Goal: Task Accomplishment & Management: Use online tool/utility

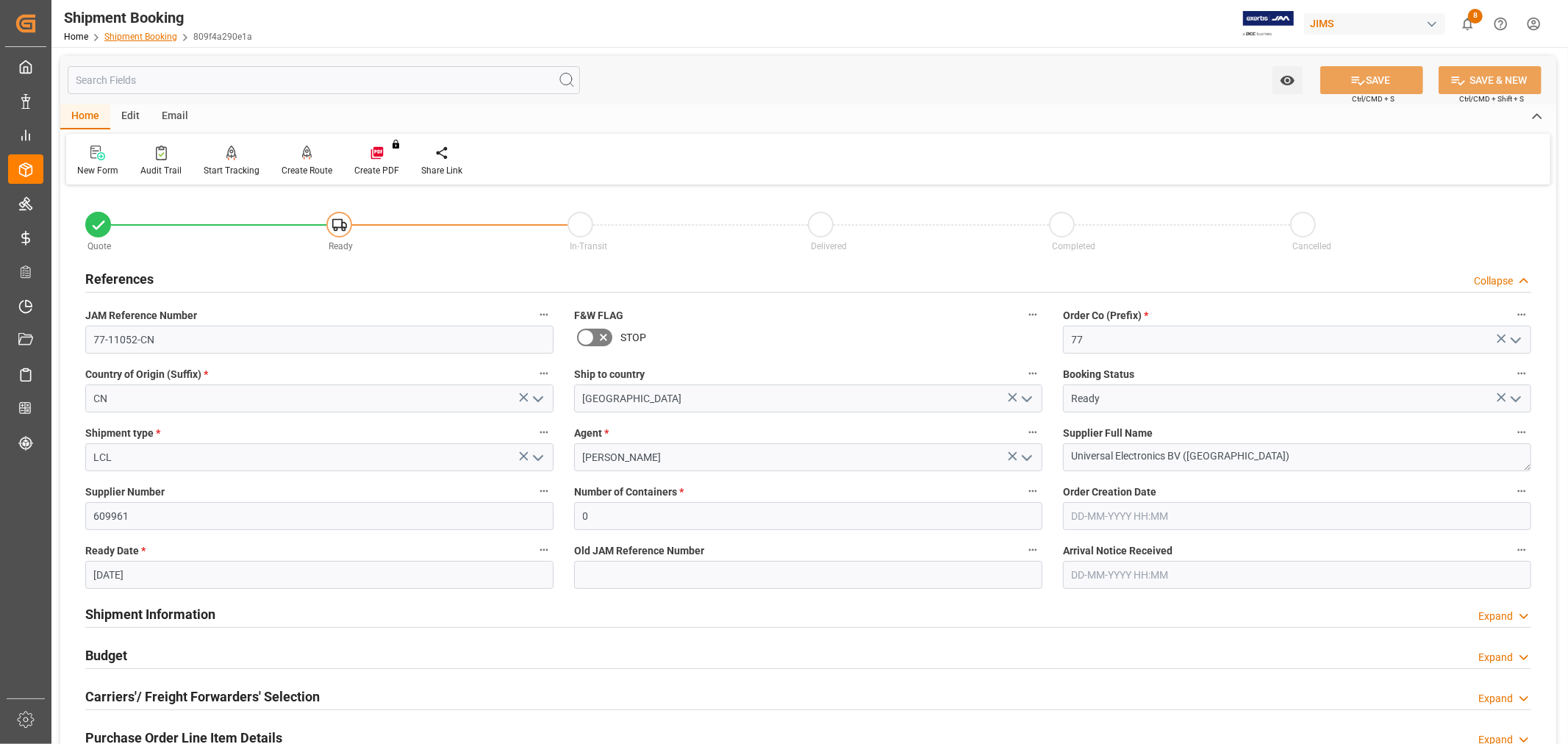
click at [120, 36] on link "Shipment Booking" at bounding box center [141, 36] width 73 height 10
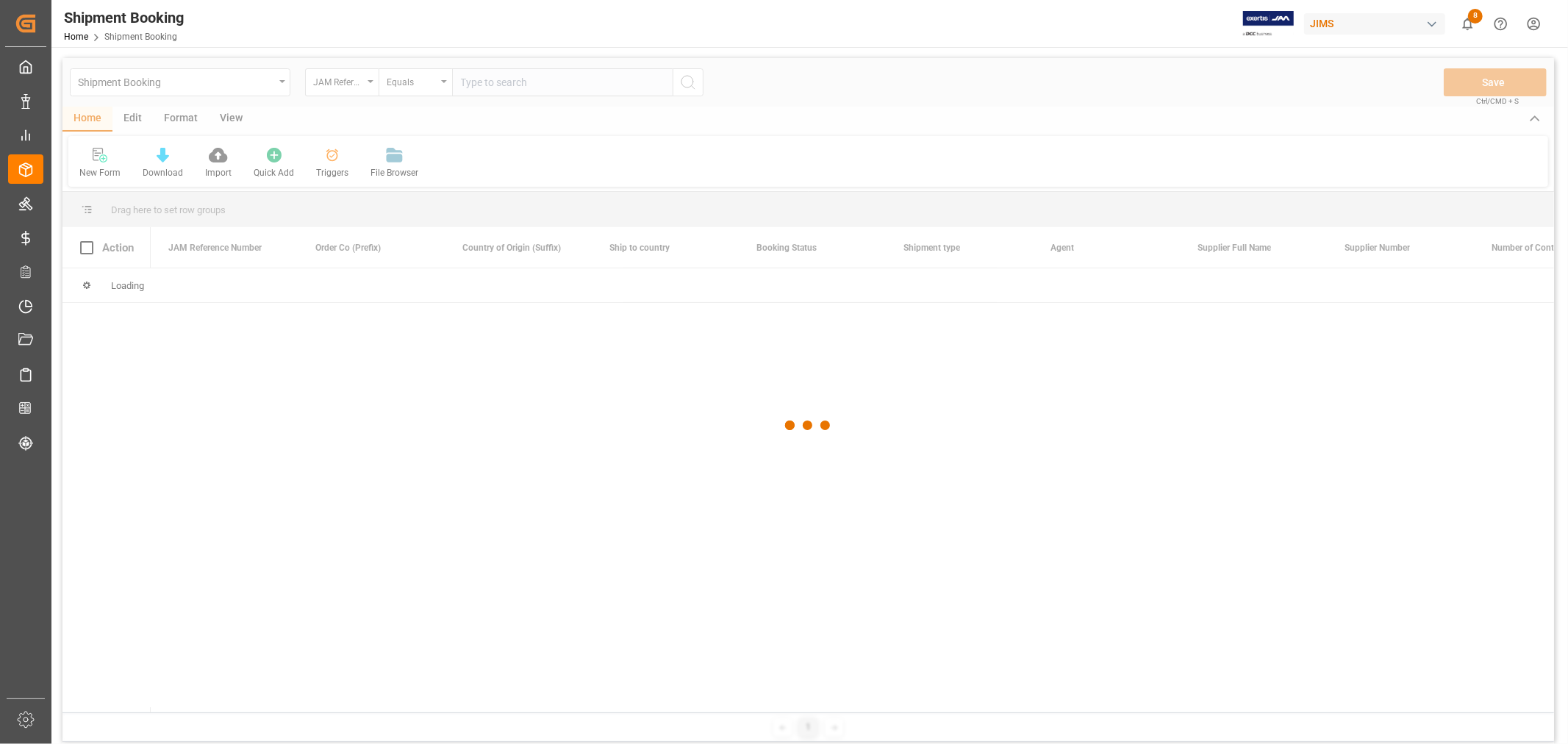
click at [536, 87] on div at bounding box center [808, 425] width 1492 height 735
click at [536, 83] on div at bounding box center [808, 425] width 1492 height 735
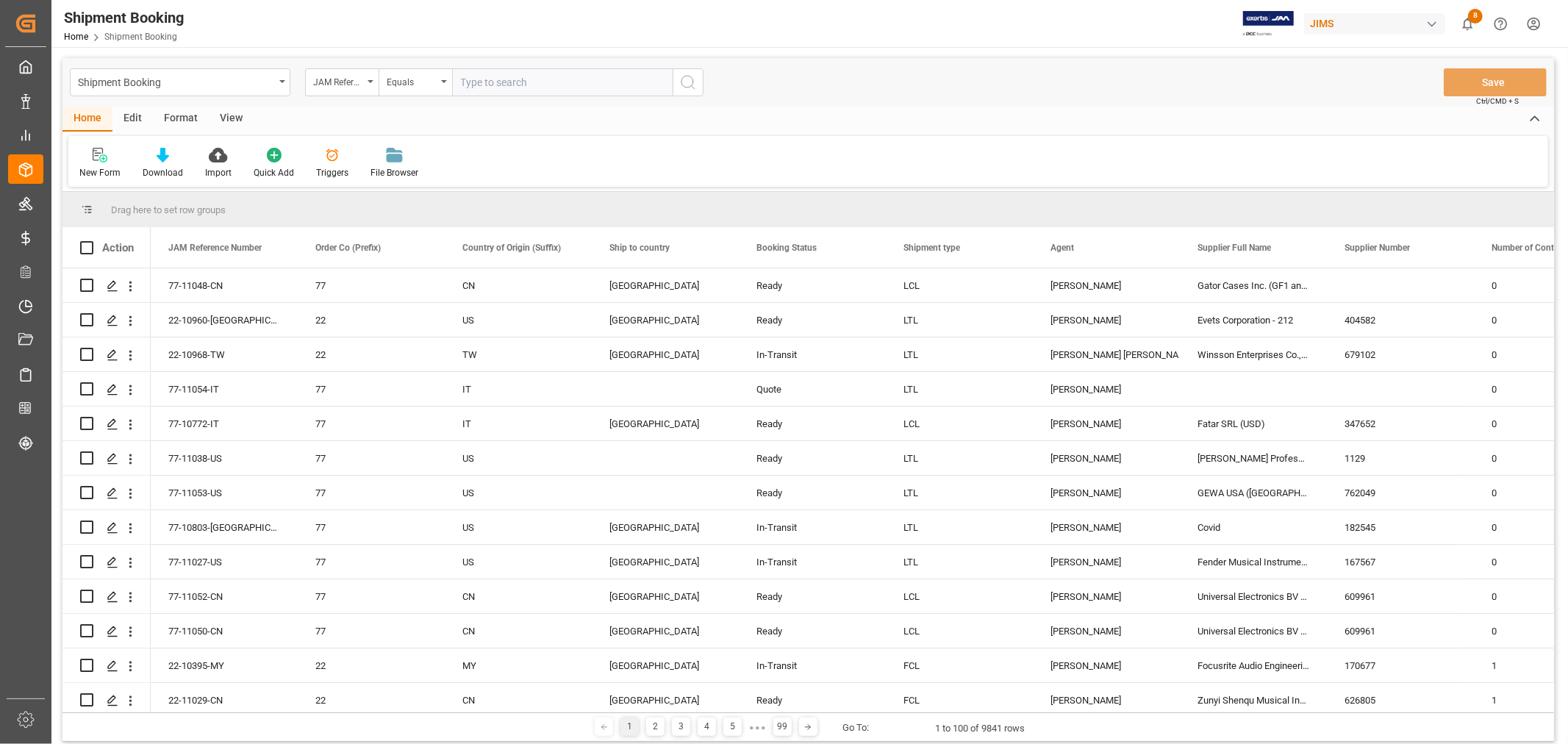
click at [535, 83] on input "text" at bounding box center [562, 83] width 221 height 28
type input "77-10409-CN"
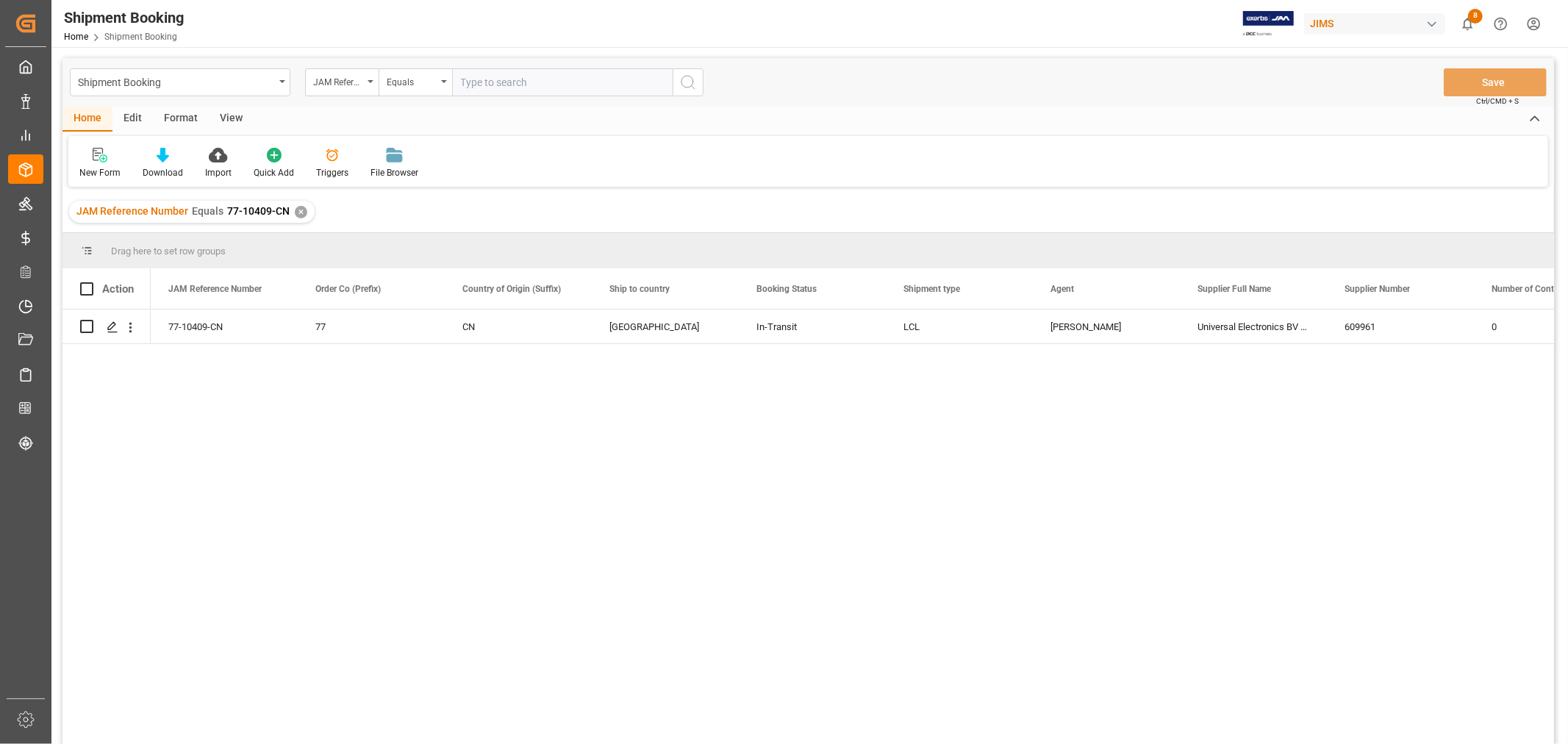
click at [302, 211] on div "✕" at bounding box center [301, 212] width 12 height 12
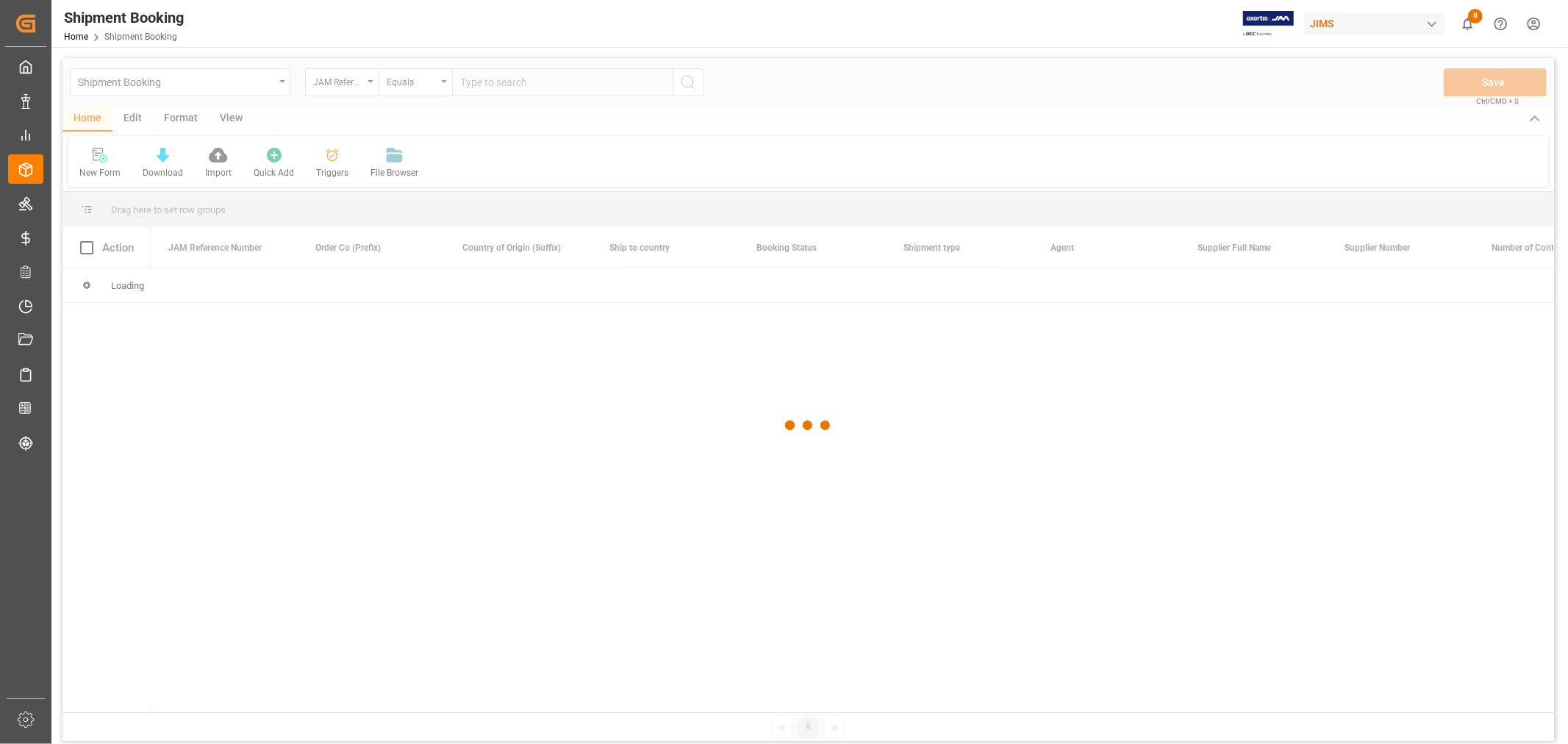
click at [302, 211] on div "Shipment Booking JAM Reference Number Equals Save Ctrl/CMD + S Home Edit Format…" at bounding box center [808, 399] width 1492 height 684
click at [512, 81] on div at bounding box center [808, 425] width 1492 height 735
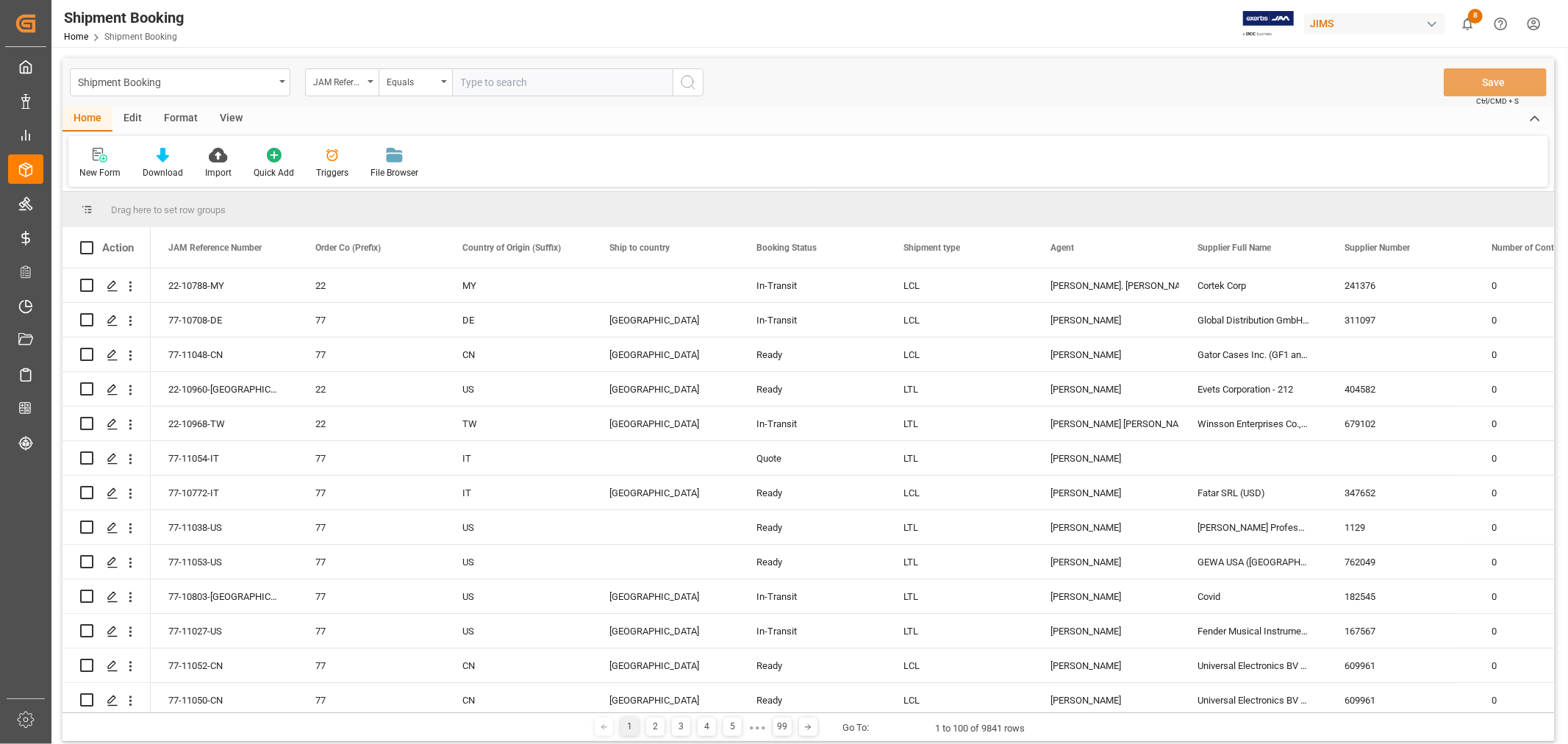
click at [512, 82] on input "text" at bounding box center [562, 83] width 221 height 28
type input "77-11409-CN"
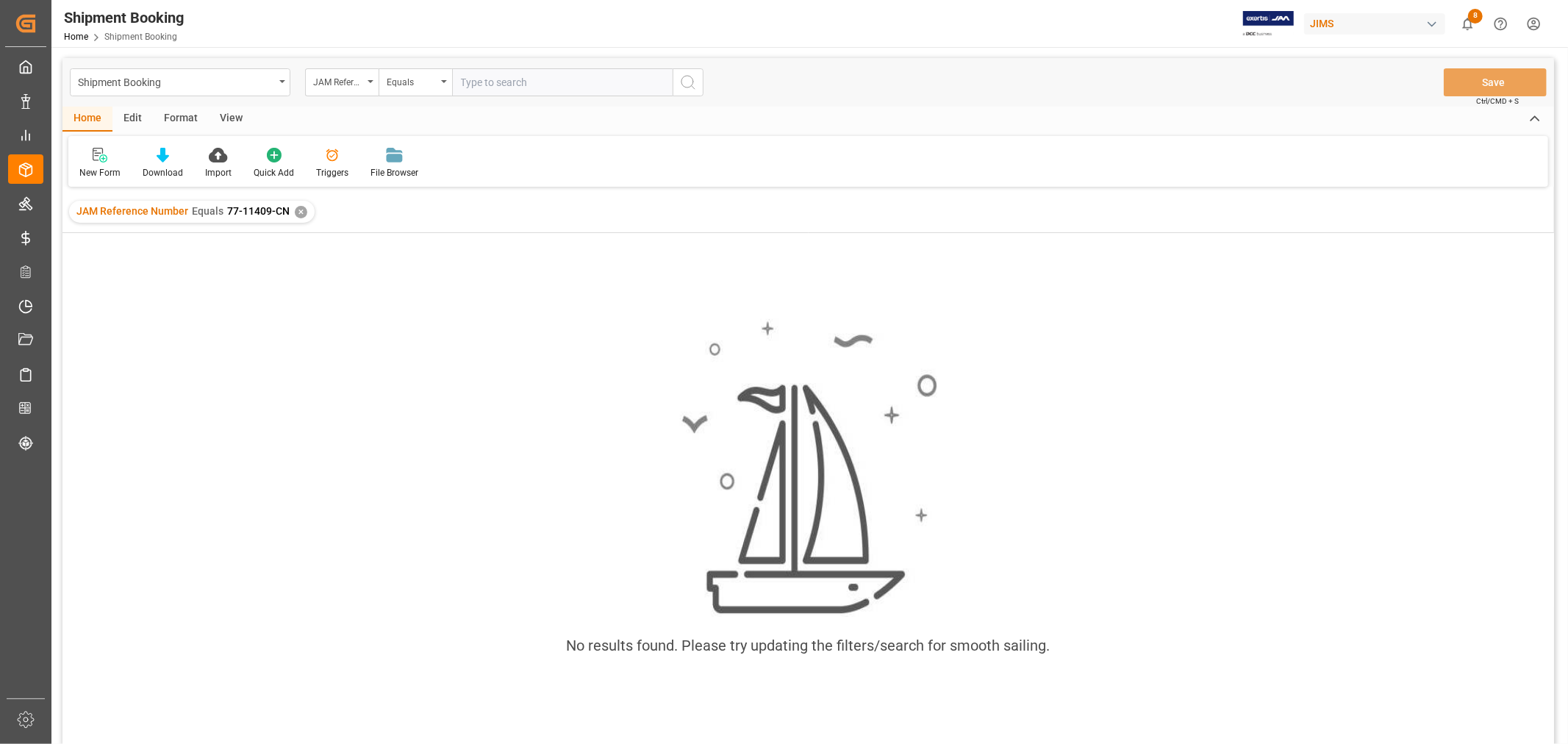
click at [299, 209] on div "✕" at bounding box center [301, 212] width 12 height 12
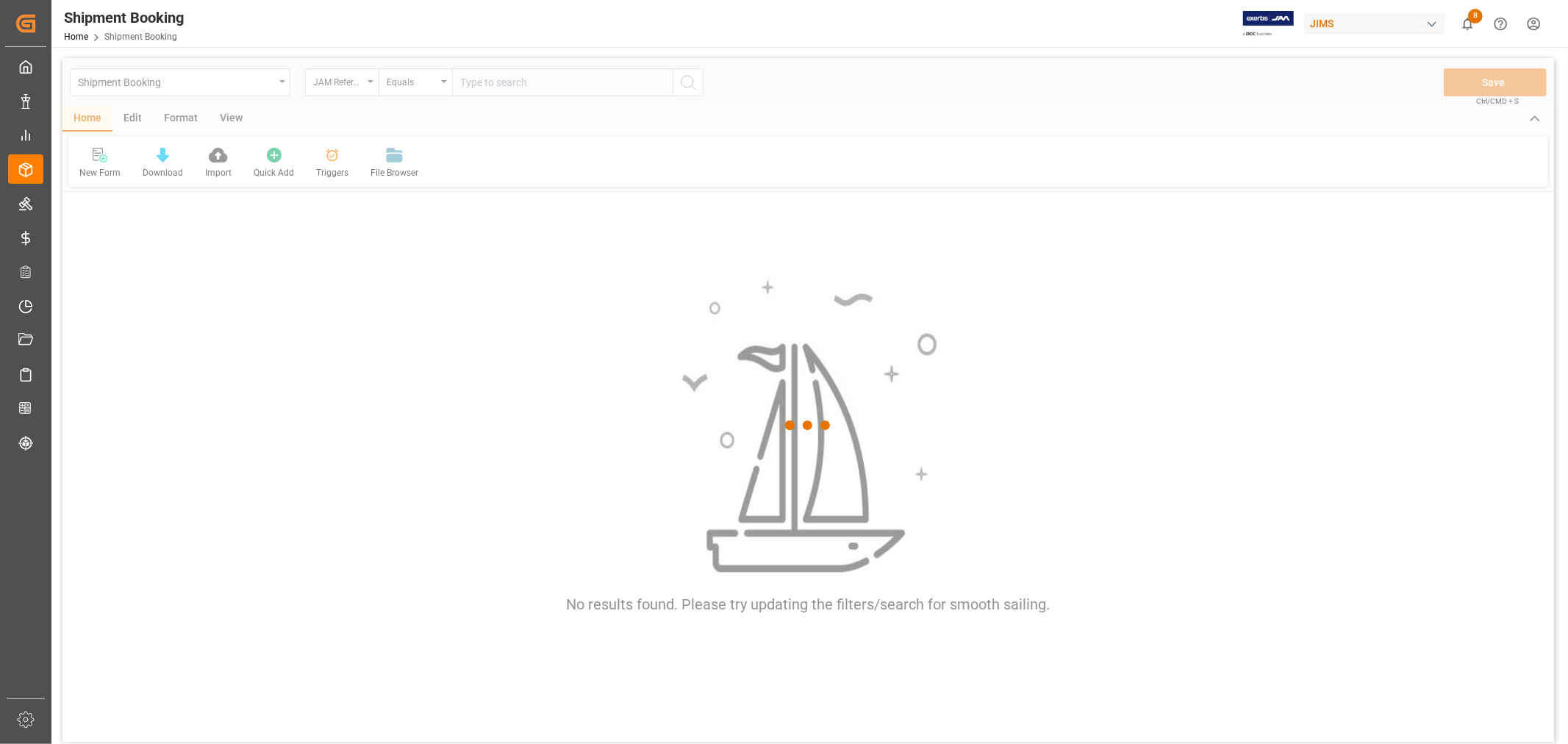
click at [493, 91] on div at bounding box center [808, 425] width 1492 height 735
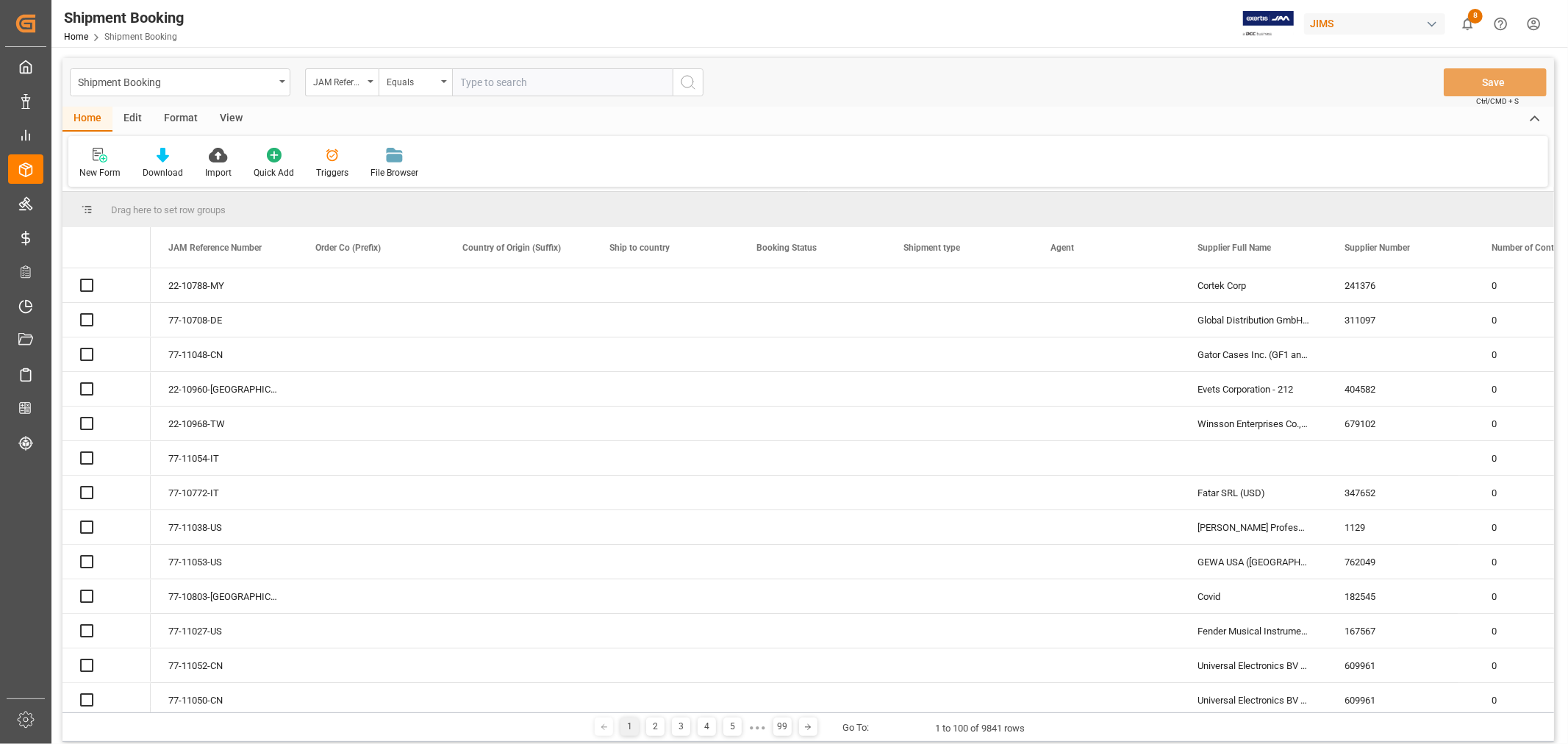
click at [490, 83] on input "text" at bounding box center [562, 83] width 221 height 28
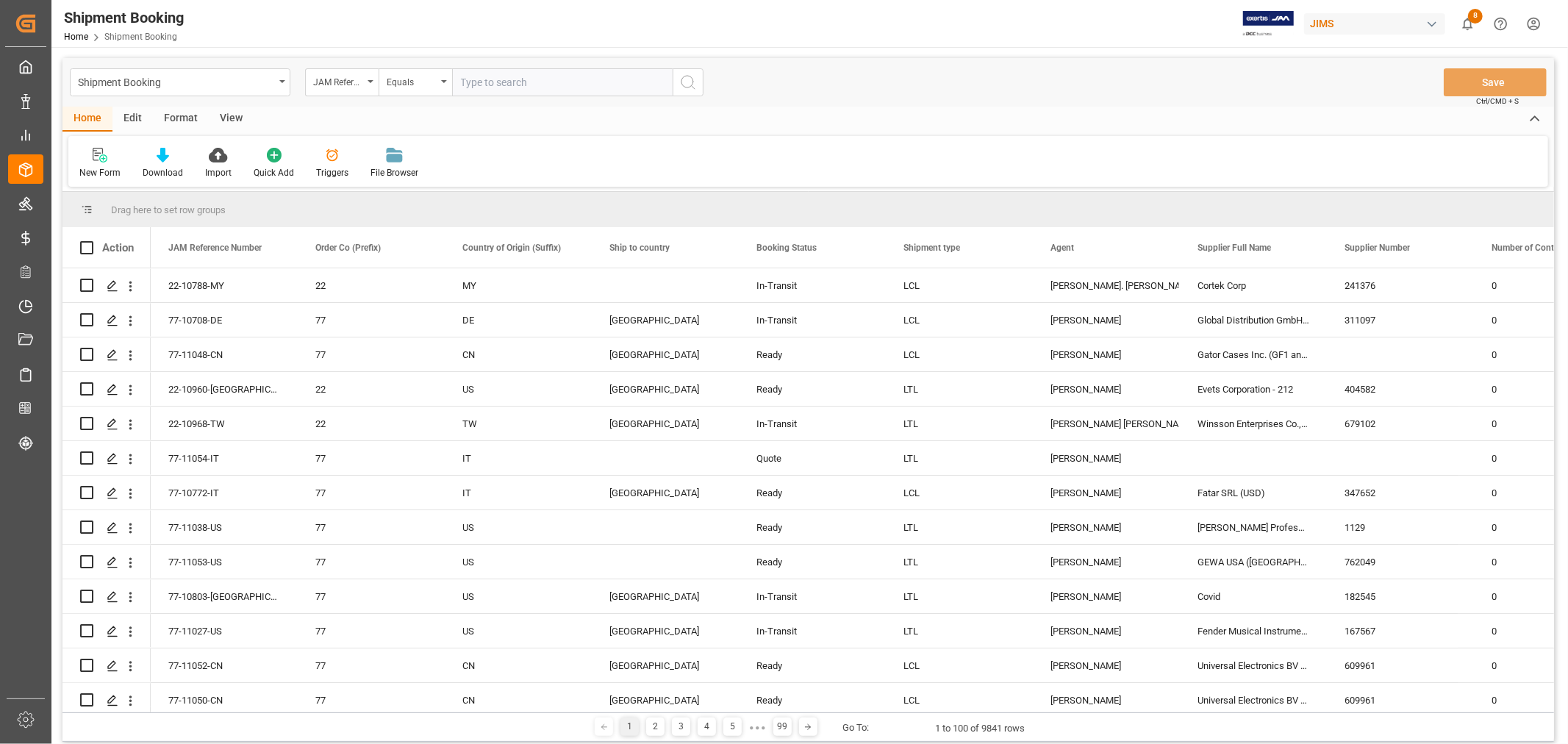
paste input "77-11049-CN_"
type input "77-11049-CN"
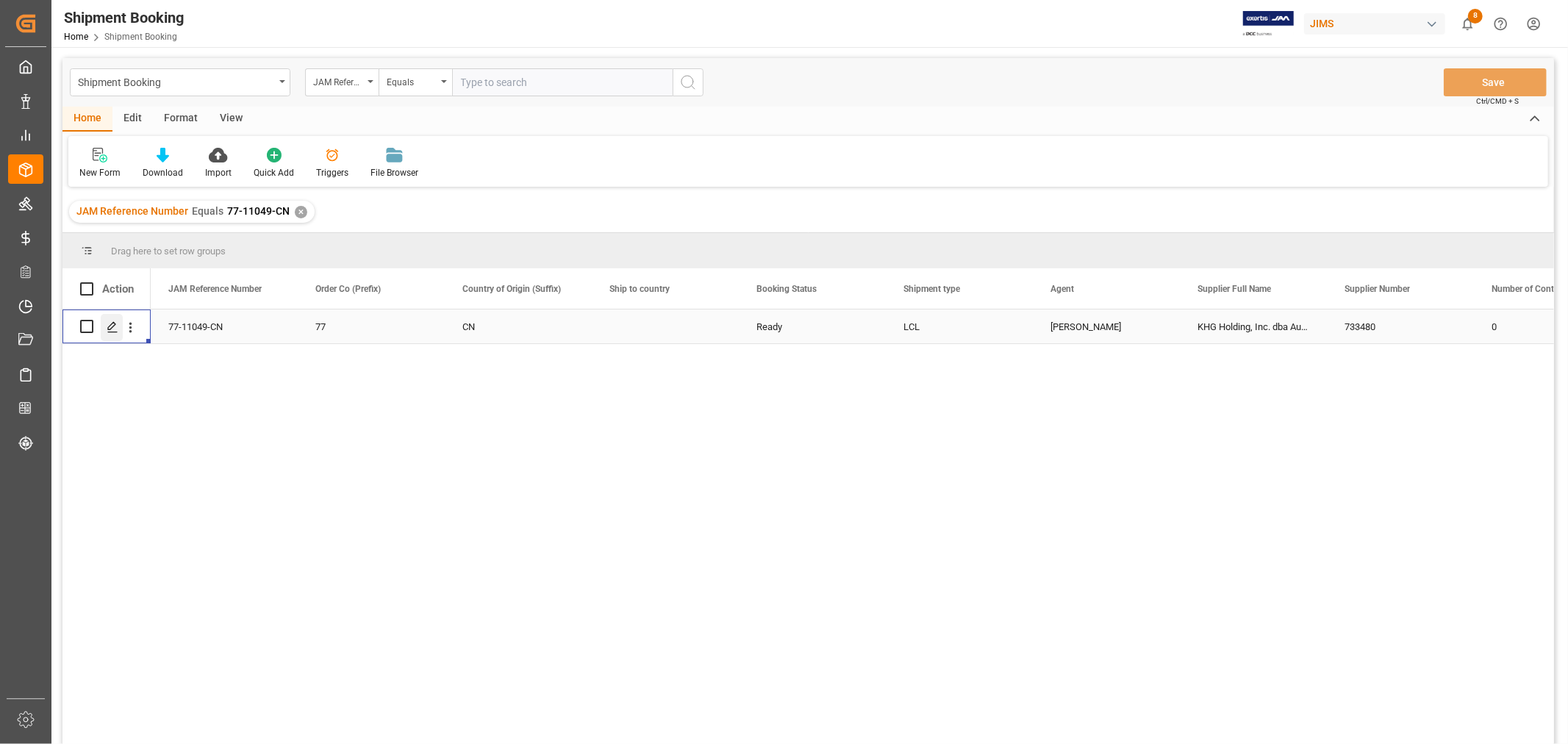
click at [116, 327] on icon "Press SPACE to select this row." at bounding box center [112, 327] width 12 height 12
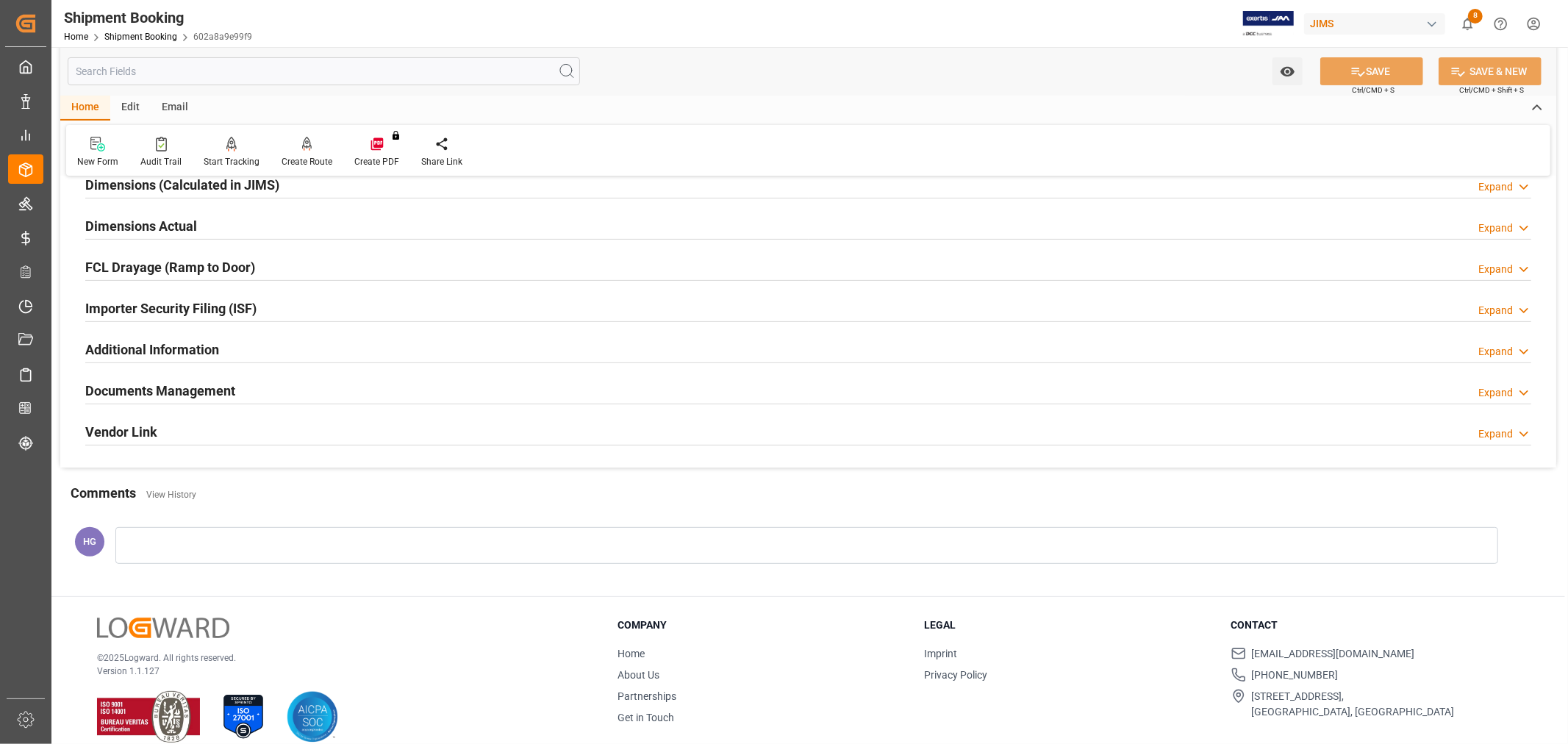
scroll to position [361, 0]
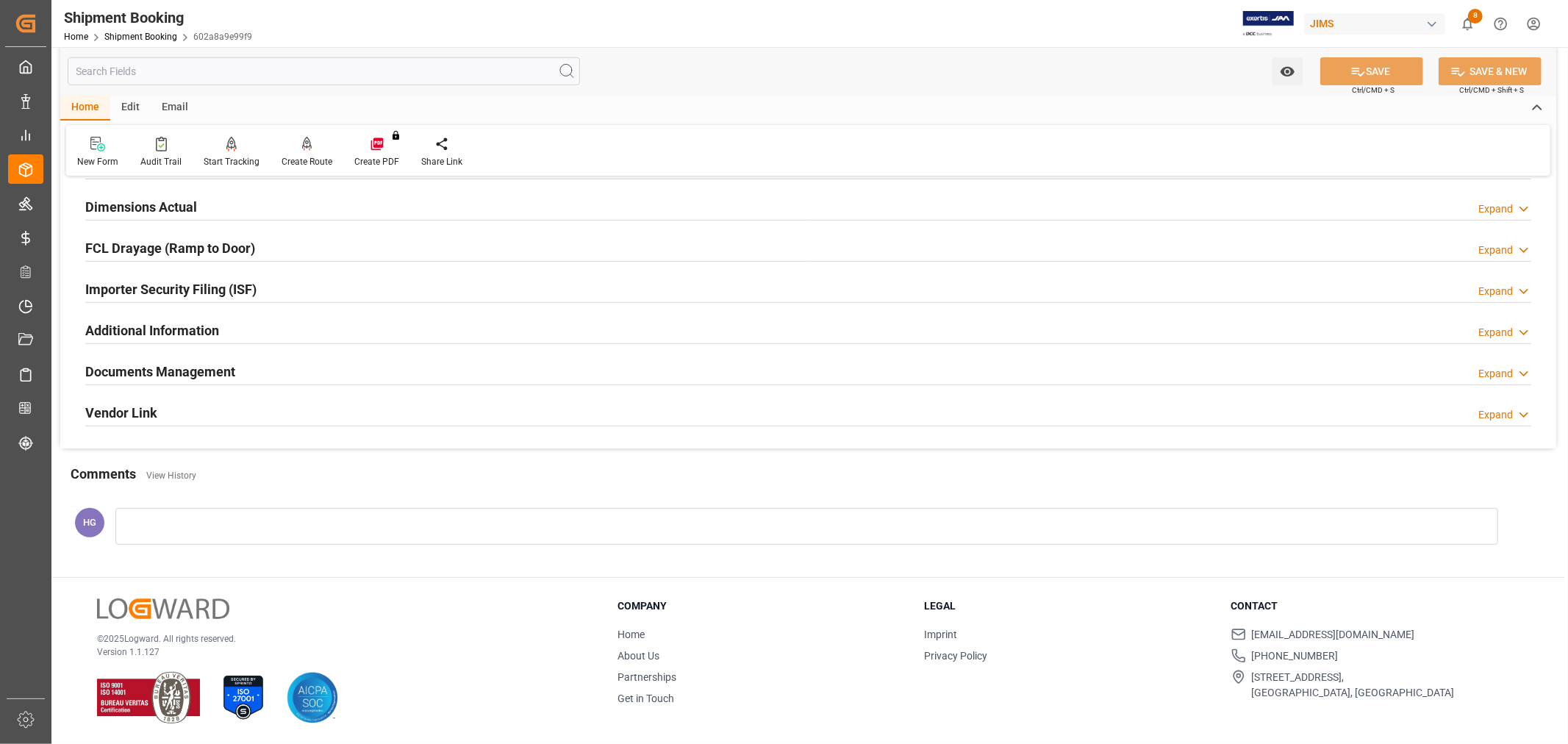
click at [188, 375] on h2 "Documents Management" at bounding box center [160, 372] width 150 height 20
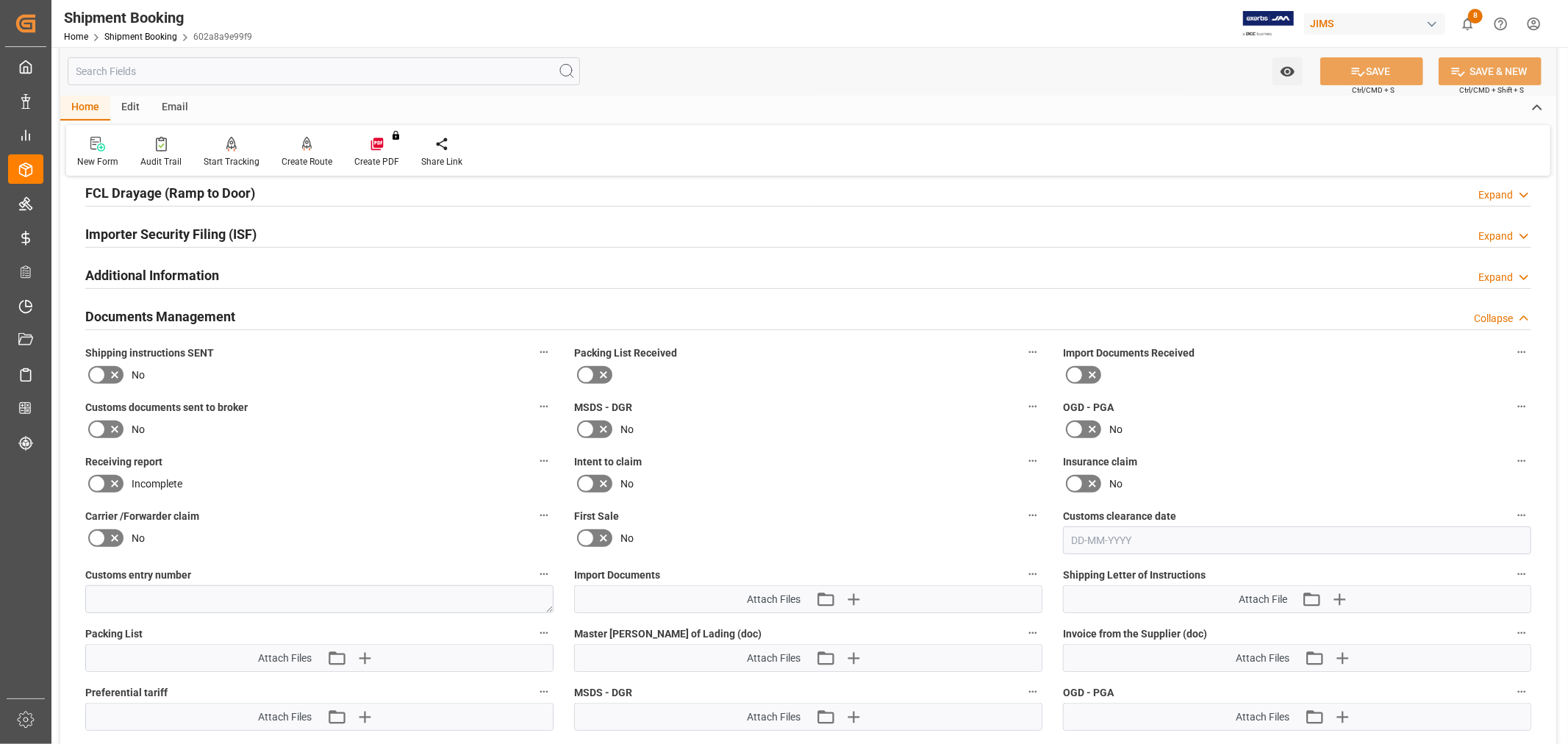
scroll to position [442, 0]
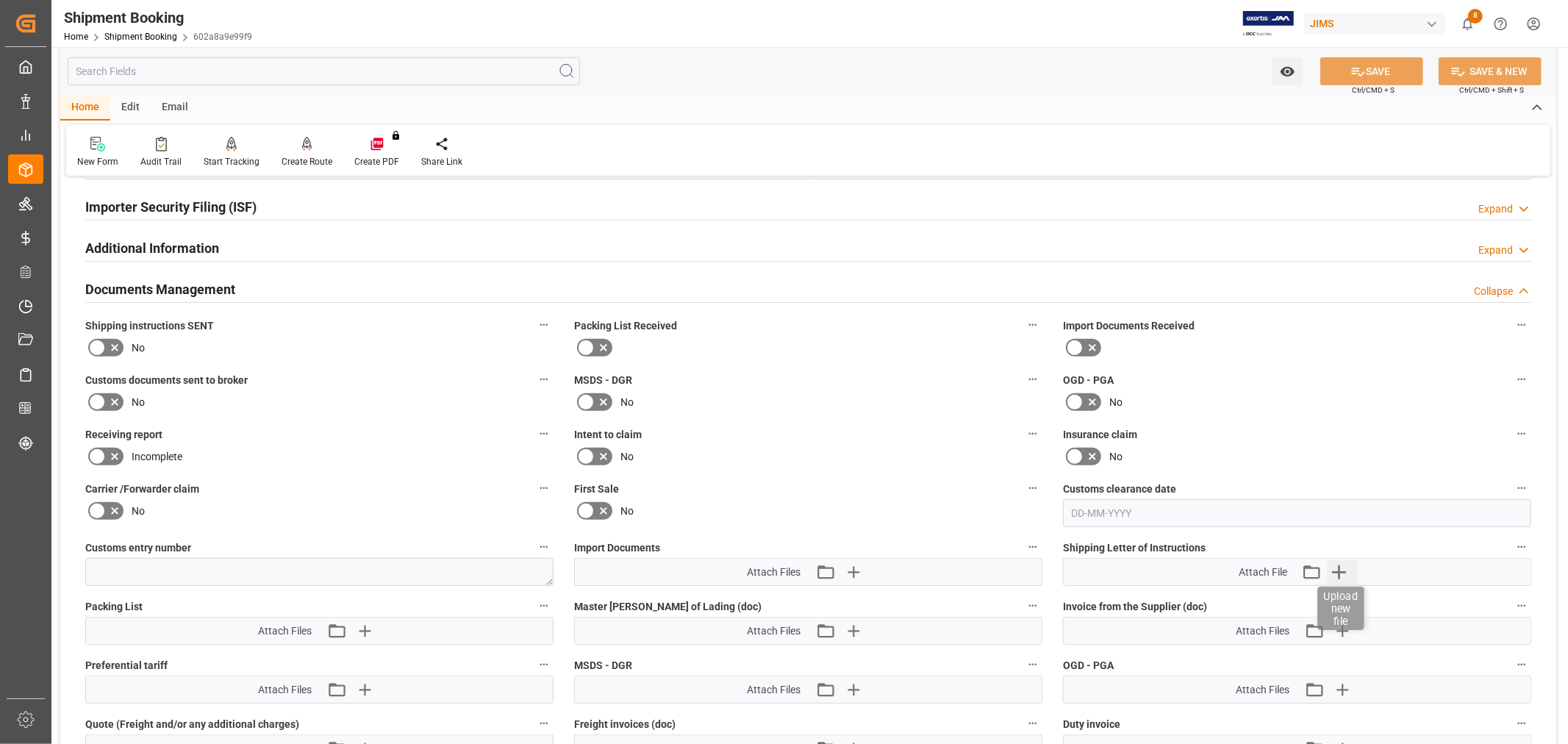
click at [1339, 567] on icon "button" at bounding box center [1339, 572] width 14 height 14
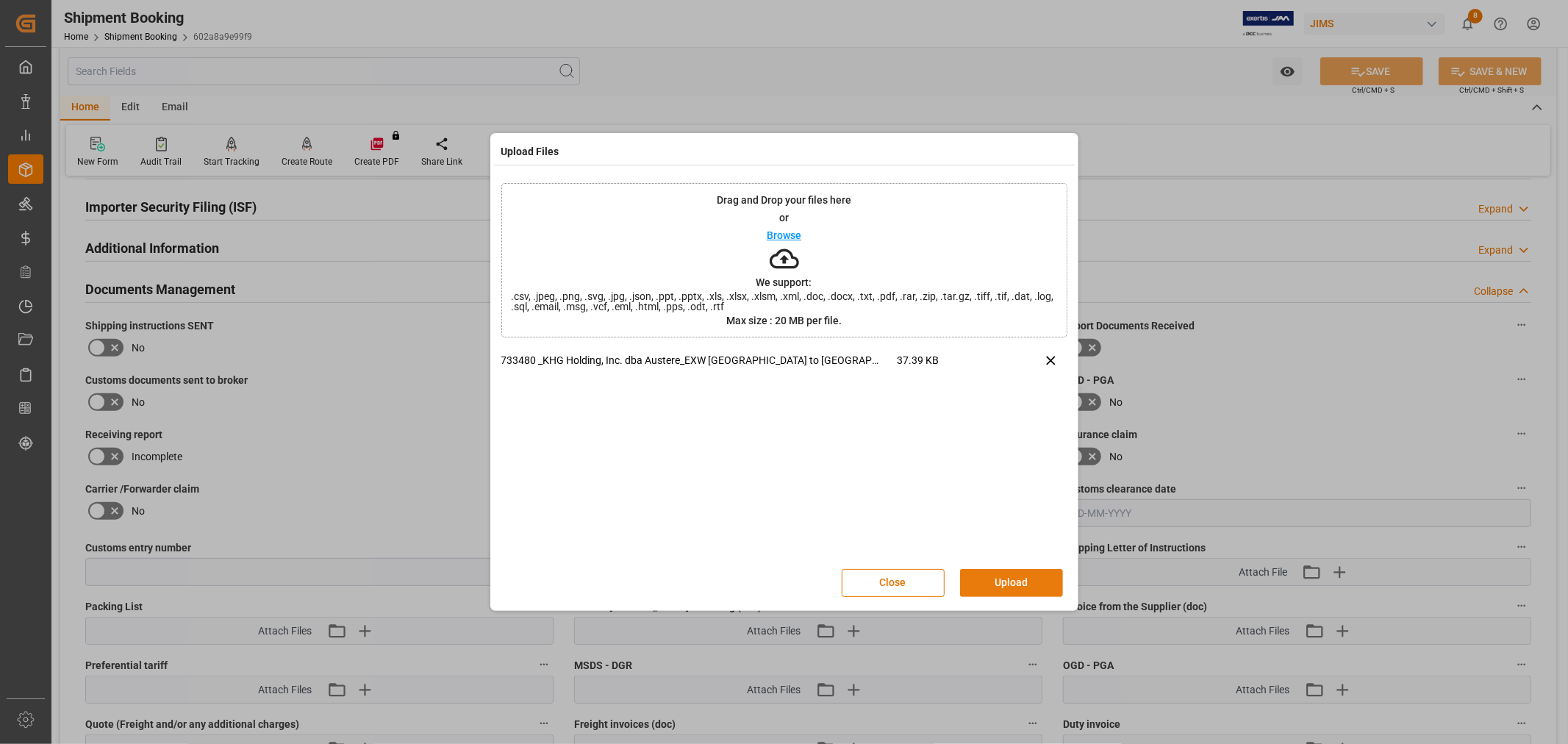
click at [1013, 575] on button "Upload" at bounding box center [1012, 583] width 103 height 28
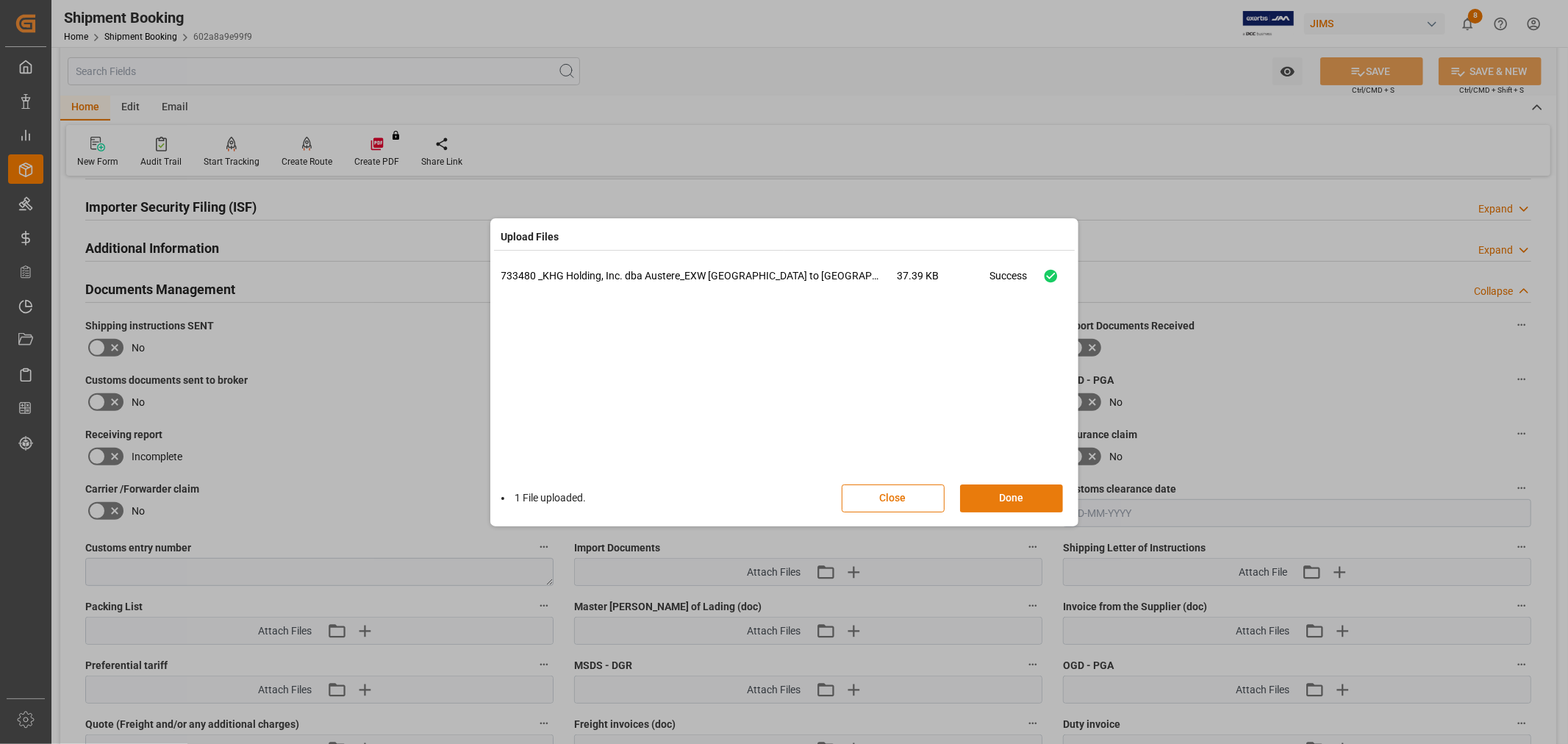
click at [1003, 495] on button "Done" at bounding box center [1012, 498] width 103 height 28
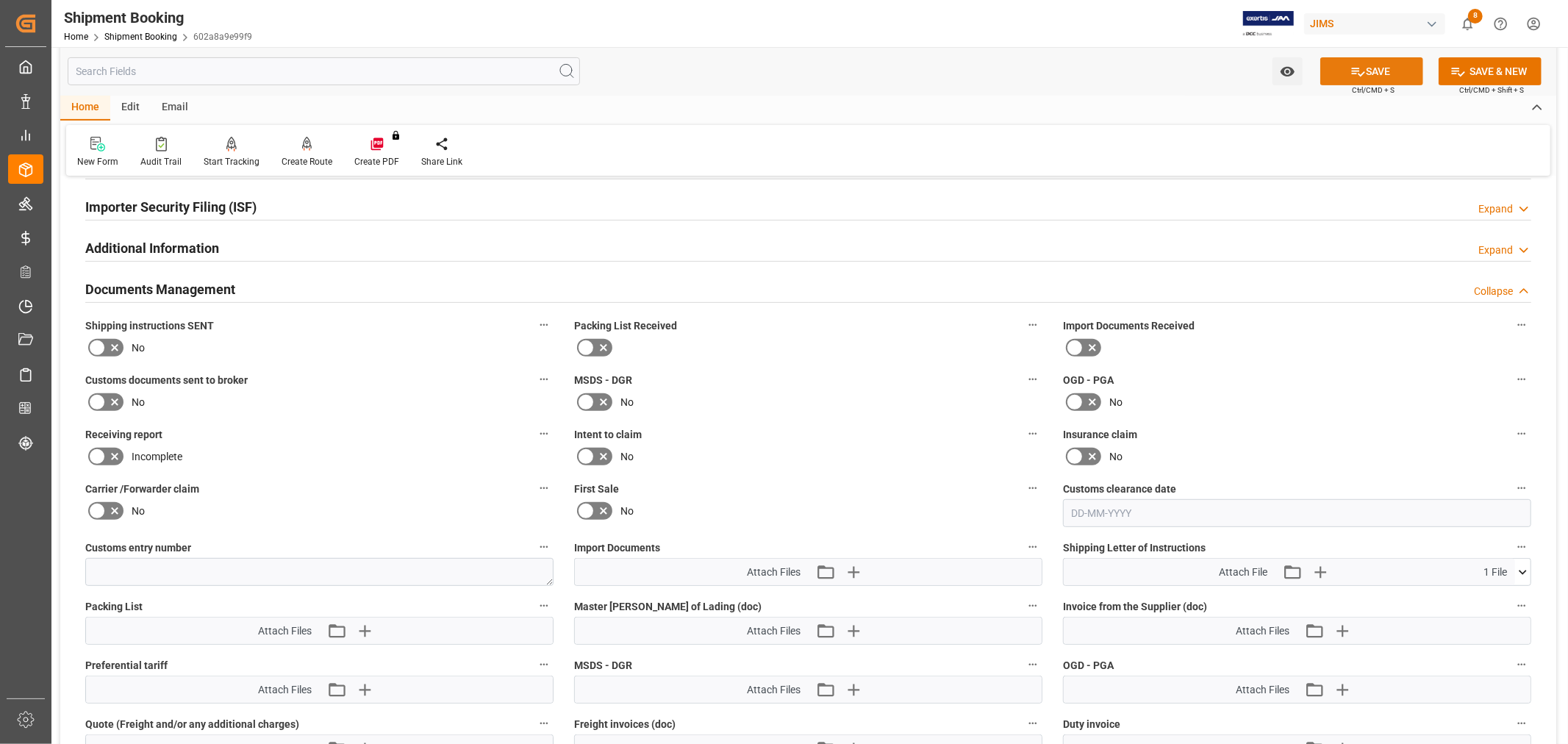
click at [1357, 68] on icon at bounding box center [1358, 71] width 16 height 16
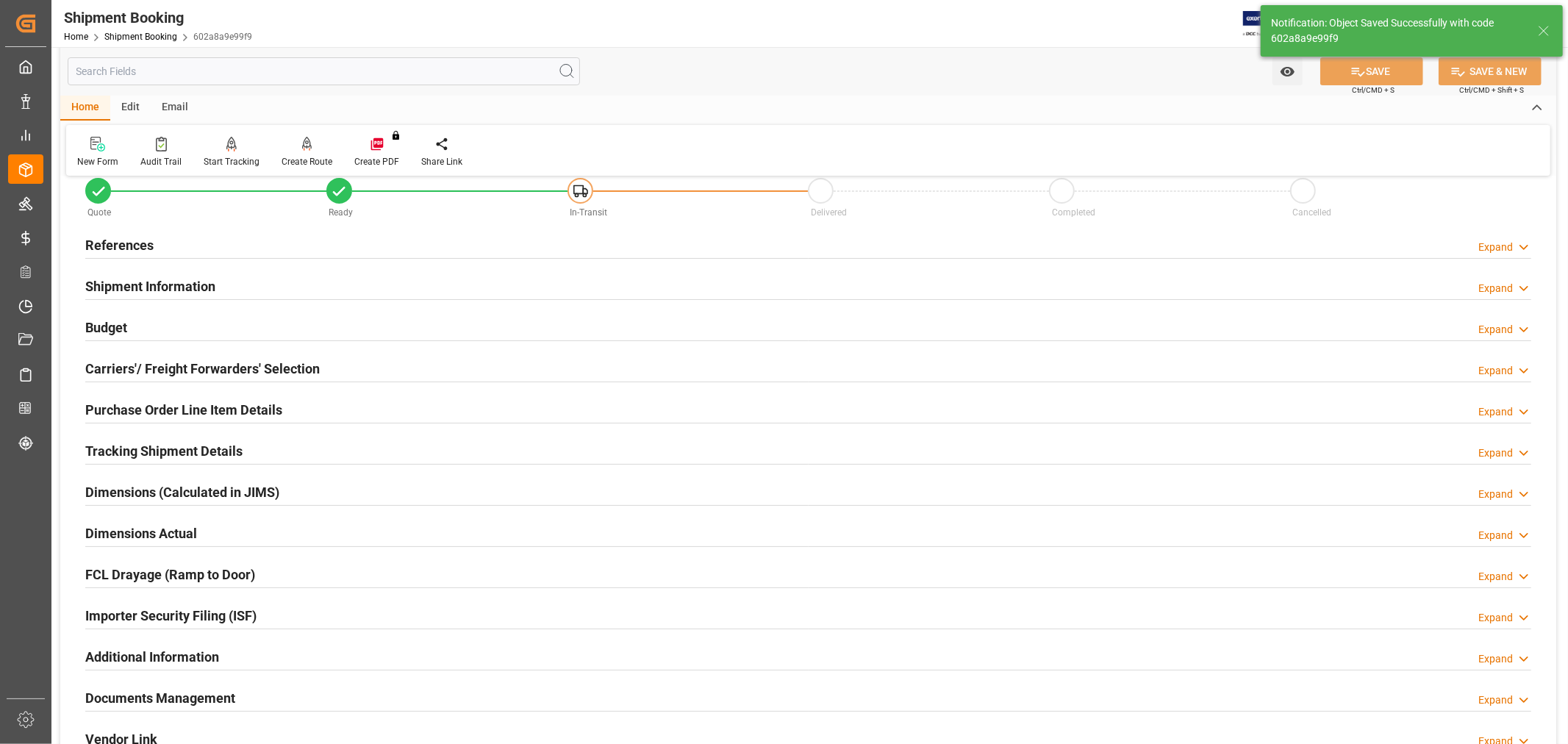
scroll to position [0, 0]
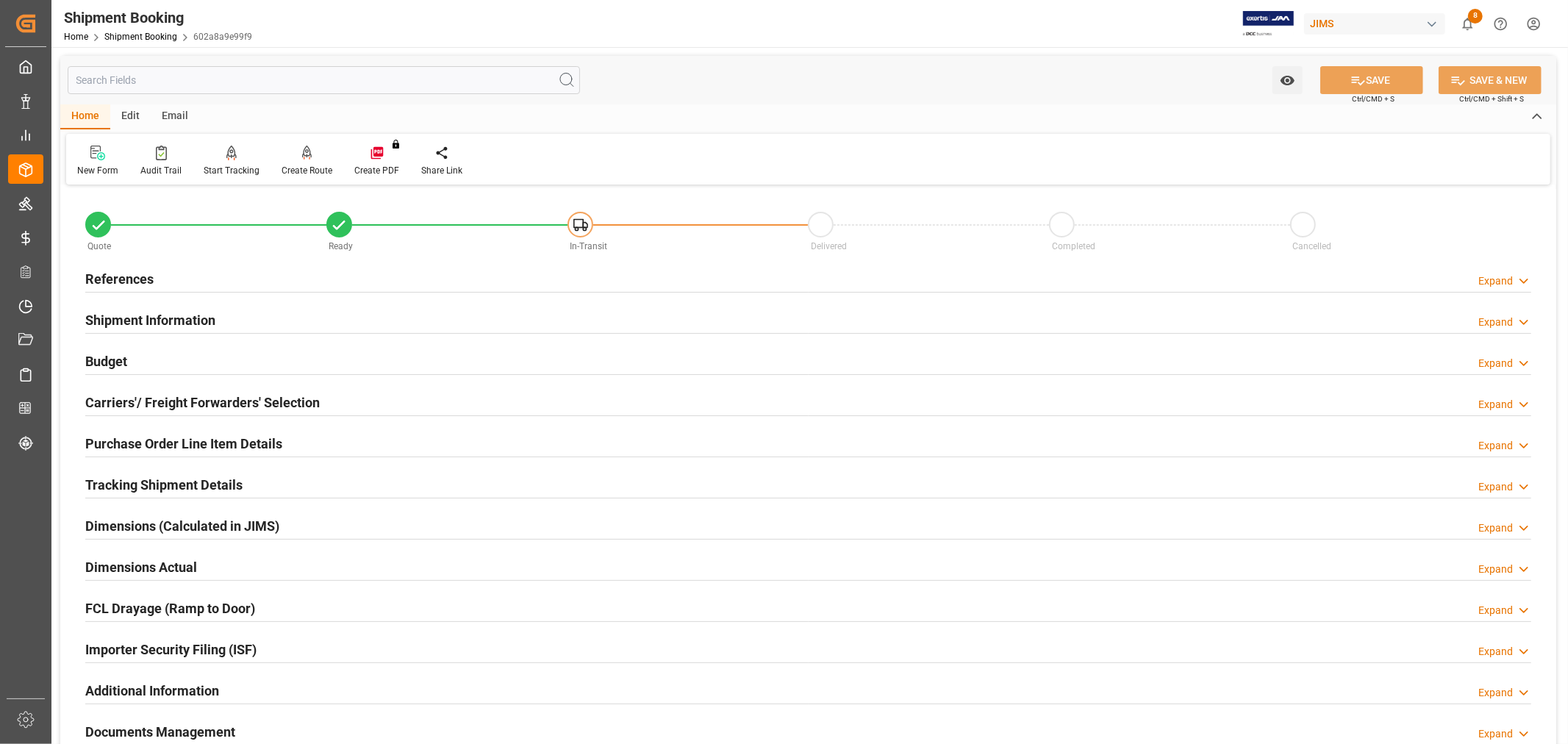
click at [175, 117] on div "Email" at bounding box center [174, 117] width 49 height 25
click at [93, 169] on div "Send Email" at bounding box center [99, 170] width 45 height 13
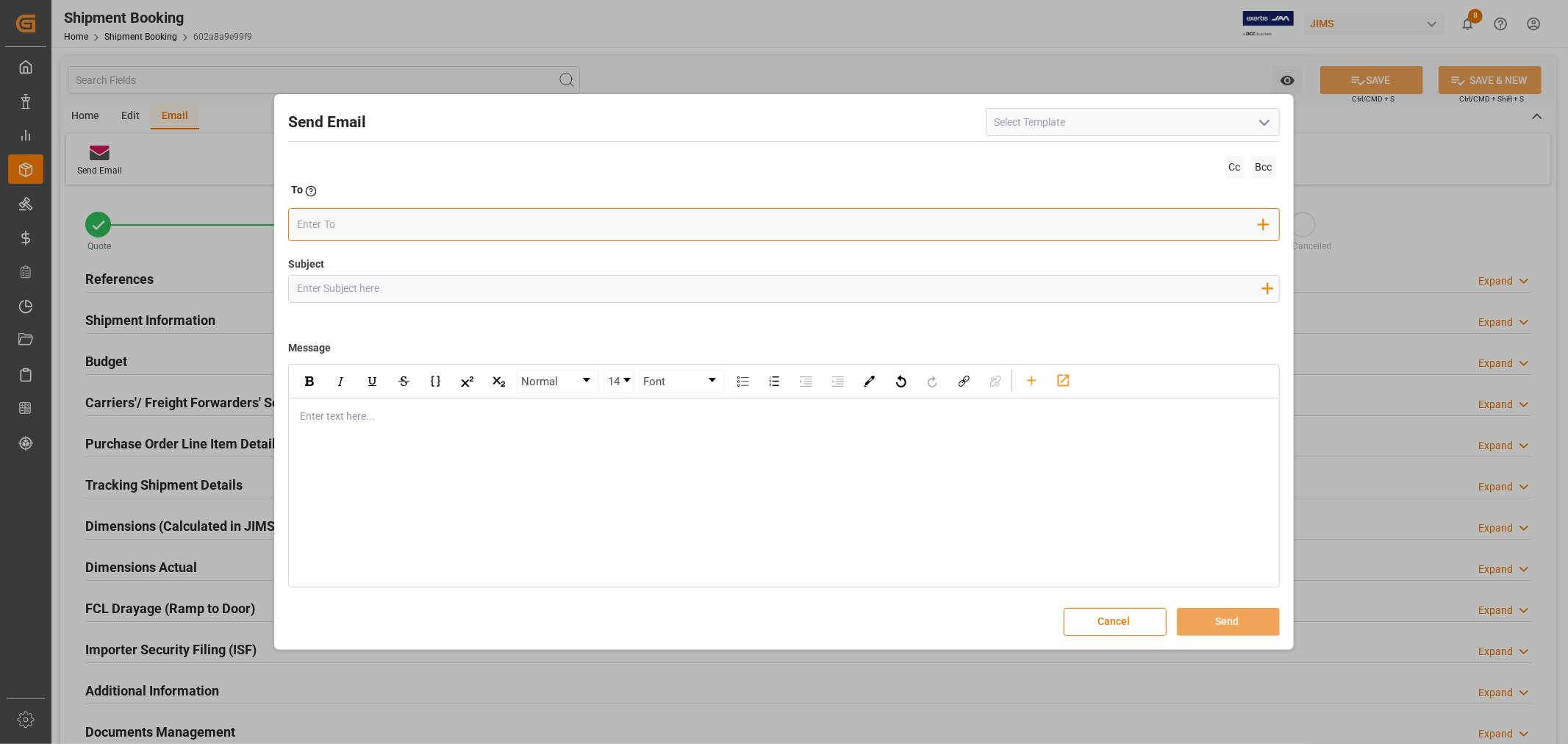
click at [485, 218] on input "email" at bounding box center [777, 225] width 961 height 22
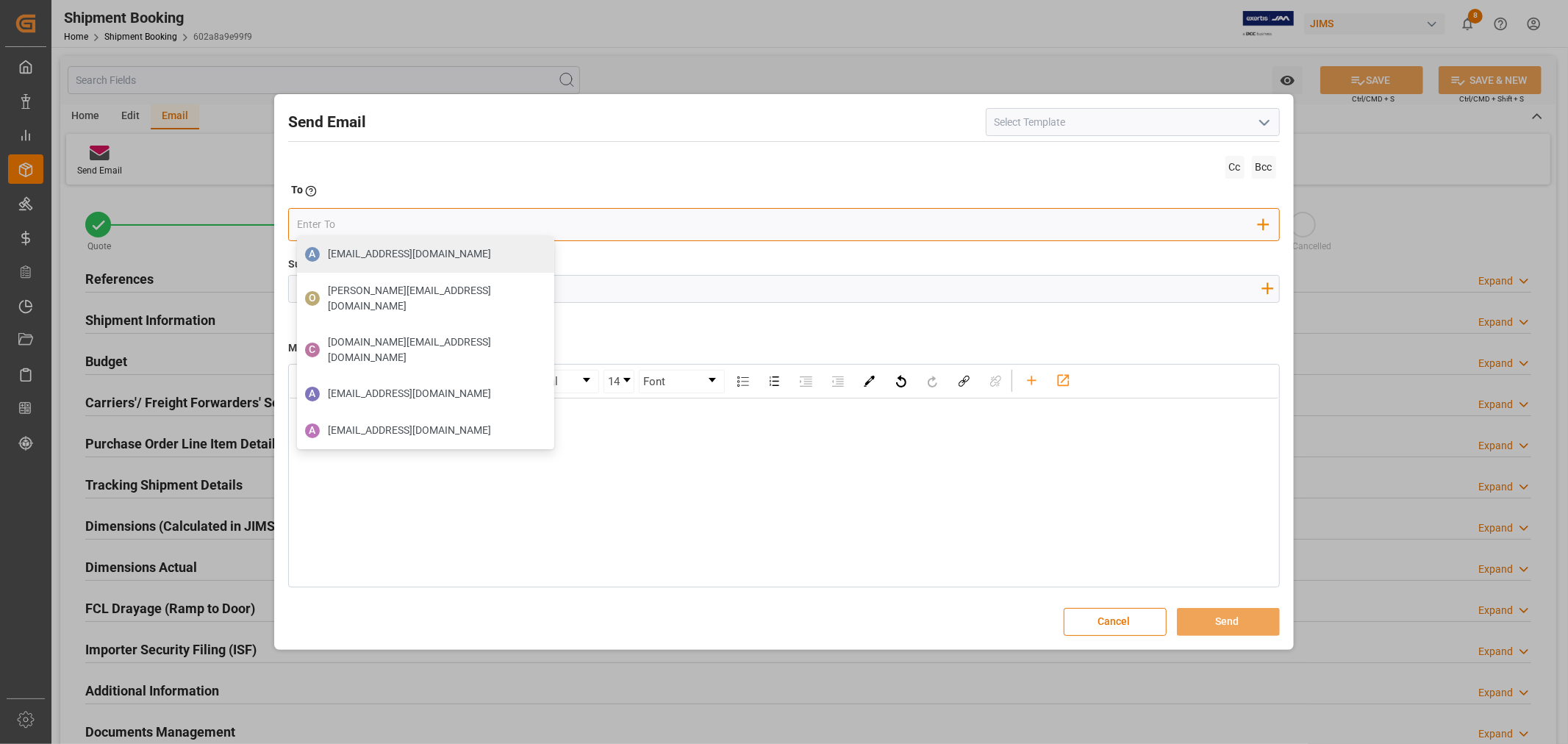
type input "[PERSON_NAME][EMAIL_ADDRESS][PERSON_NAME][DOMAIN_NAME]"
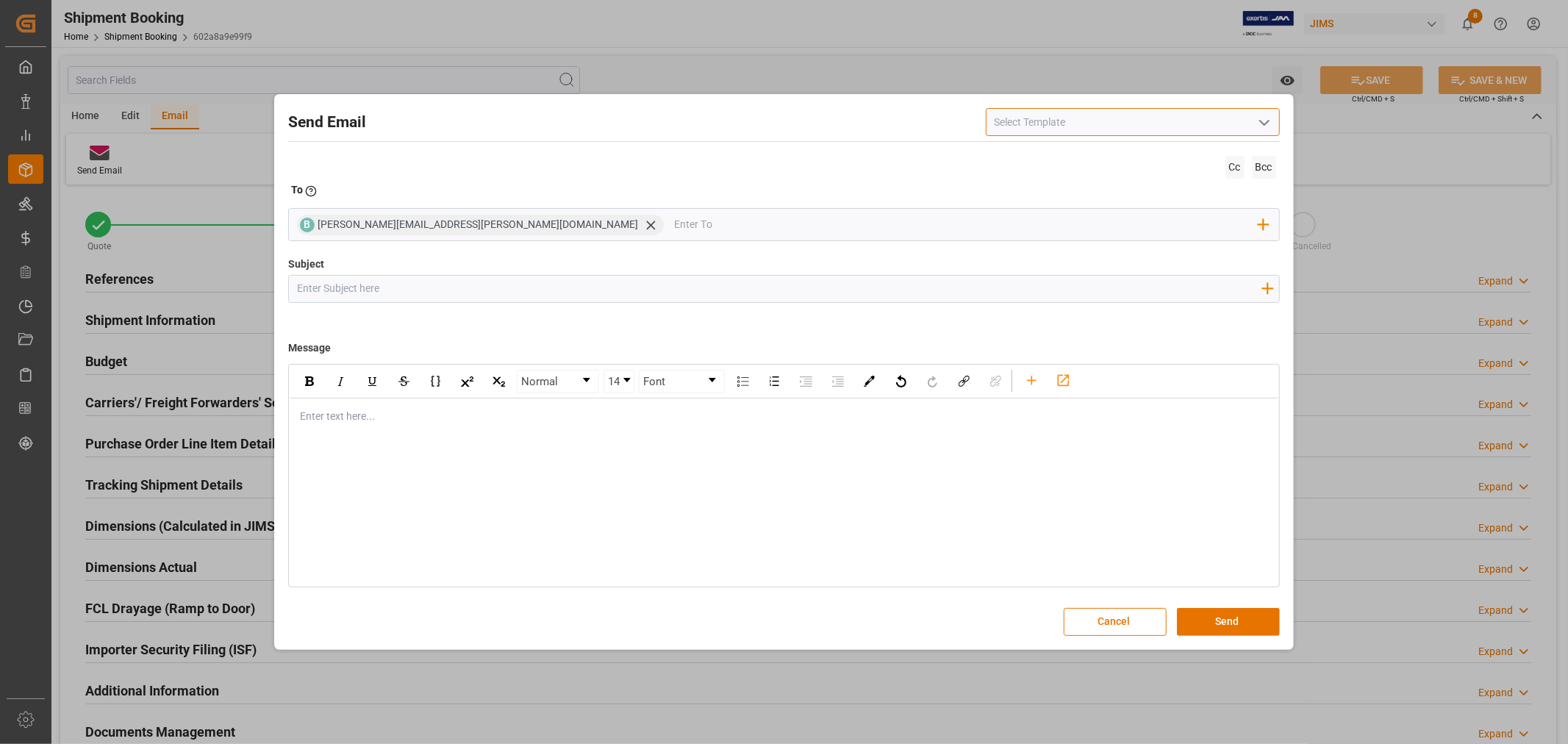
click at [1063, 128] on input at bounding box center [1133, 122] width 294 height 28
click at [1270, 122] on icon "open menu" at bounding box center [1264, 122] width 17 height 17
click at [1147, 157] on div "2BOOK - Ocean - Air freight" at bounding box center [1133, 155] width 293 height 33
type input "2BOOK - Ocean - Air freight"
type input "2BOOK {{jamReferenceNumber}} {{supplierFullName}} Ship from: {{country}} Ship t…"
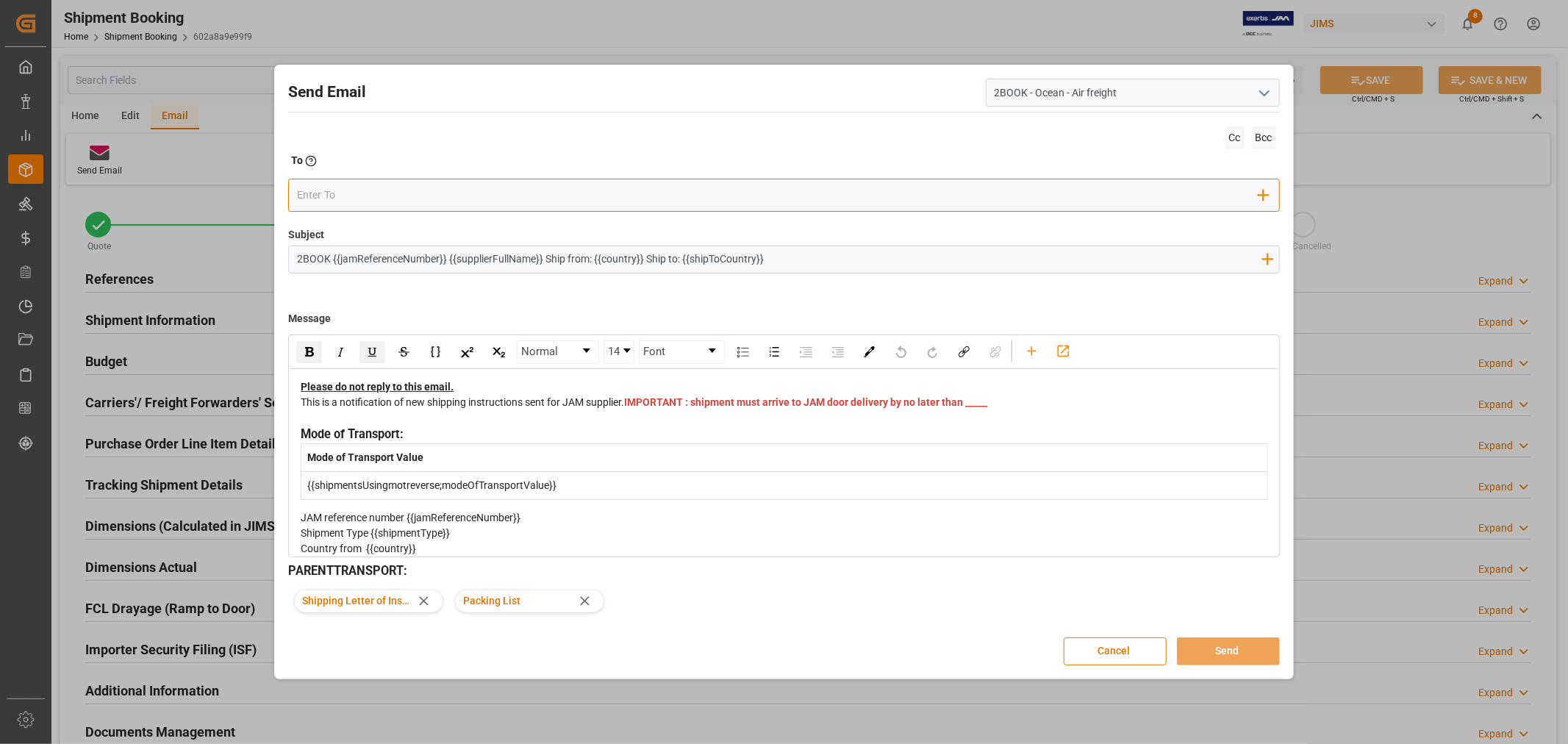
click at [429, 203] on input "email" at bounding box center [777, 195] width 961 height 22
type input "[PERSON_NAME][EMAIL_ADDRESS][PERSON_NAME][DOMAIN_NAME]"
click at [684, 426] on div "This is a notification of new shipping instructions sent for JAM supplier. IMPO…" at bounding box center [784, 410] width 967 height 31
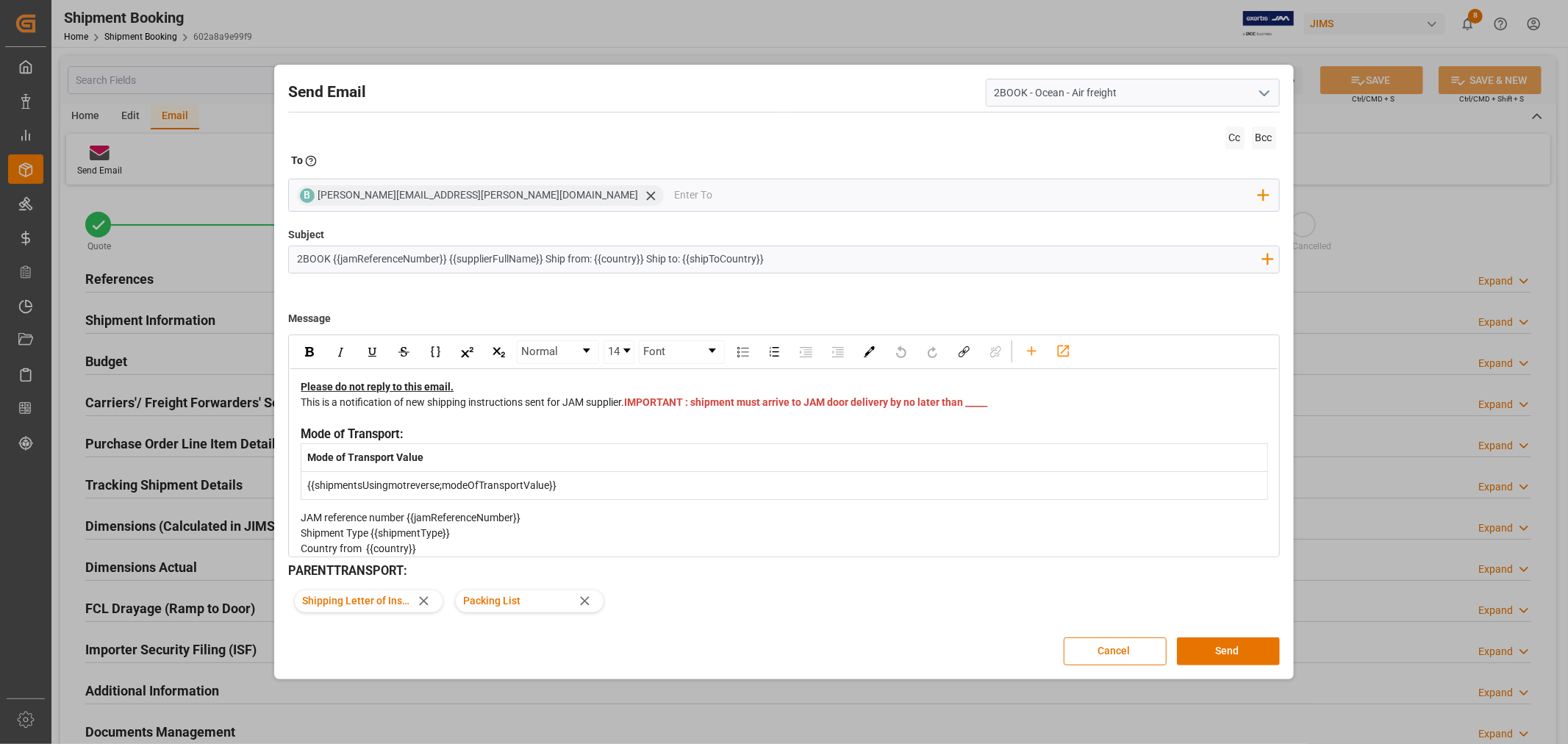
click at [666, 413] on div "This is a notification of new shipping instructions sent for JAM supplier. IMPO…" at bounding box center [784, 410] width 967 height 31
drag, startPoint x: 670, startPoint y: 417, endPoint x: 641, endPoint y: 417, distance: 29.0
click at [641, 417] on div "This is a notification of new shipping instructions sent for JAM supplier. IMPO…" at bounding box center [784, 410] width 967 height 31
click at [714, 416] on div "This is a notification of new shipping instructions sent for JAM supplier. IMPO…" at bounding box center [784, 410] width 967 height 31
click at [537, 426] on div "shipper contact: [PERSON_NAME]< [PERSON_NAME][EMAIL_ADDRESS][DOMAIN_NAME] >" at bounding box center [784, 417] width 967 height 16
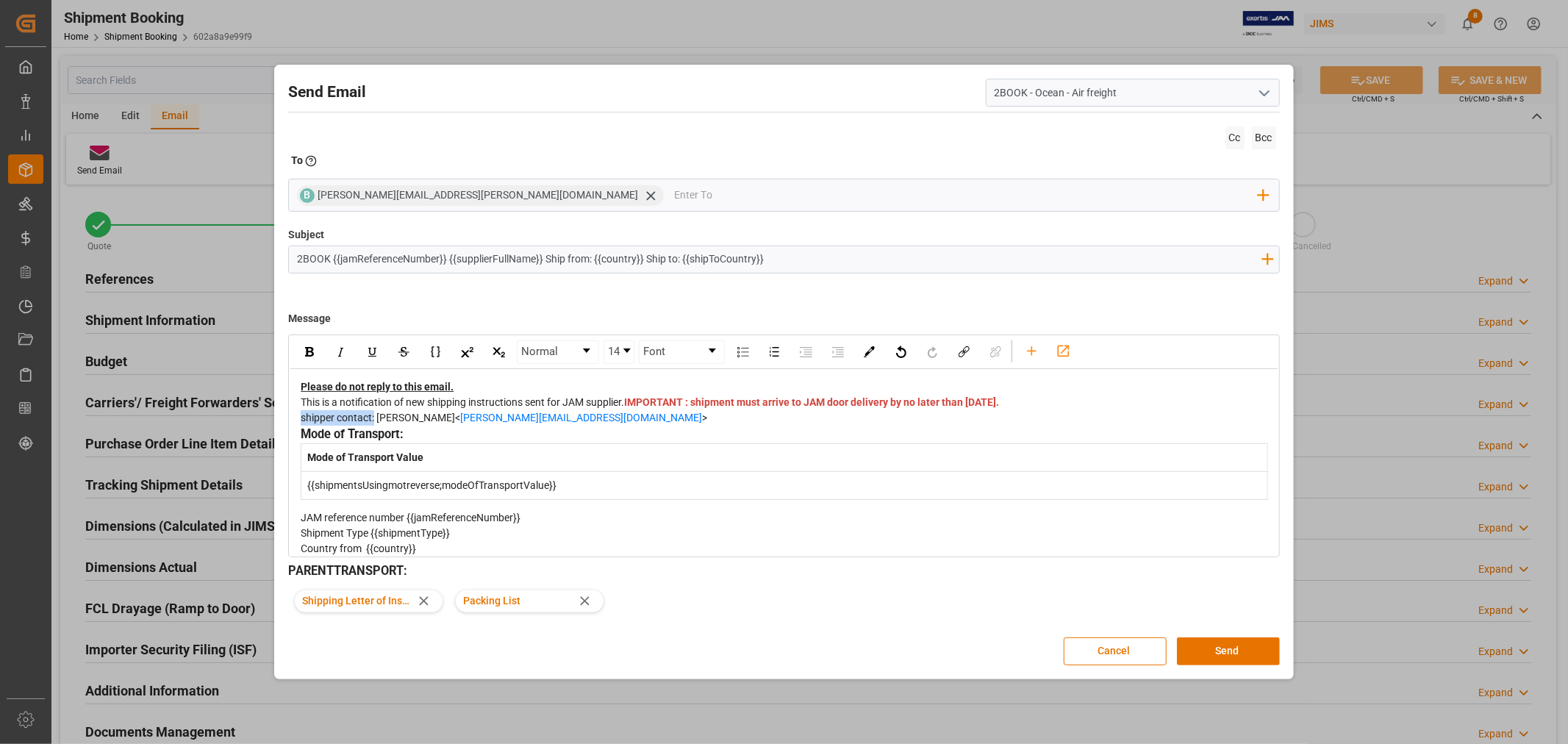
drag, startPoint x: 376, startPoint y: 435, endPoint x: 288, endPoint y: 434, distance: 88.0
click at [288, 434] on div "Normal 14 Font Please do not reply to this email. This is a notification of new…" at bounding box center [784, 446] width 991 height 223
click at [572, 426] on div "shipper contact: [PERSON_NAME]< [PERSON_NAME][EMAIL_ADDRESS][DOMAIN_NAME] >" at bounding box center [784, 417] width 967 height 16
drag, startPoint x: 525, startPoint y: 427, endPoint x: 260, endPoint y: 436, distance: 265.2
click at [260, 436] on div "Send Email 2BOOK - Ocean - Air freight Cc Bcc To Enter the TO Email address B […" at bounding box center [784, 372] width 1568 height 744
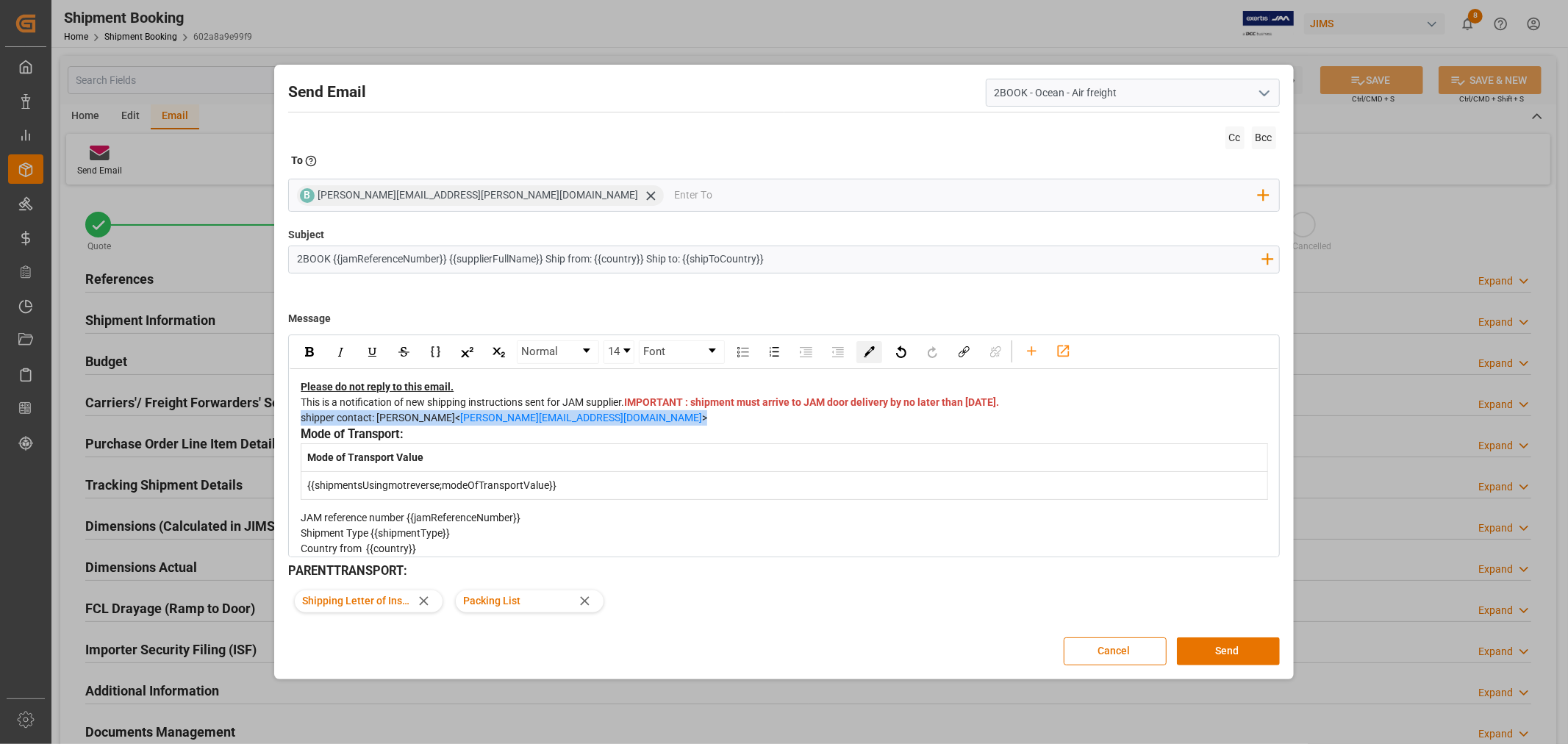
click at [868, 357] on div "rdw-color-picker" at bounding box center [869, 352] width 26 height 22
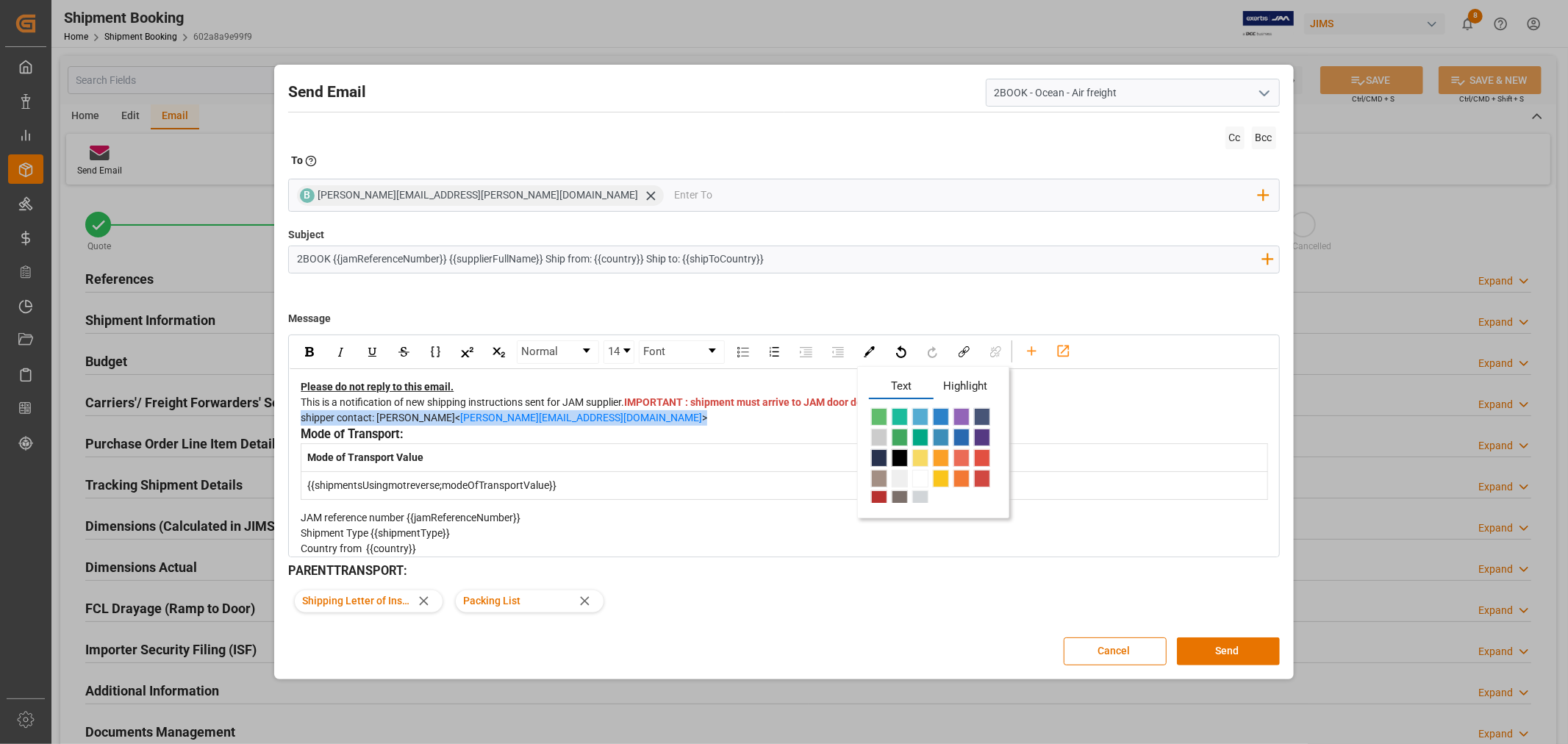
click at [874, 490] on span "rdw-color-picker" at bounding box center [879, 498] width 17 height 17
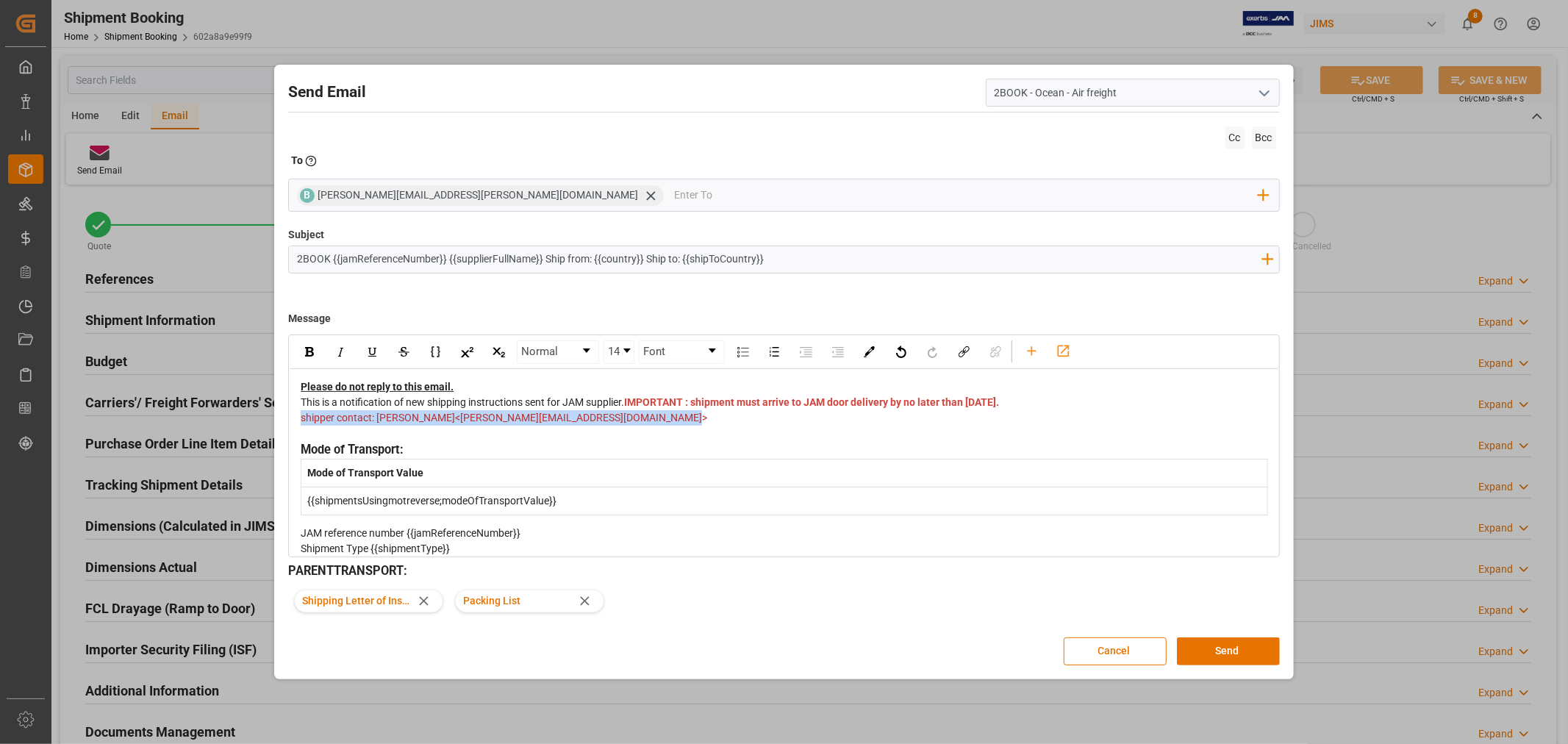
click at [728, 429] on div "shipper contact: [PERSON_NAME]< [PERSON_NAME][EMAIL_ADDRESS][DOMAIN_NAME] >" at bounding box center [784, 425] width 967 height 31
click at [745, 410] on div "This is a notification of new shipping instructions sent for JAM supplier. IMPO…" at bounding box center [784, 403] width 967 height 16
click at [1210, 651] on button "Send" at bounding box center [1228, 651] width 103 height 28
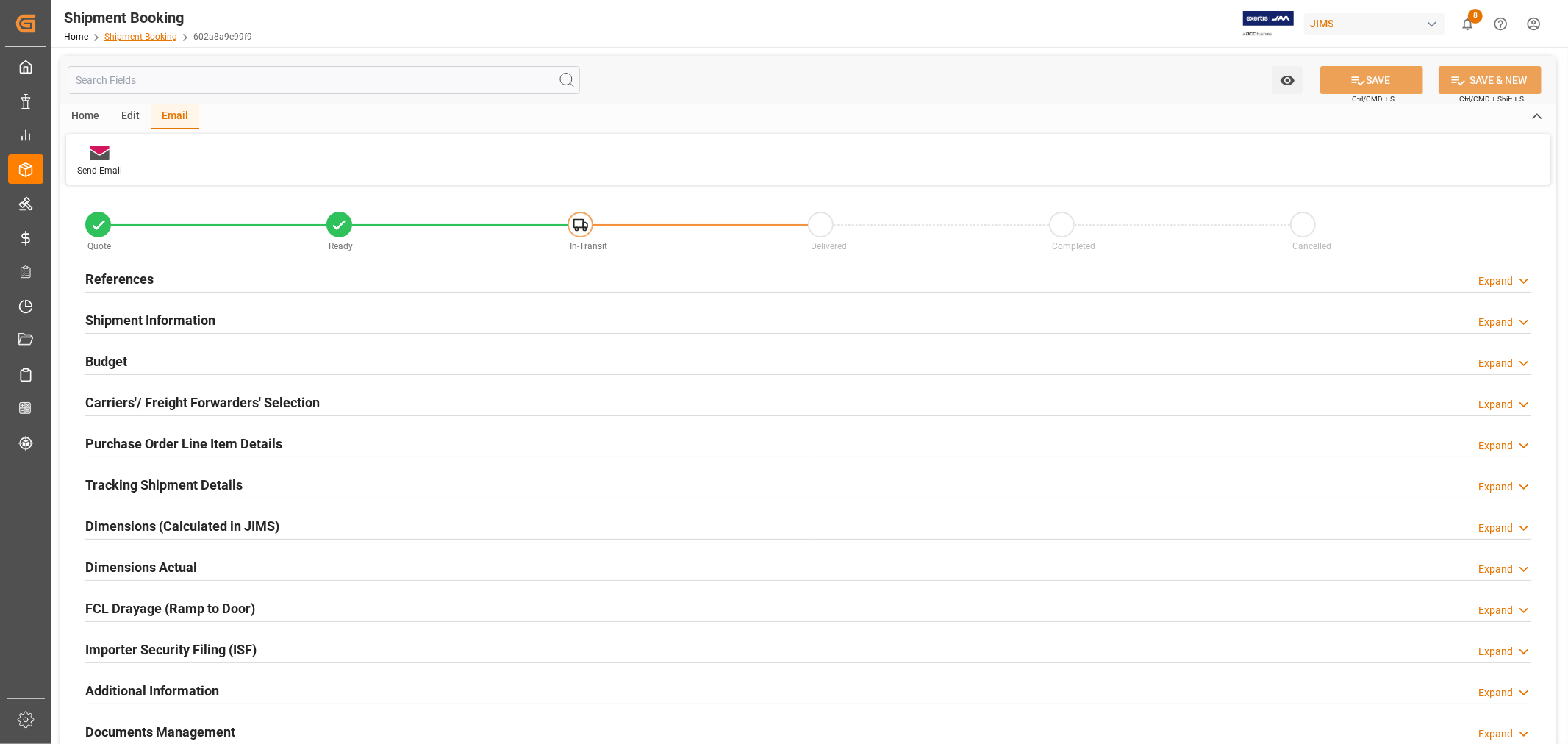
click at [125, 35] on link "Shipment Booking" at bounding box center [141, 36] width 73 height 10
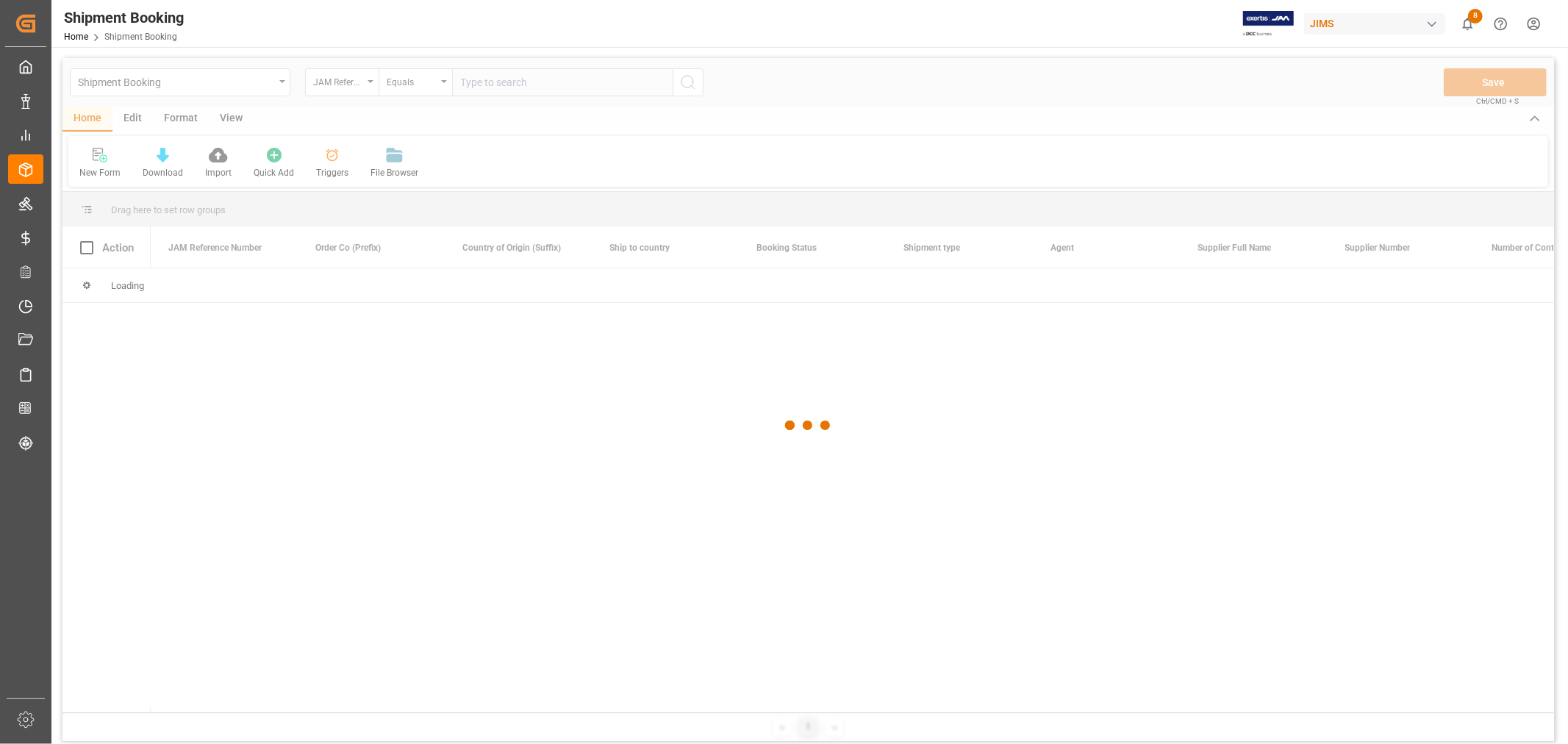
click at [500, 89] on div at bounding box center [808, 425] width 1492 height 735
click at [501, 82] on div at bounding box center [808, 425] width 1492 height 735
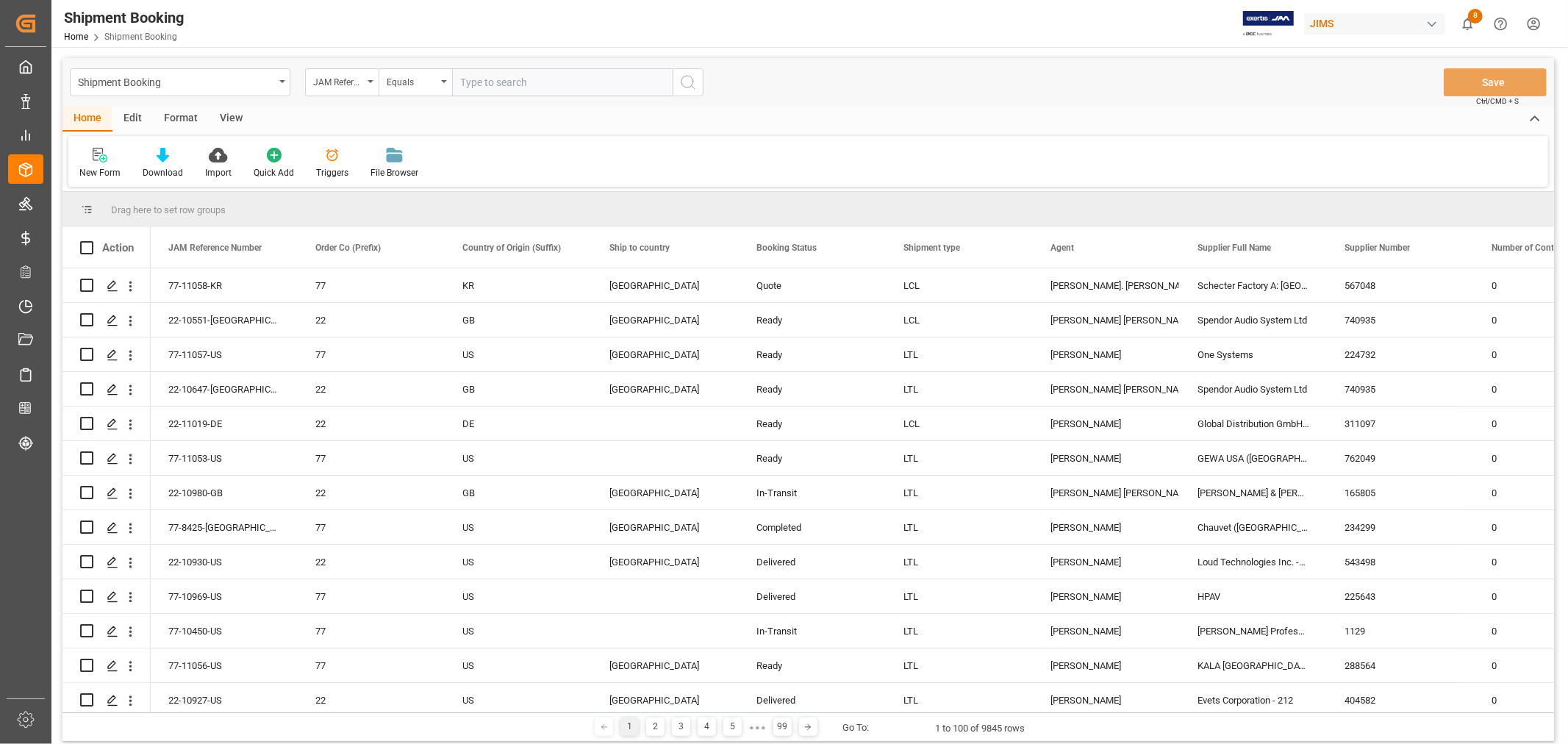
click at [501, 82] on input "text" at bounding box center [562, 83] width 221 height 28
type input "77-11052-cn"
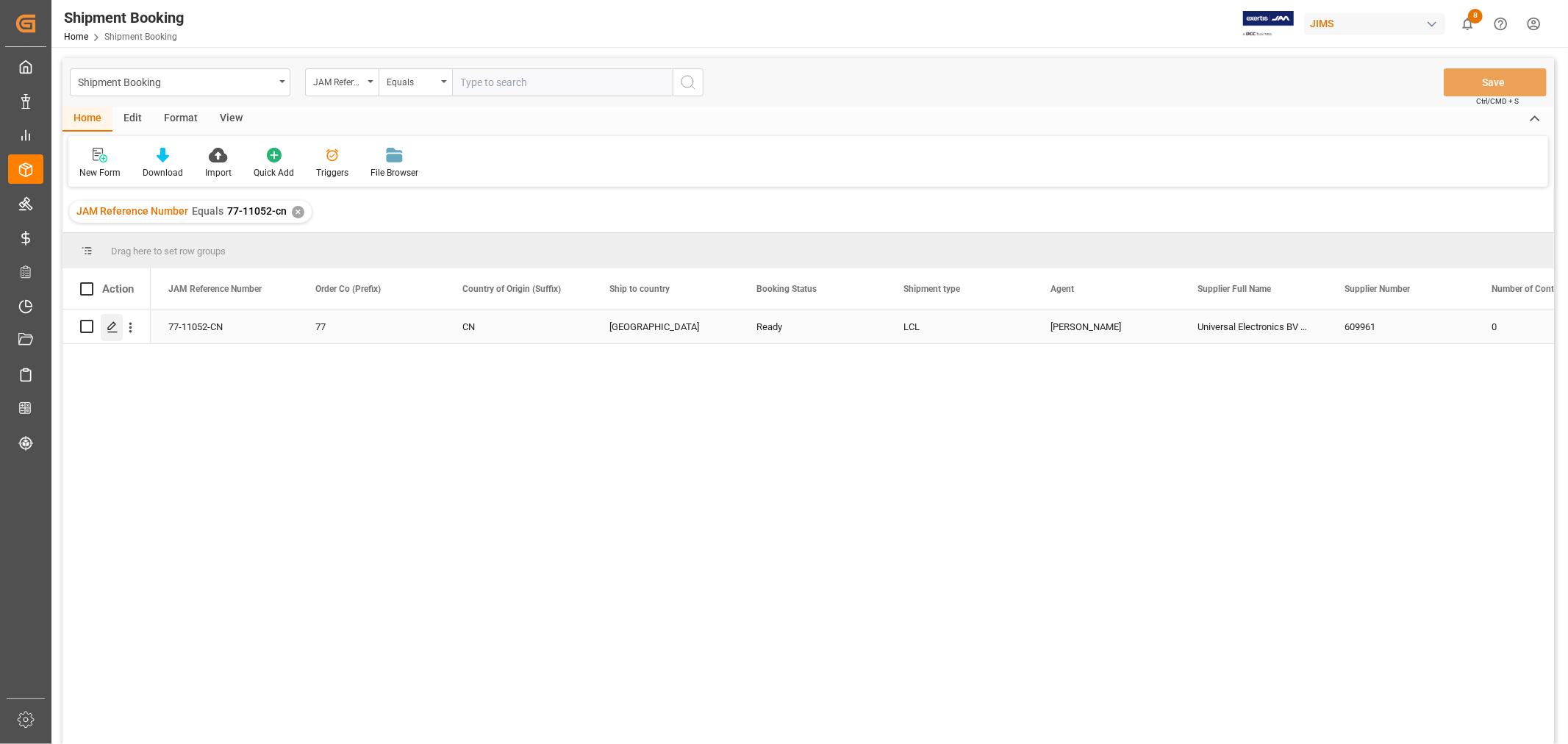
click at [107, 317] on div "Press SPACE to select this row." at bounding box center [112, 327] width 22 height 27
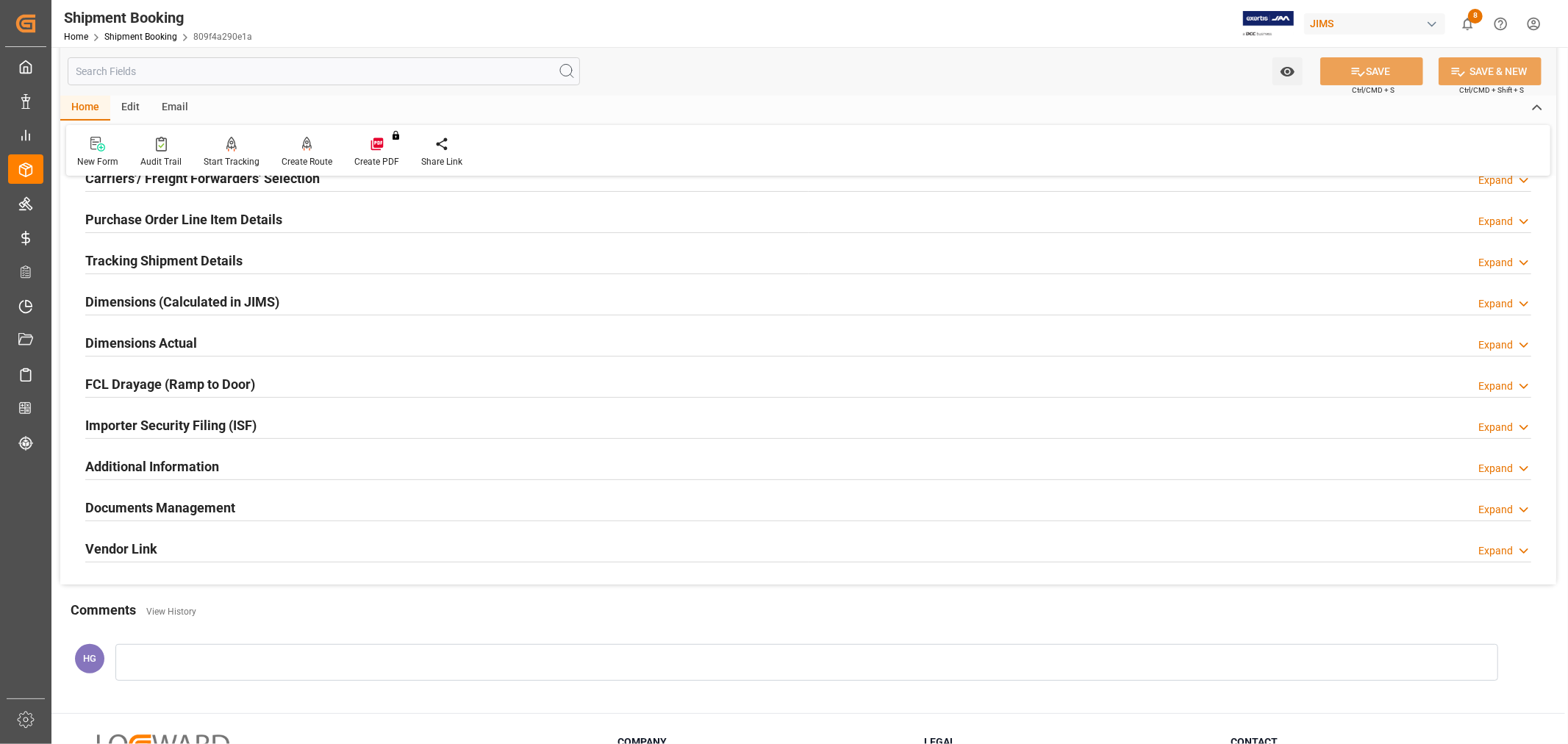
scroll to position [245, 0]
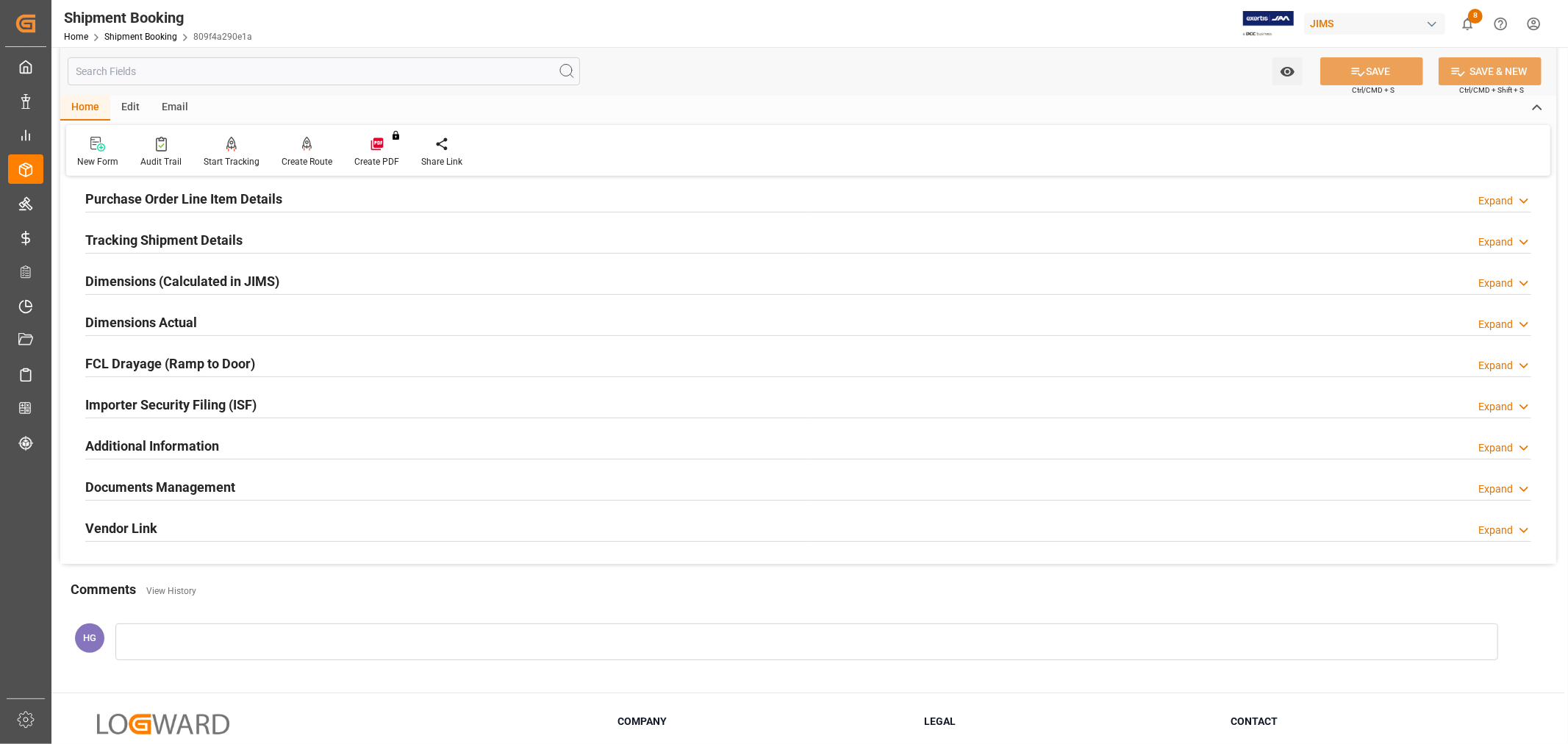
click at [200, 488] on h2 "Documents Management" at bounding box center [160, 487] width 150 height 20
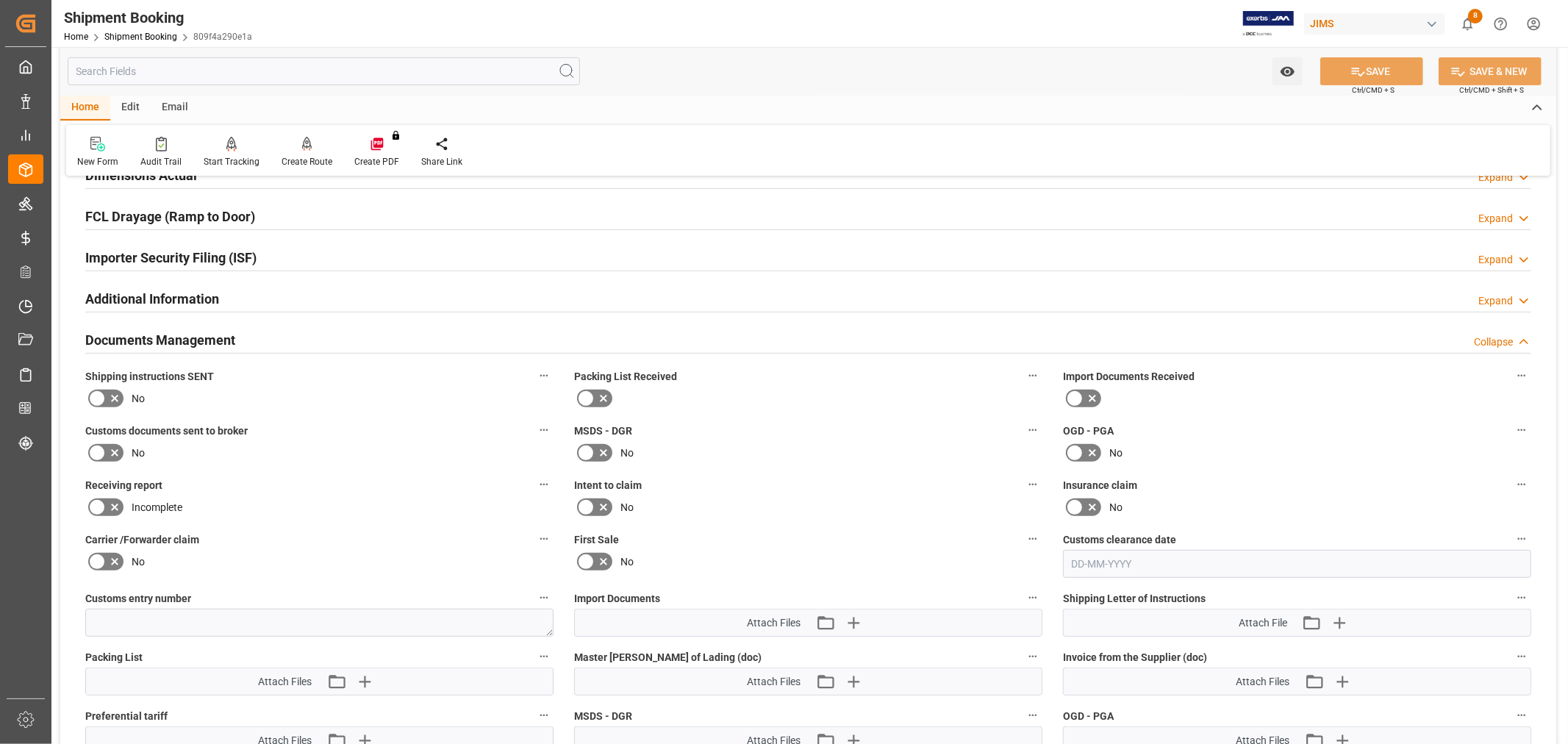
scroll to position [653, 0]
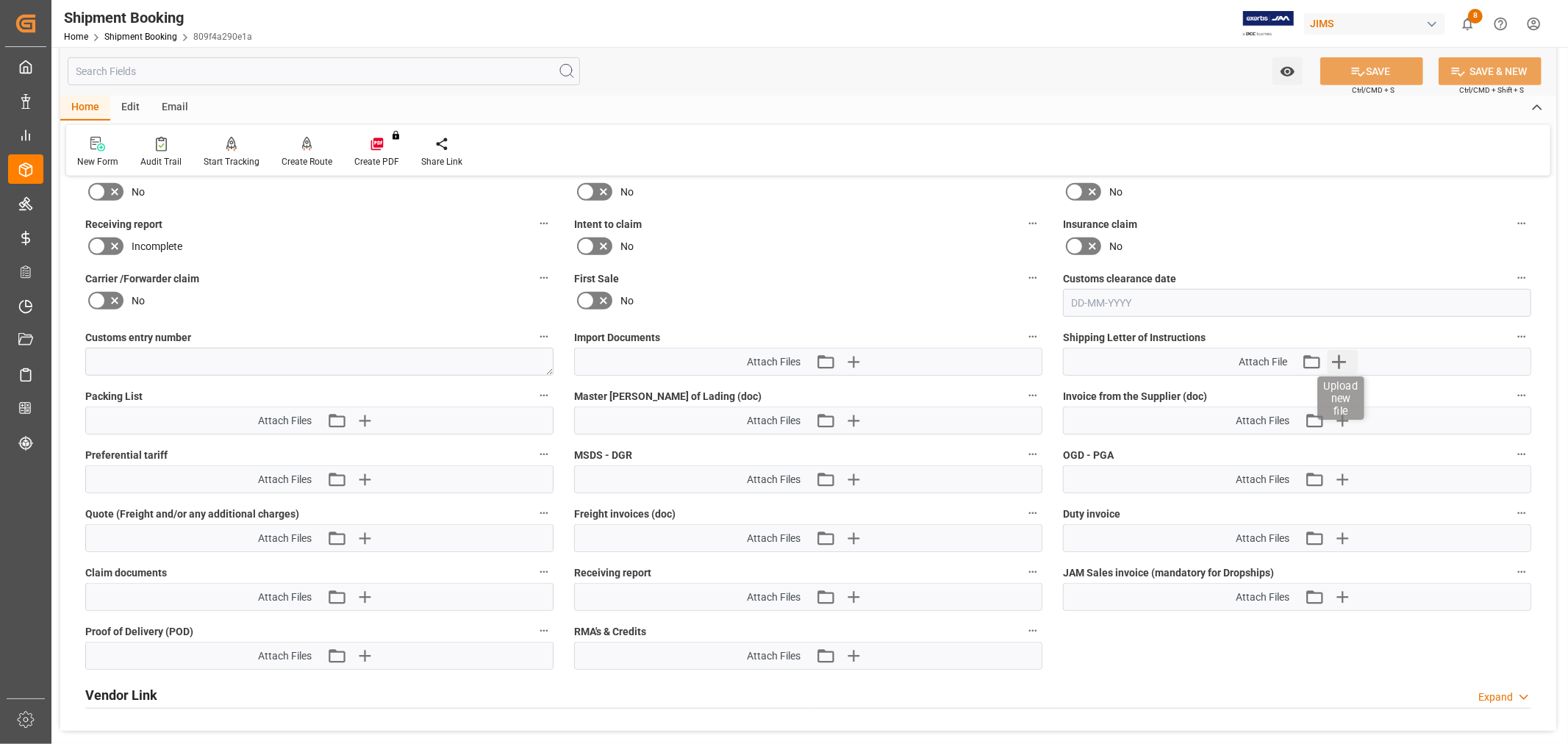
click at [1337, 356] on icon "button" at bounding box center [1339, 361] width 23 height 23
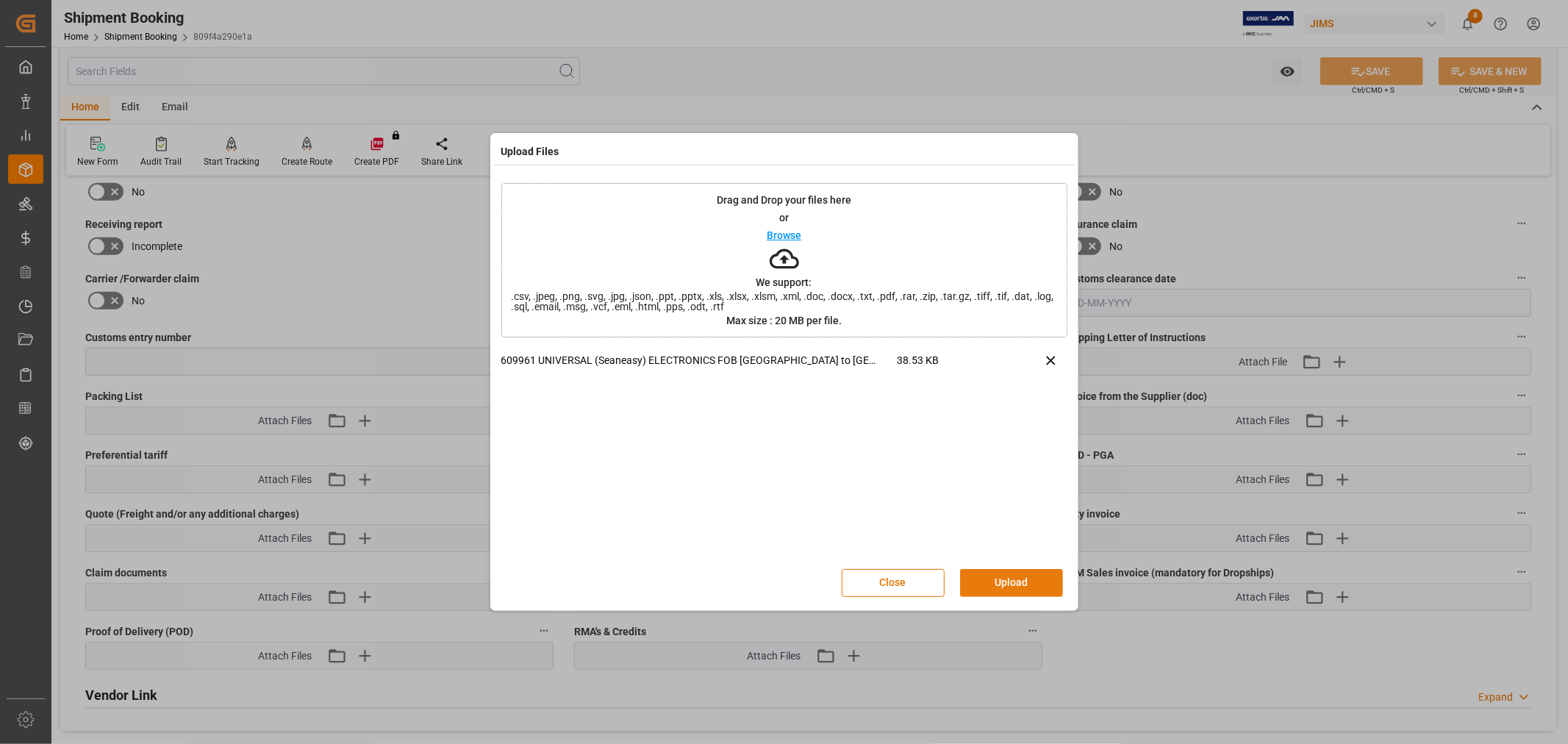
click at [1001, 582] on button "Upload" at bounding box center [1012, 583] width 103 height 28
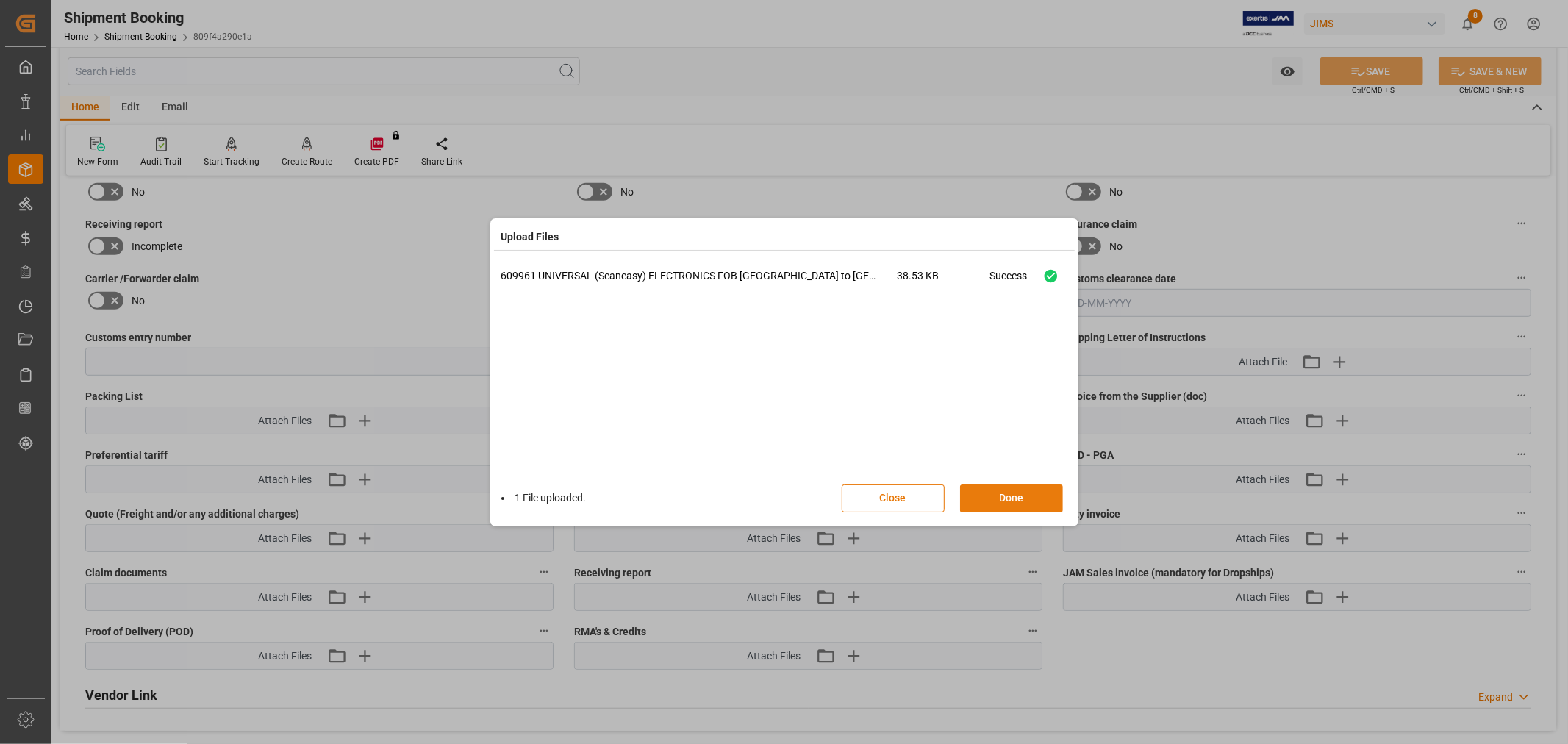
click at [1001, 495] on button "Done" at bounding box center [1012, 498] width 103 height 28
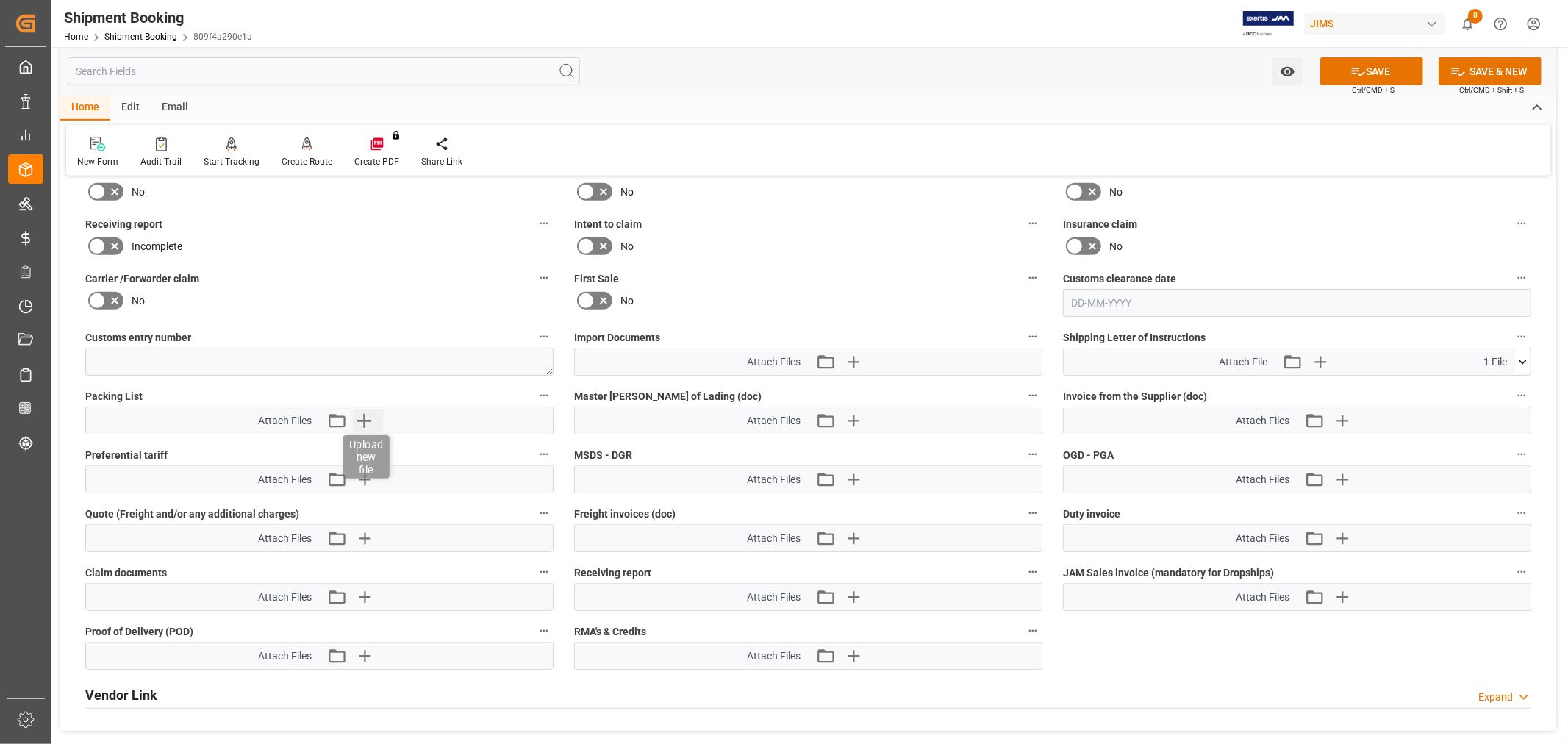
click at [363, 409] on icon "button" at bounding box center [364, 421] width 23 height 23
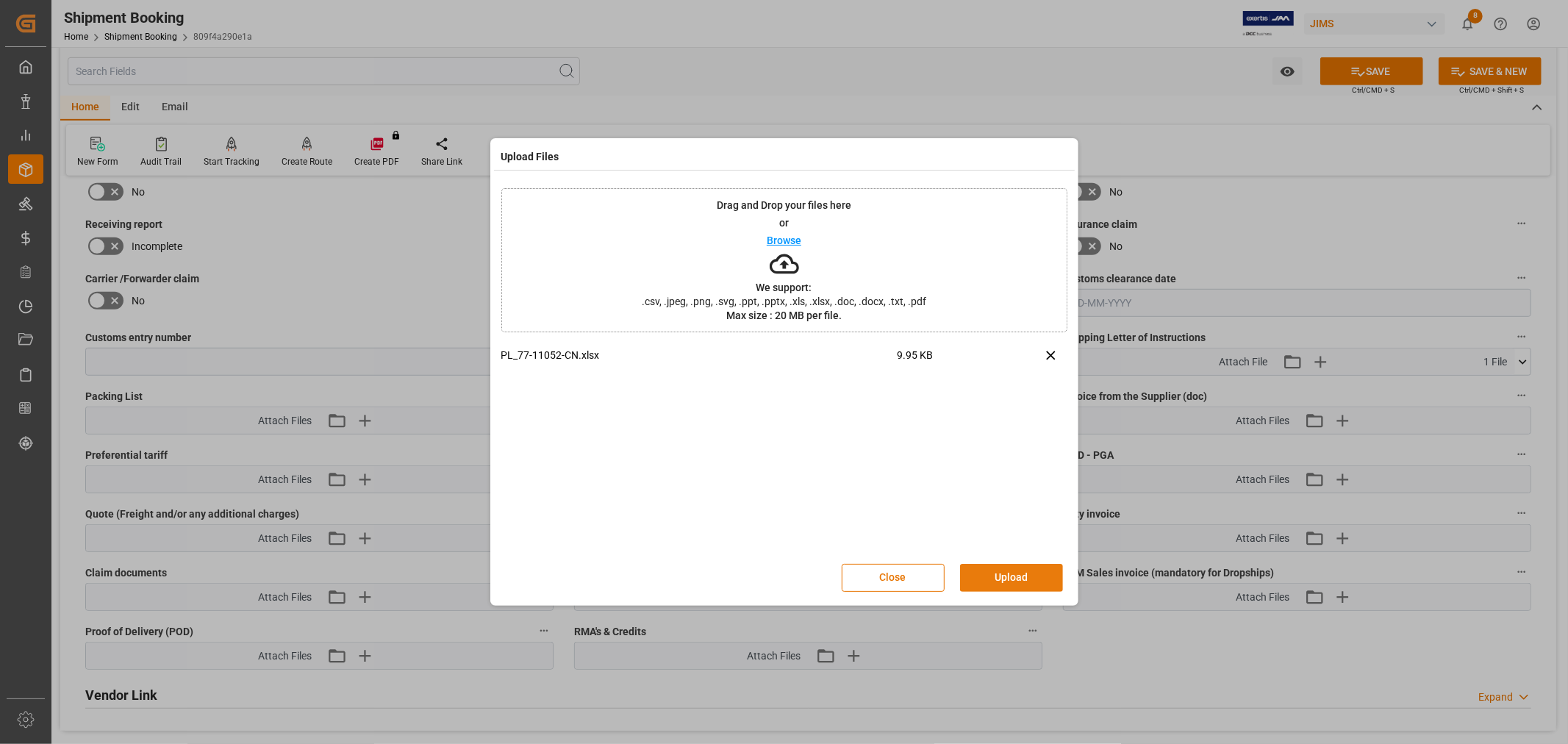
click at [1018, 571] on button "Upload" at bounding box center [1012, 578] width 103 height 28
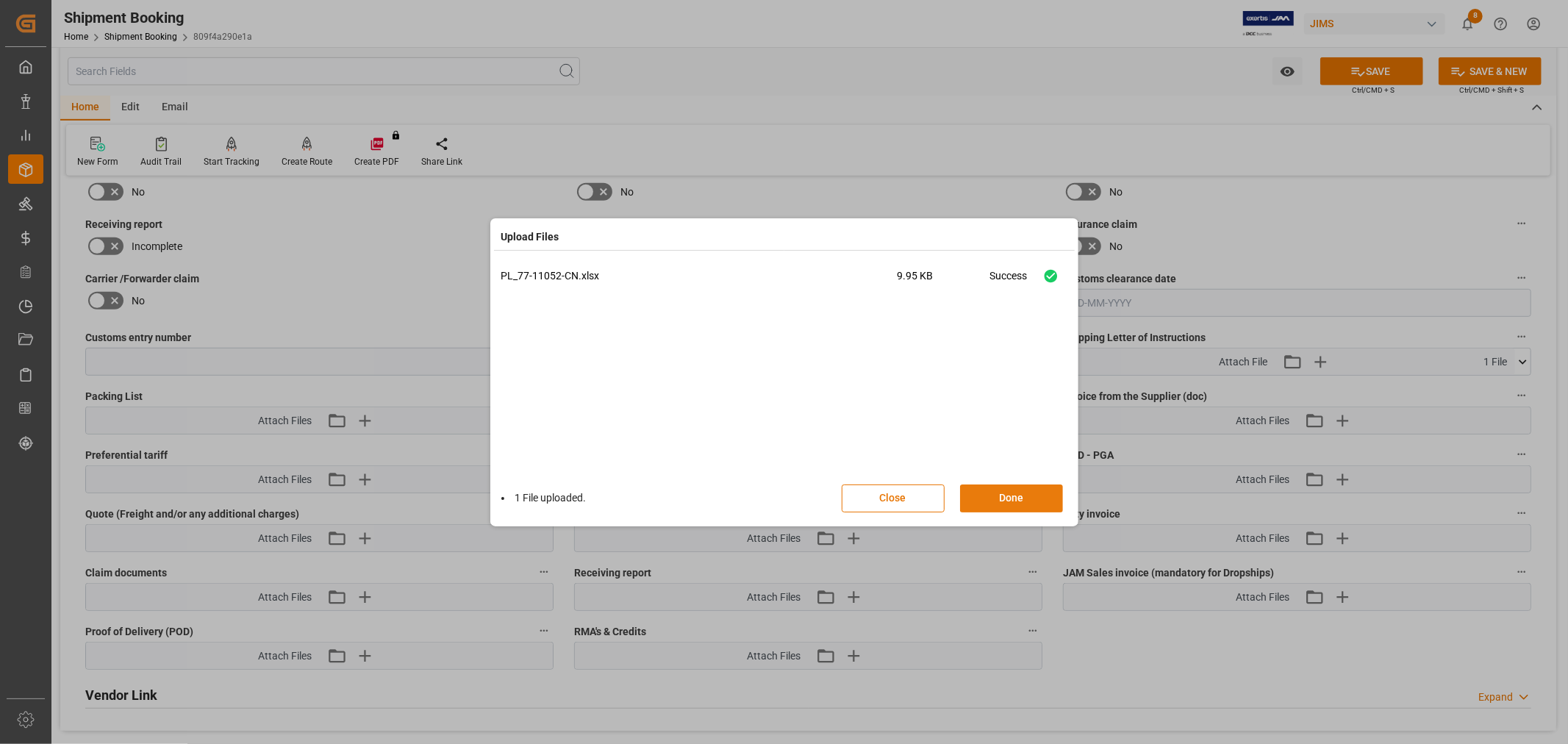
click at [996, 498] on button "Done" at bounding box center [1012, 498] width 103 height 28
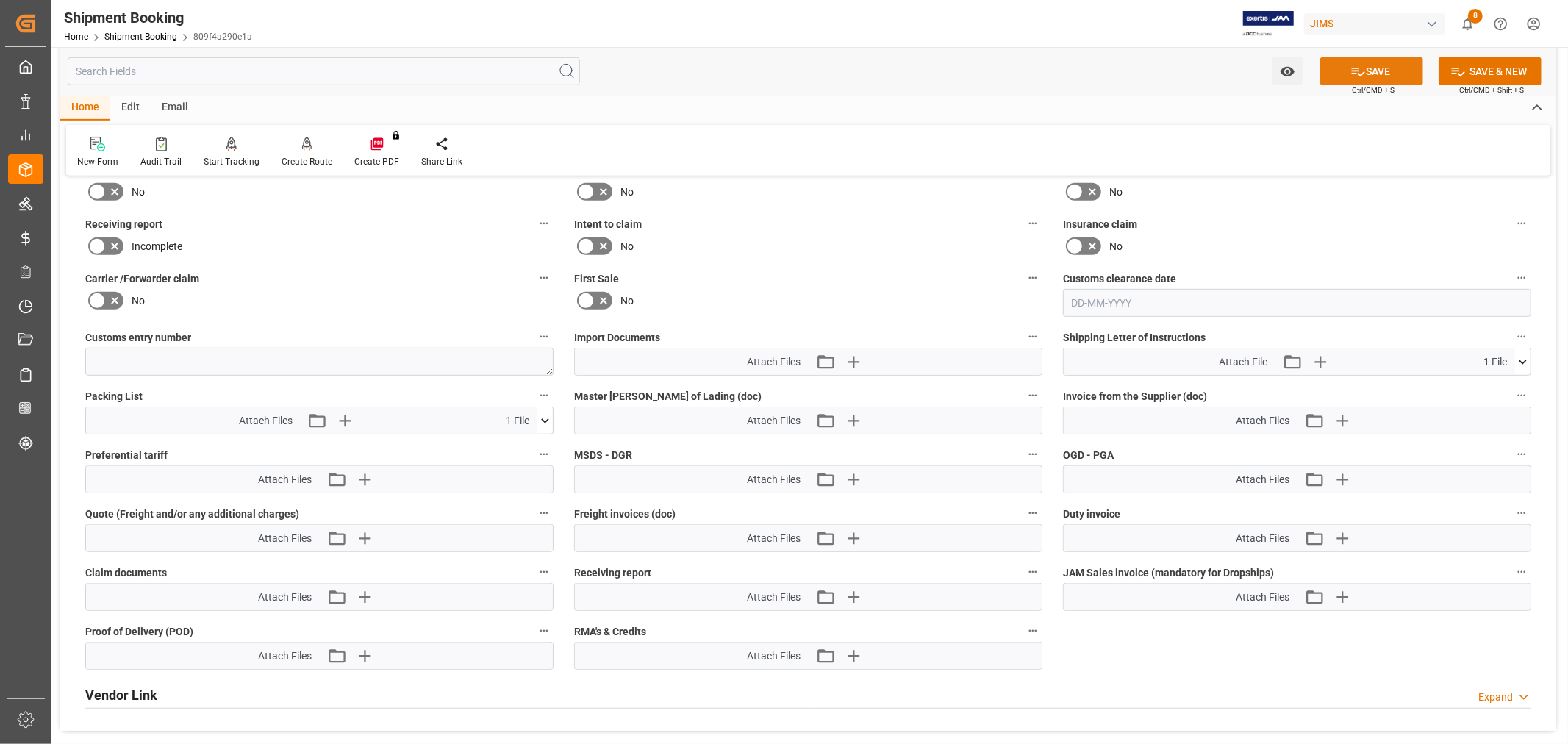
click at [1370, 59] on button "SAVE" at bounding box center [1371, 71] width 103 height 28
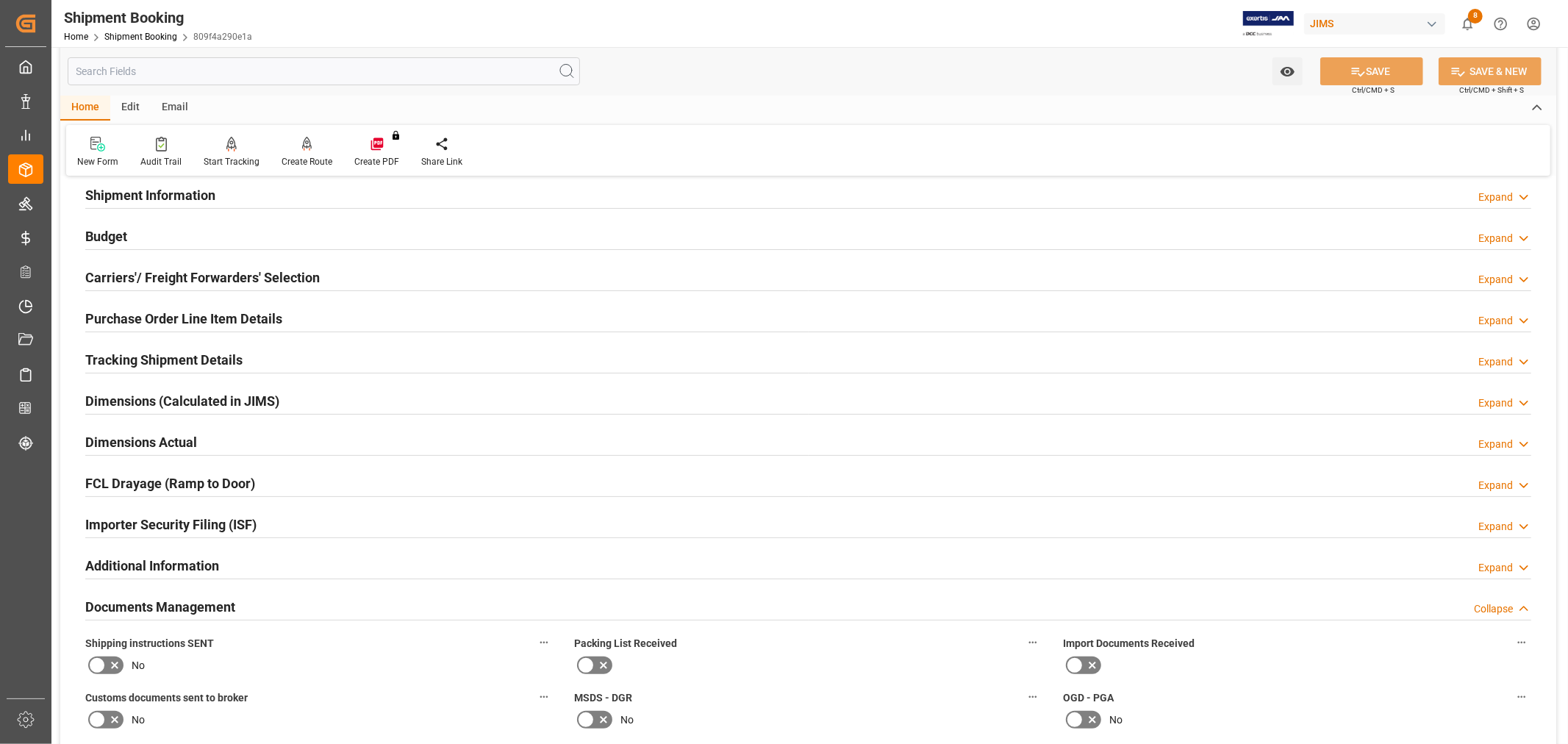
scroll to position [0, 0]
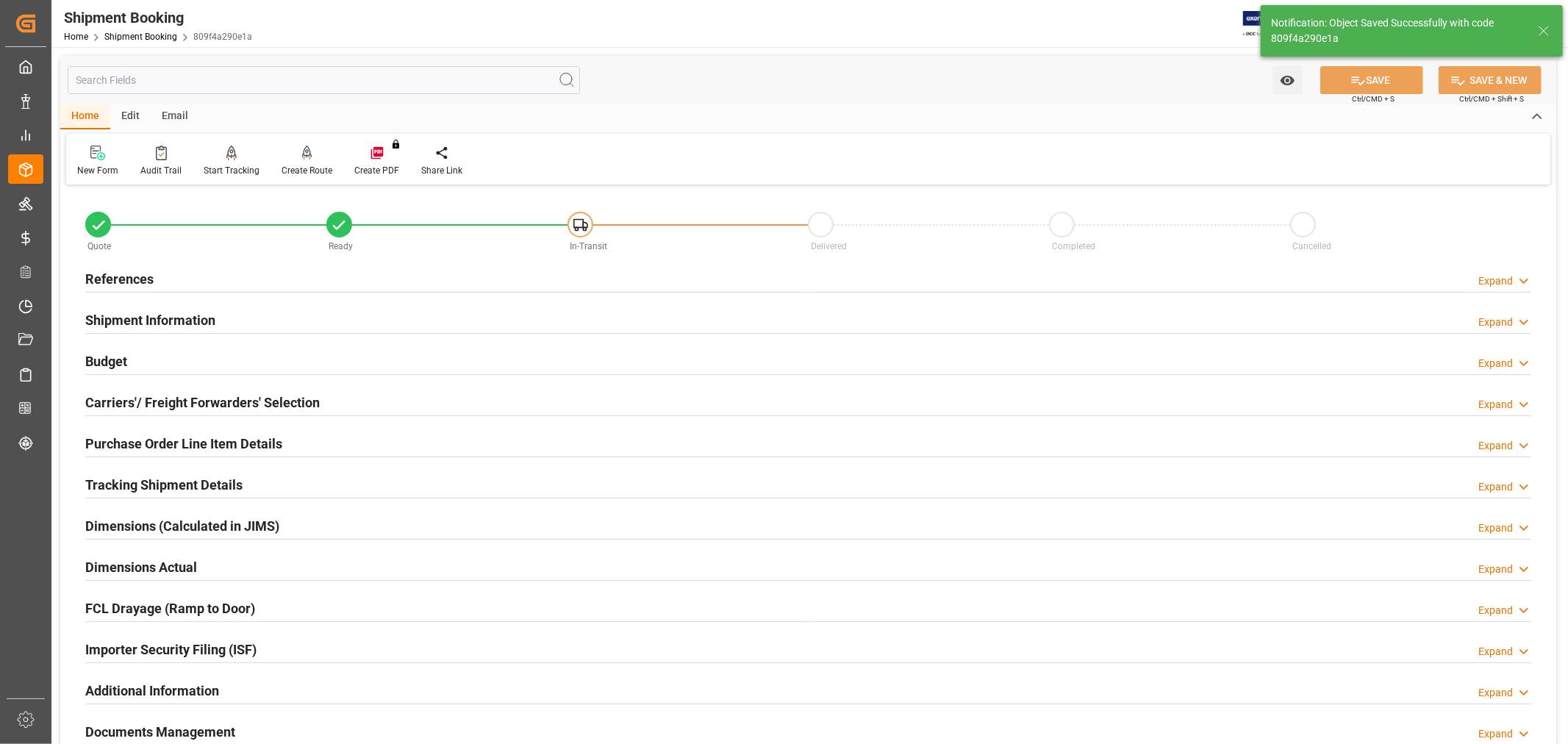
click at [134, 280] on h2 "References" at bounding box center [119, 279] width 69 height 20
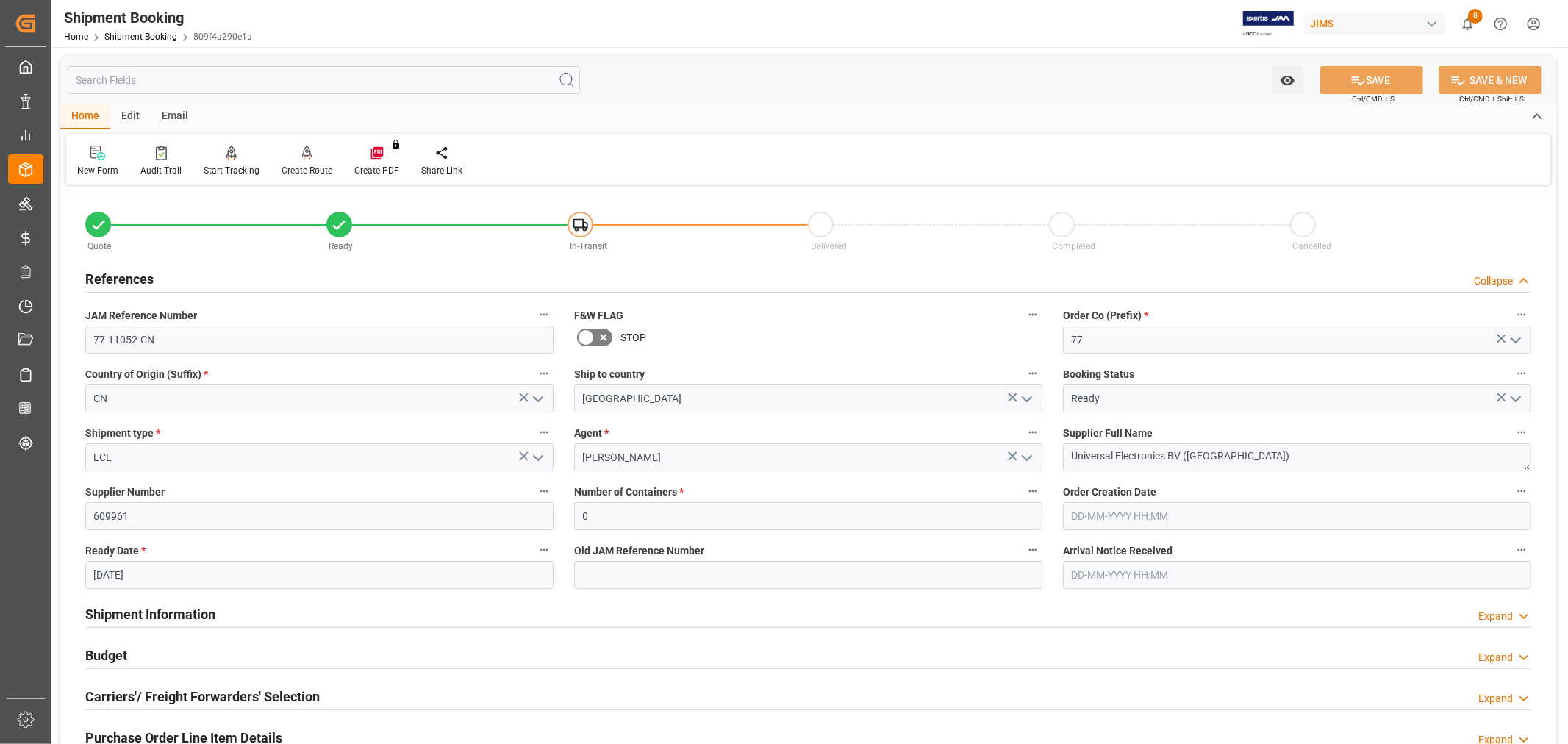
click at [179, 112] on div "Email" at bounding box center [174, 117] width 49 height 25
click at [90, 157] on icon at bounding box center [100, 155] width 20 height 10
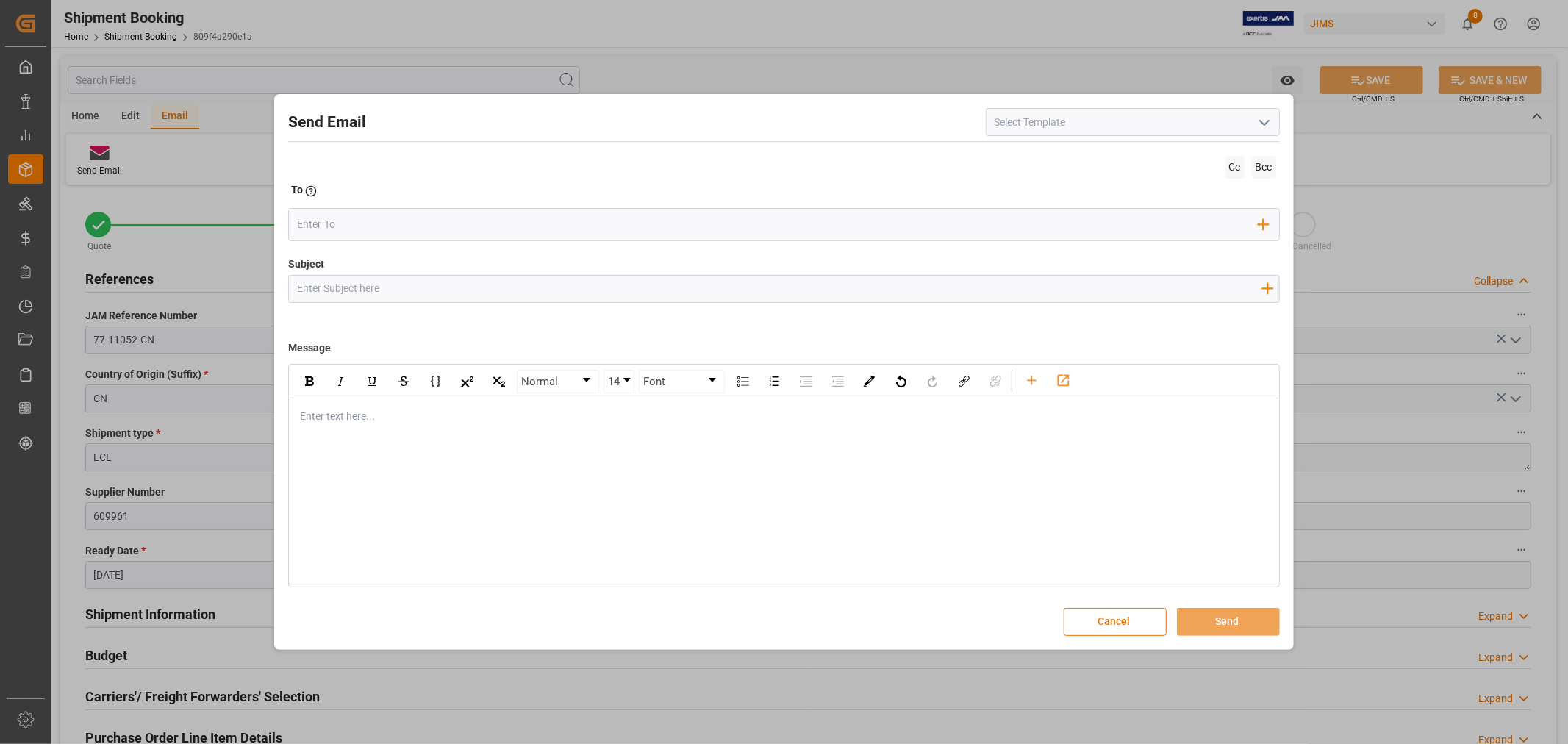
click at [1266, 121] on icon "open menu" at bounding box center [1264, 122] width 17 height 17
click at [1147, 157] on div "2BOOK - Ocean - Air freight" at bounding box center [1133, 155] width 293 height 33
type input "2BOOK - Ocean - Air freight"
type input "2BOOK {{jamReferenceNumber}} {{supplierFullName}} Ship from: {{country}} Ship t…"
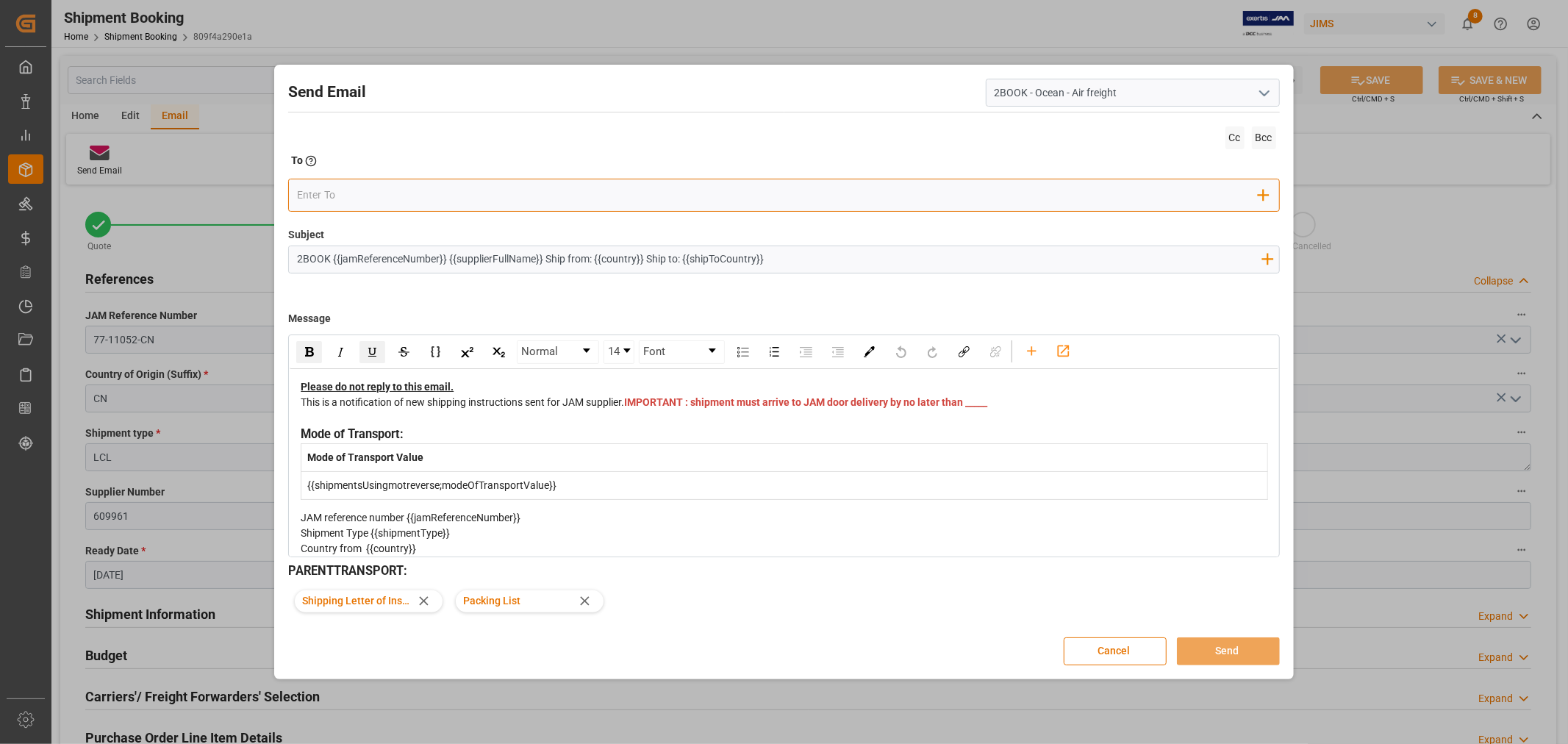
click at [651, 192] on input "email" at bounding box center [777, 195] width 961 height 22
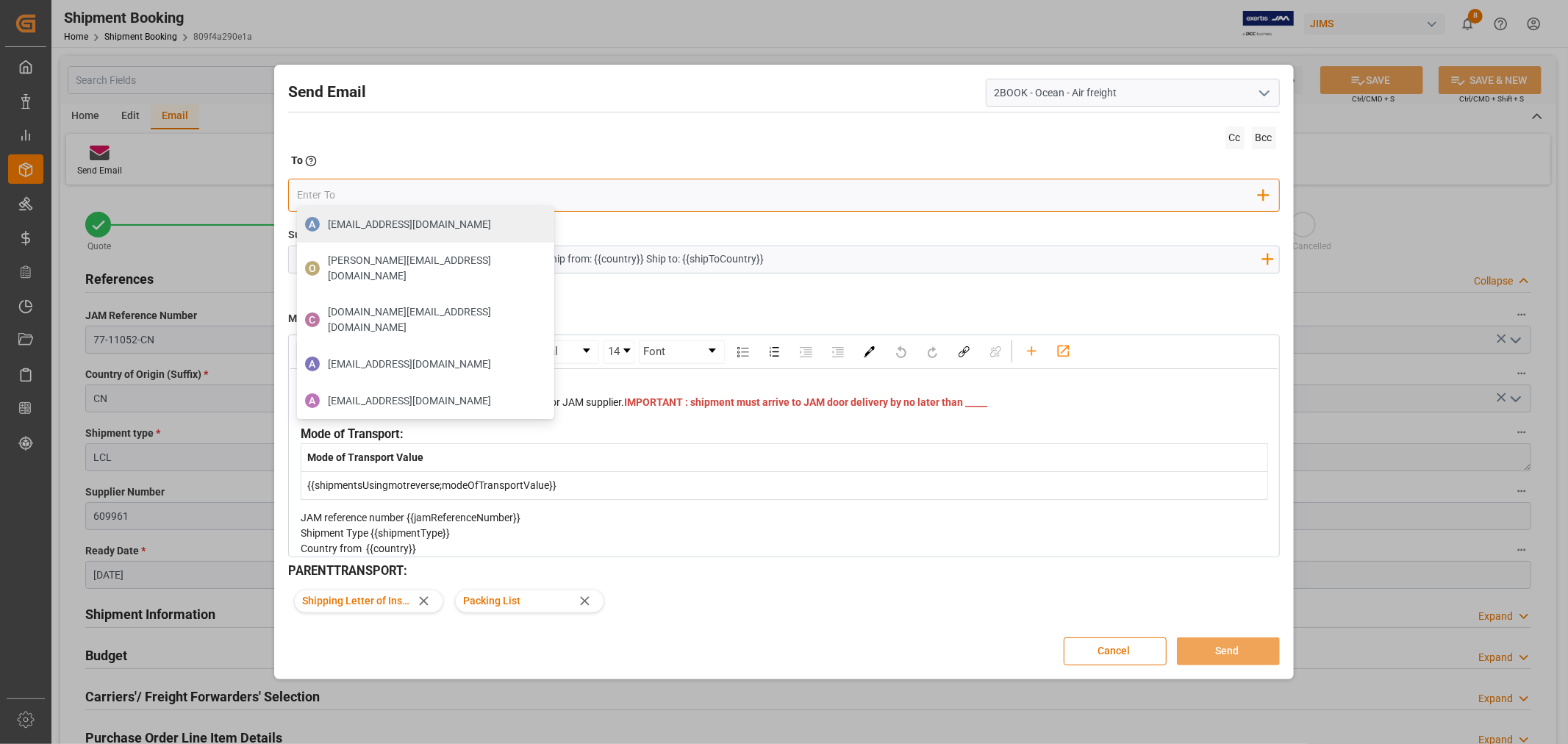
type input "[PERSON_NAME][EMAIL_ADDRESS][PERSON_NAME][DOMAIN_NAME]"
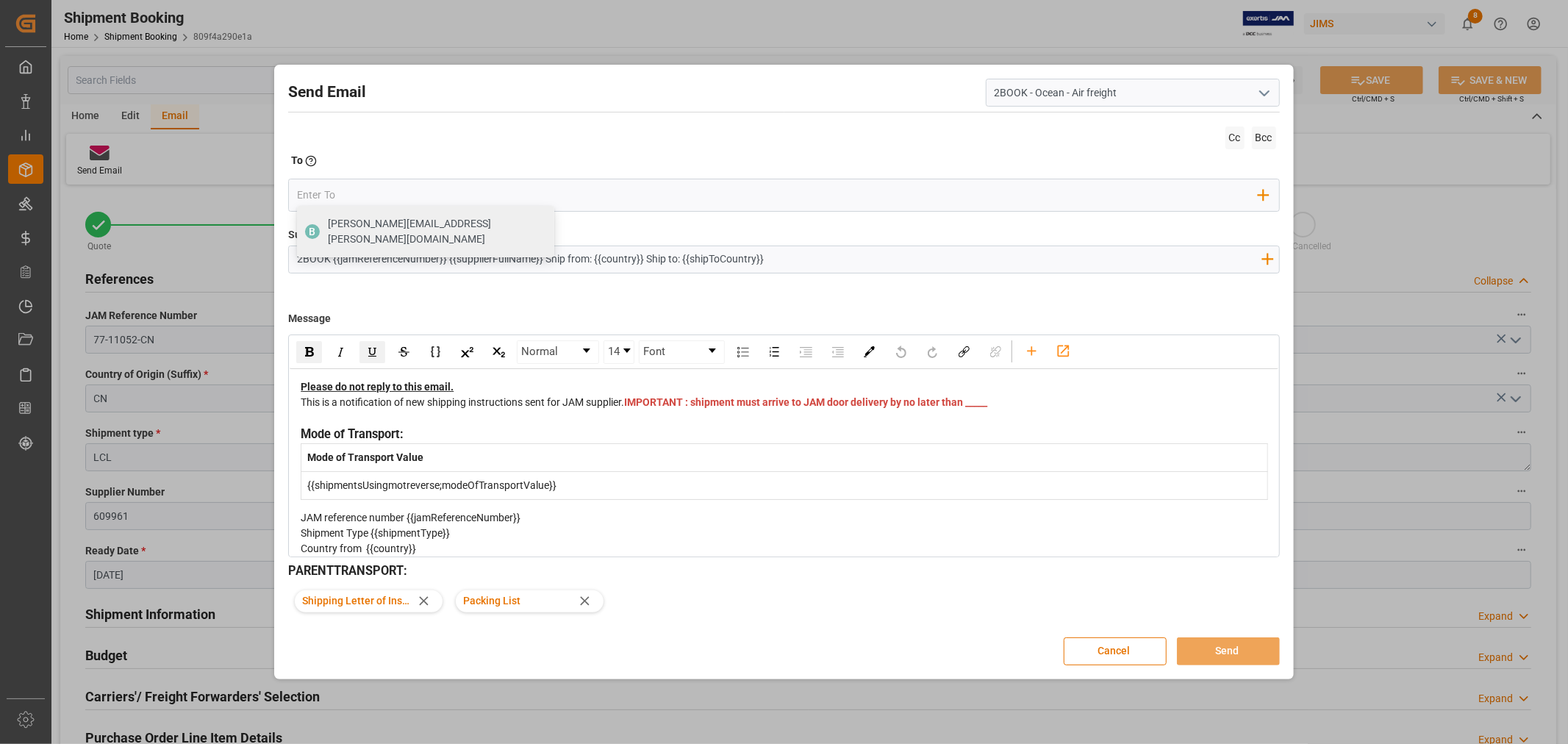
click at [670, 420] on div "This is a notification of new shipping instructions sent for JAM supplier. IMPO…" at bounding box center [784, 410] width 967 height 31
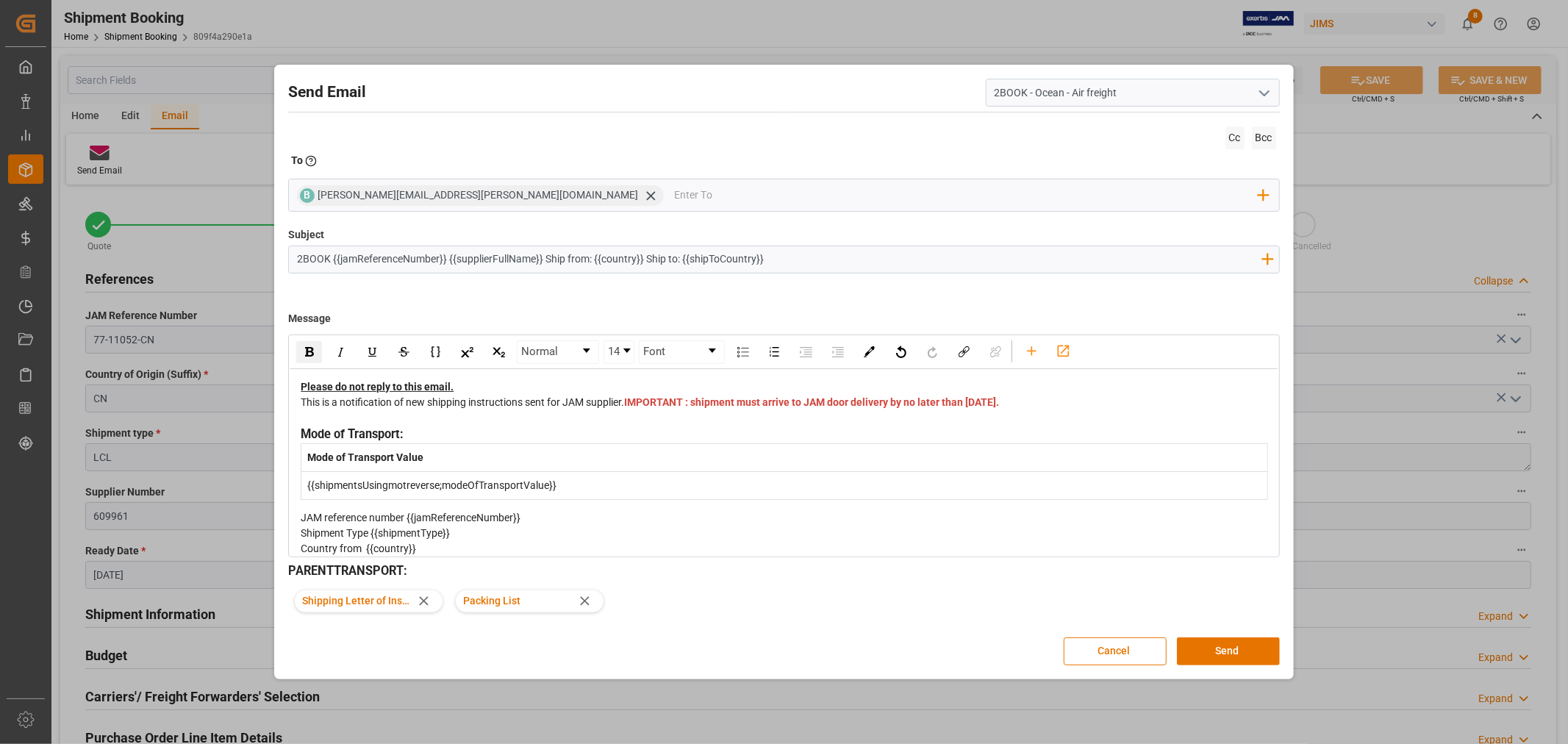
click at [641, 408] on span "IMPORTANT : shipment must arrive to JAM door delivery by no later than [DATE]." at bounding box center [812, 402] width 375 height 12
drag, startPoint x: 642, startPoint y: 415, endPoint x: 671, endPoint y: 416, distance: 29.0
click at [671, 408] on span "IMPORTANT : shipment must arrive to JAM door delivery by no later than [DATE]." at bounding box center [812, 402] width 375 height 12
click at [1207, 651] on button "Send" at bounding box center [1228, 651] width 103 height 28
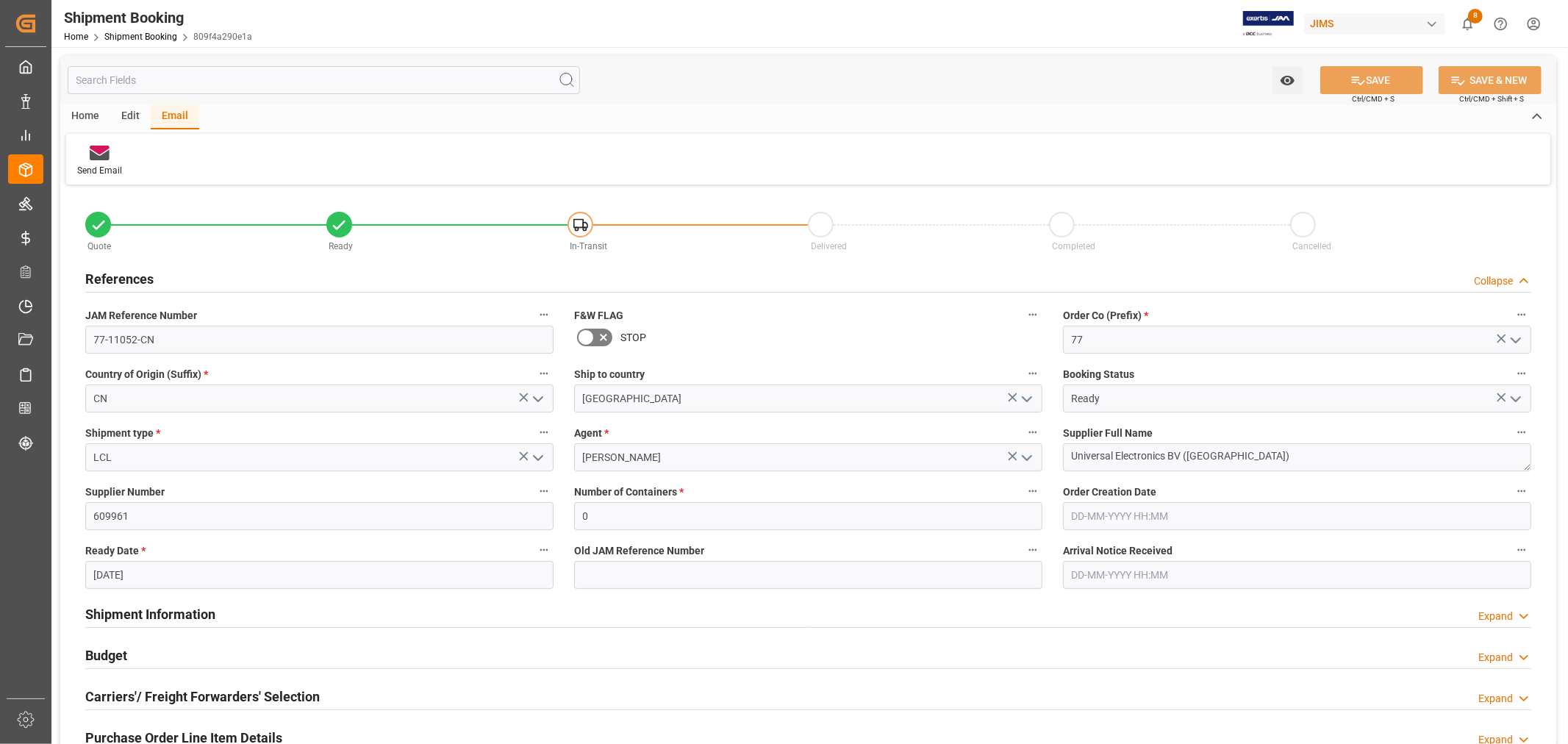
click at [841, 547] on label "Old JAM Reference Number" at bounding box center [808, 551] width 469 height 21
click at [1023, 547] on button "Old JAM Reference Number" at bounding box center [1032, 550] width 19 height 19
click at [155, 38] on div at bounding box center [784, 372] width 1568 height 744
click at [128, 34] on link "Shipment Booking" at bounding box center [141, 36] width 73 height 10
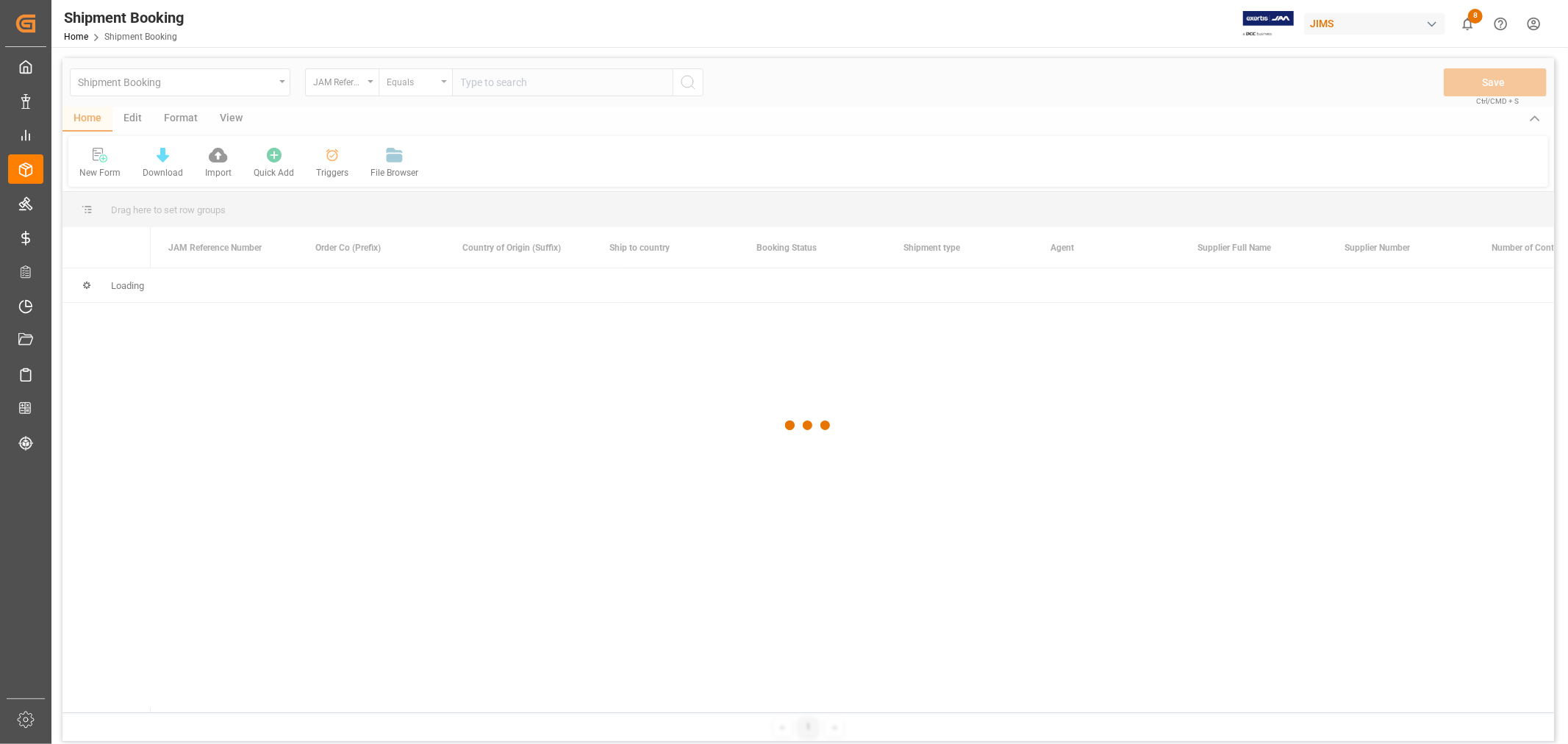
click at [429, 83] on div at bounding box center [808, 425] width 1492 height 735
click at [493, 78] on div at bounding box center [808, 425] width 1492 height 735
click at [489, 81] on div at bounding box center [808, 425] width 1492 height 735
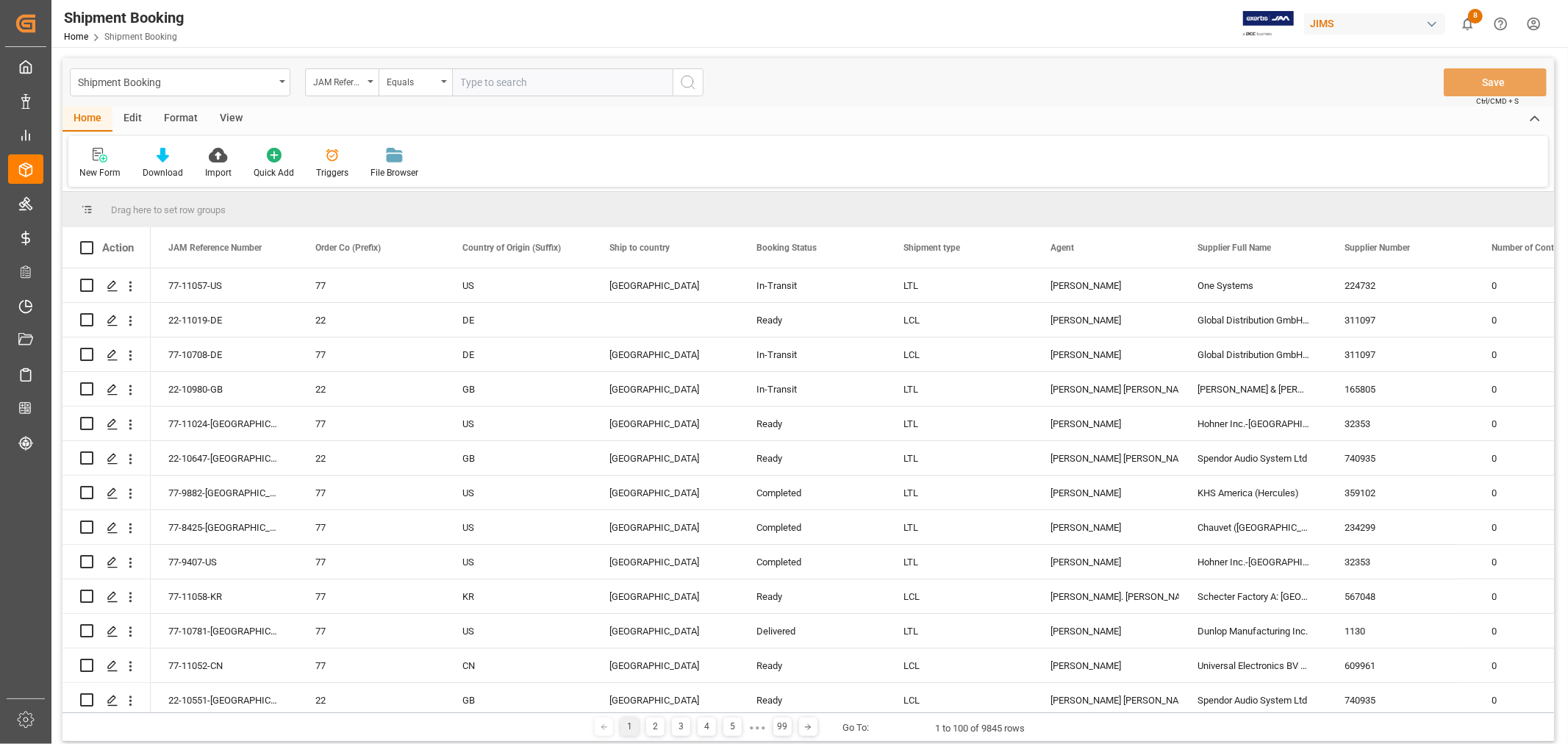
click at [482, 83] on input "text" at bounding box center [562, 83] width 221 height 28
type input "77-11050-cn"
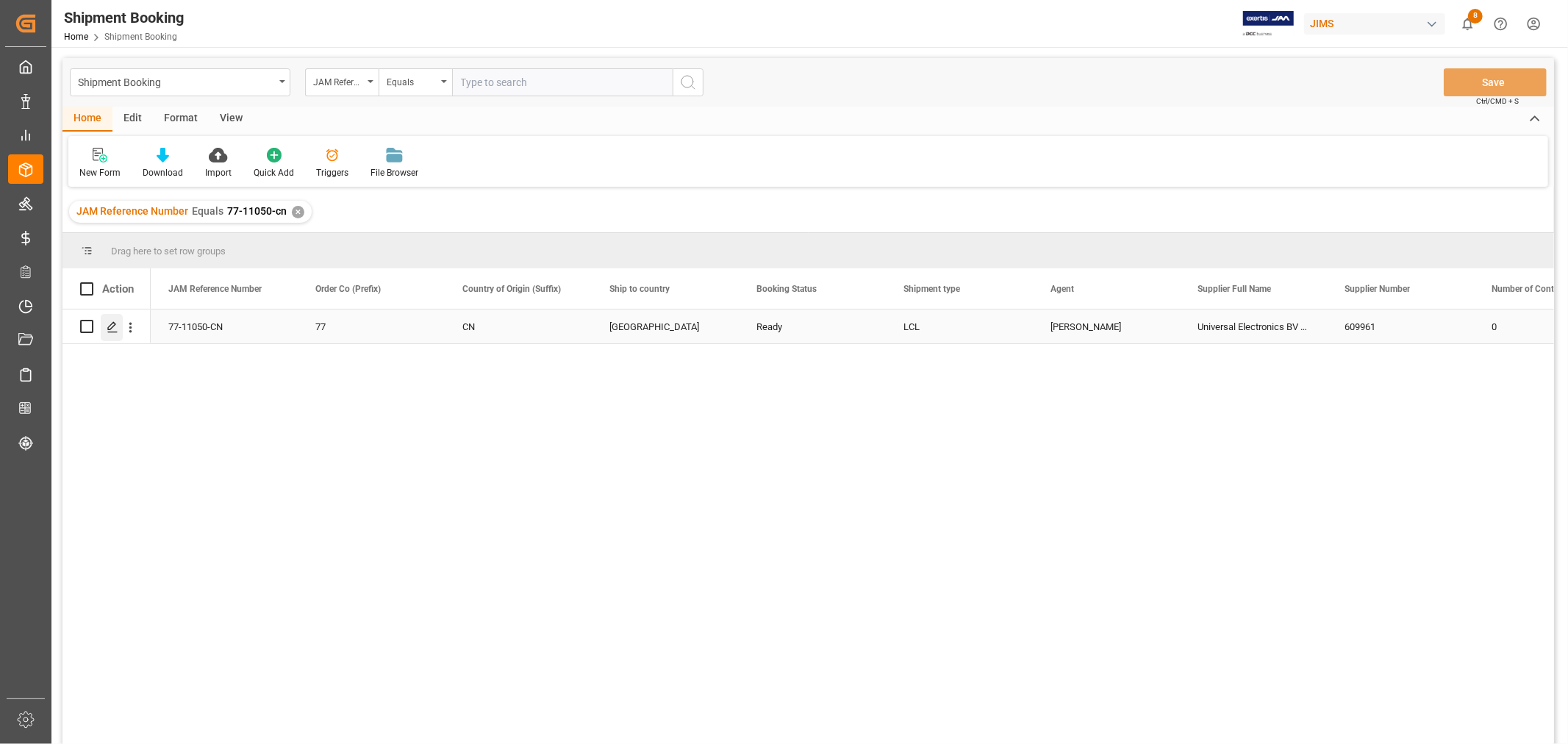
click at [117, 327] on icon "Press SPACE to select this row." at bounding box center [112, 327] width 12 height 12
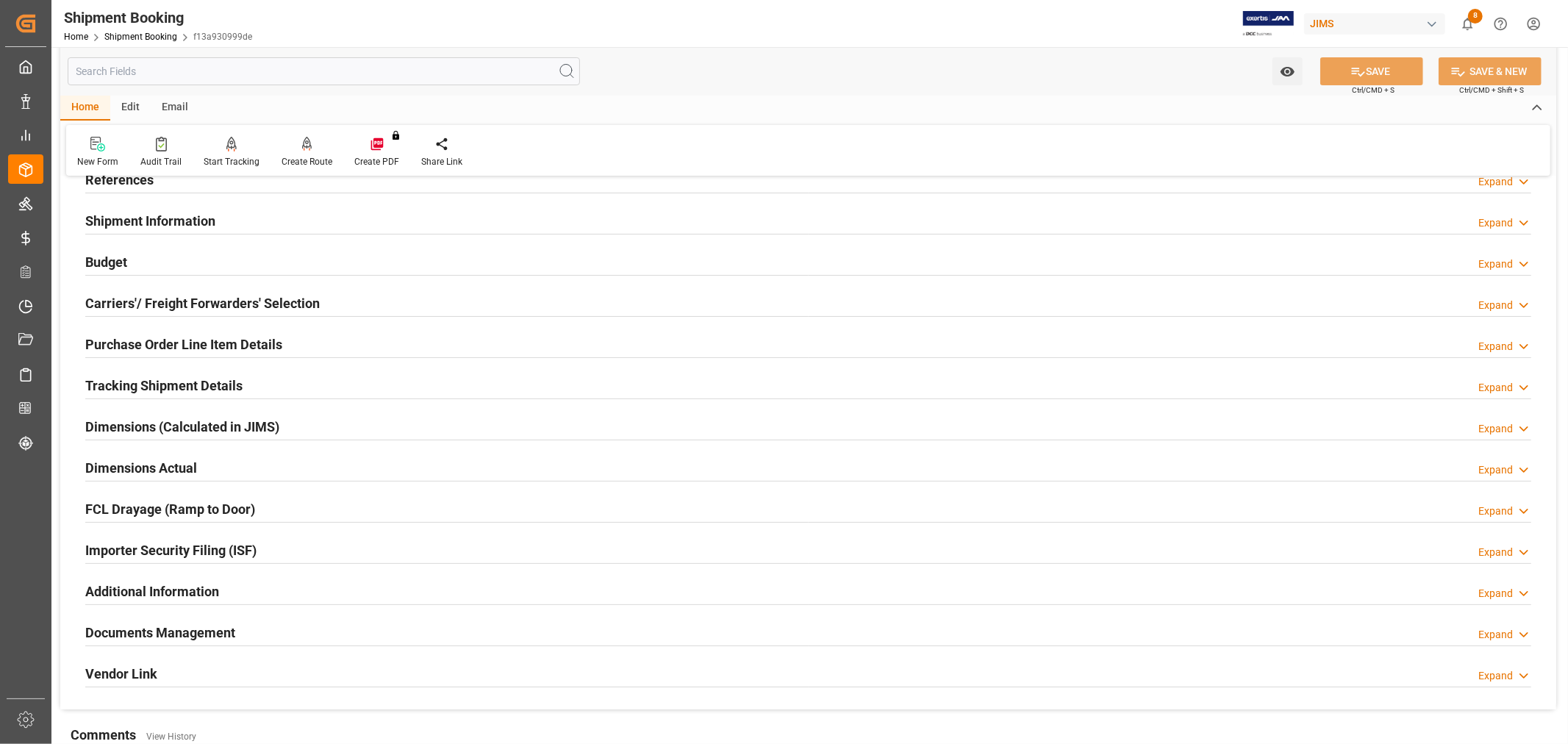
scroll to position [361, 0]
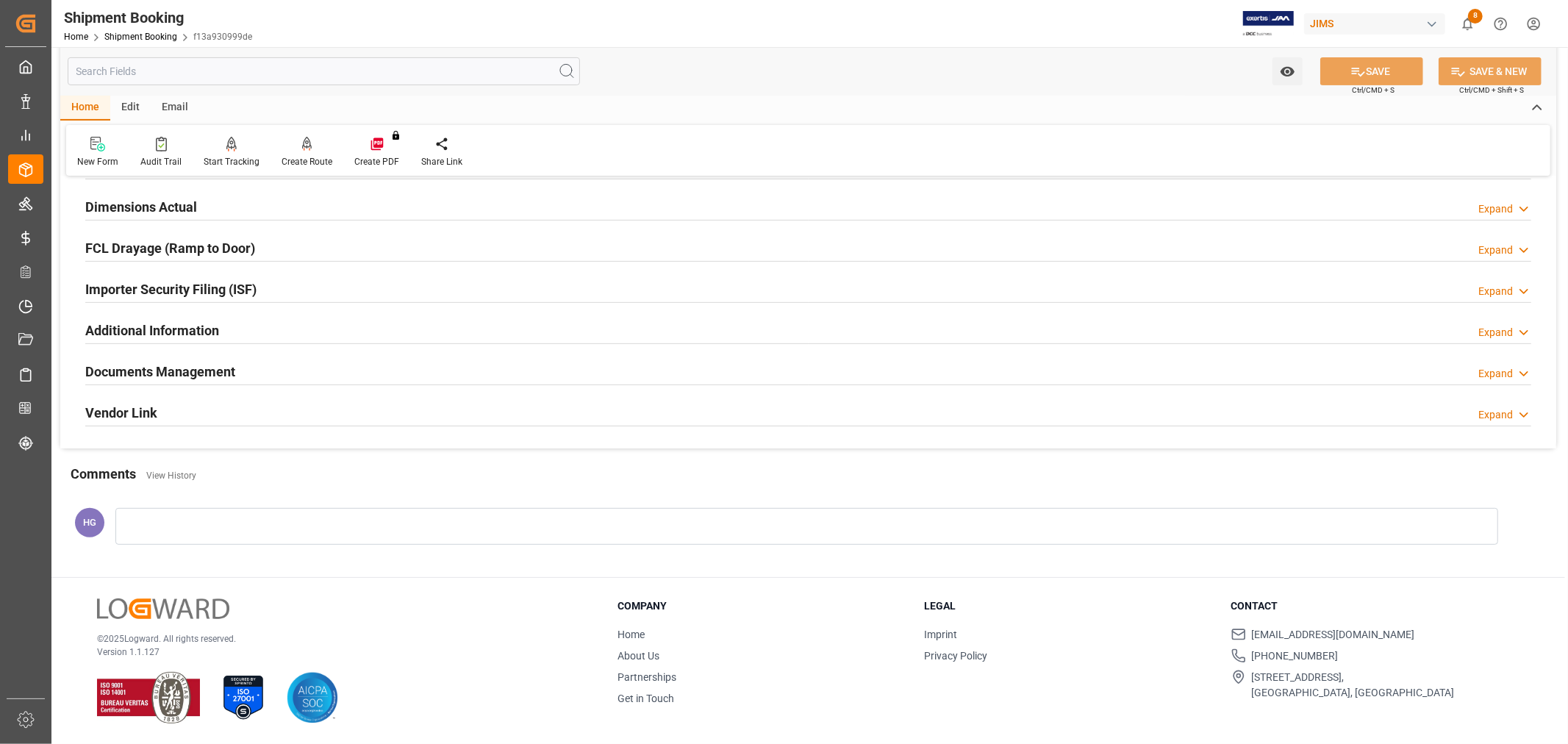
click at [222, 375] on h2 "Documents Management" at bounding box center [160, 372] width 150 height 20
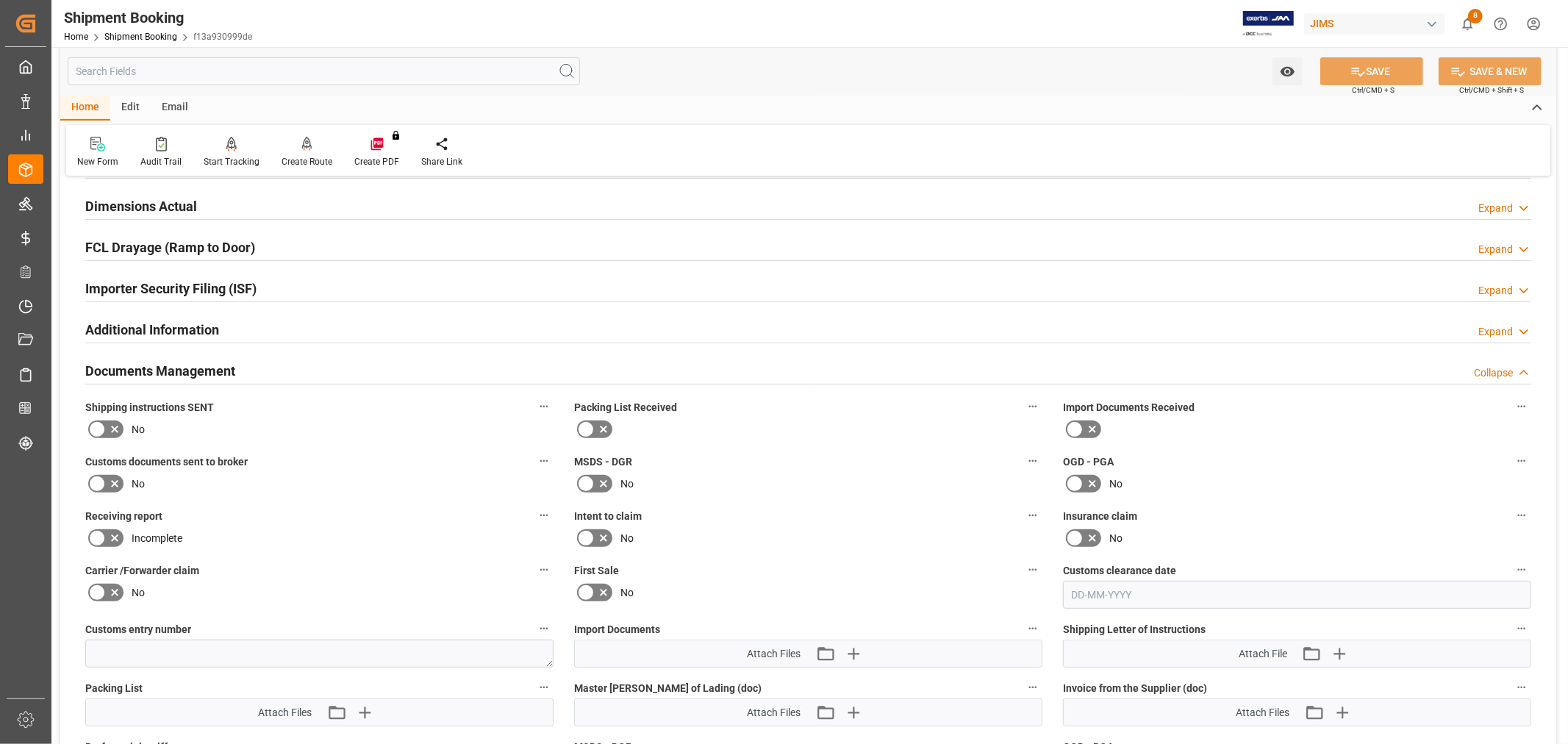
scroll to position [688, 0]
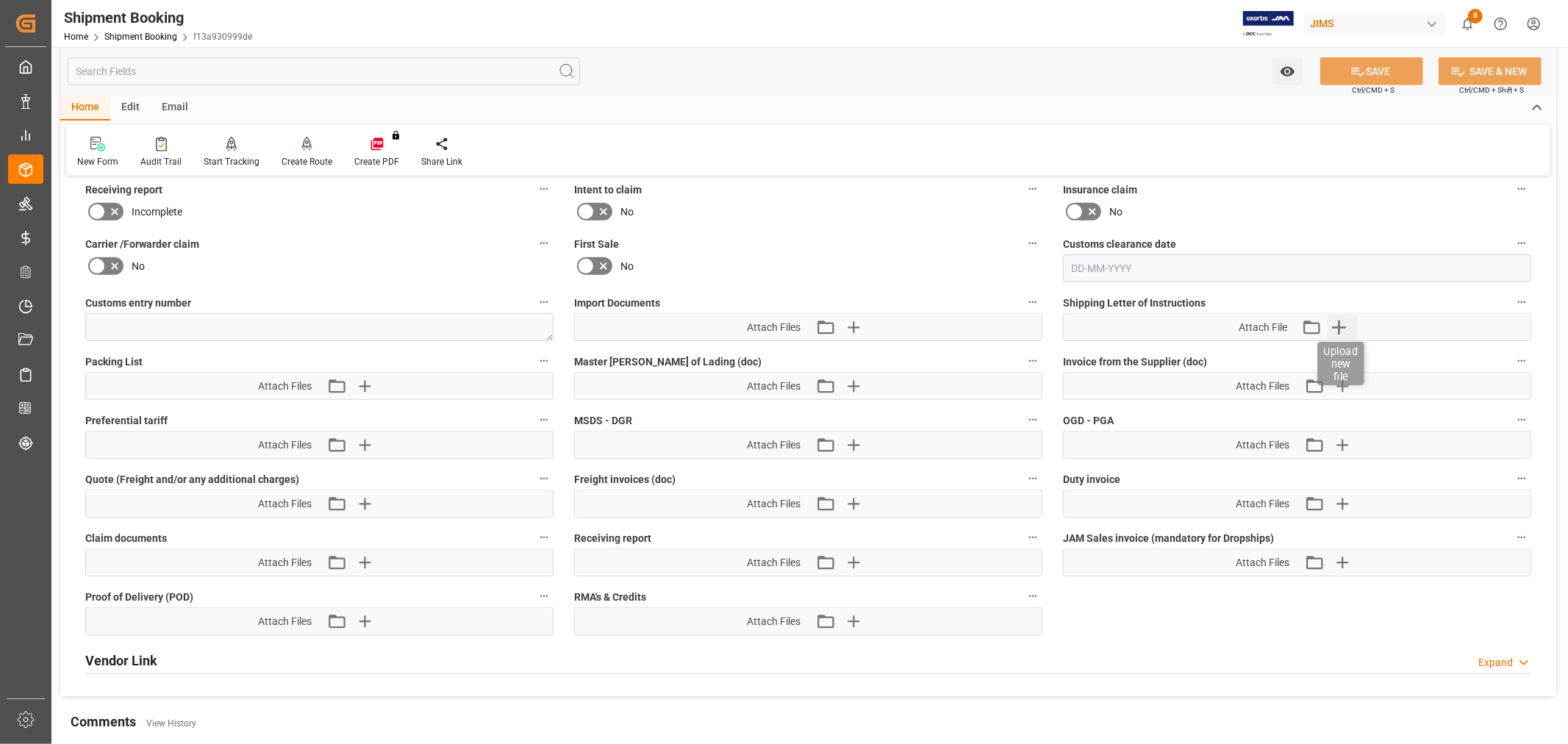
click at [1342, 325] on icon "button" at bounding box center [1339, 327] width 23 height 23
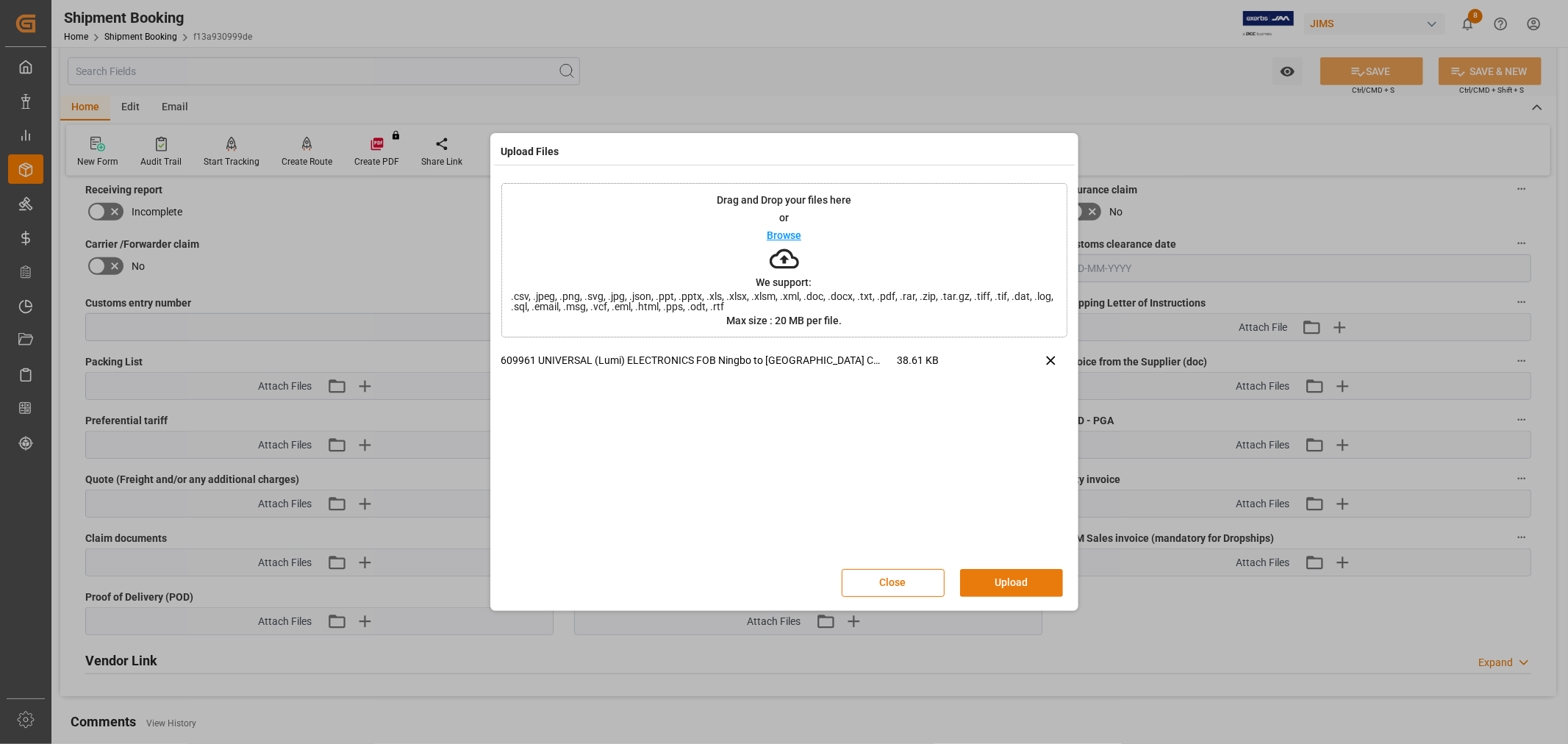
click at [994, 591] on button "Upload" at bounding box center [1012, 583] width 103 height 28
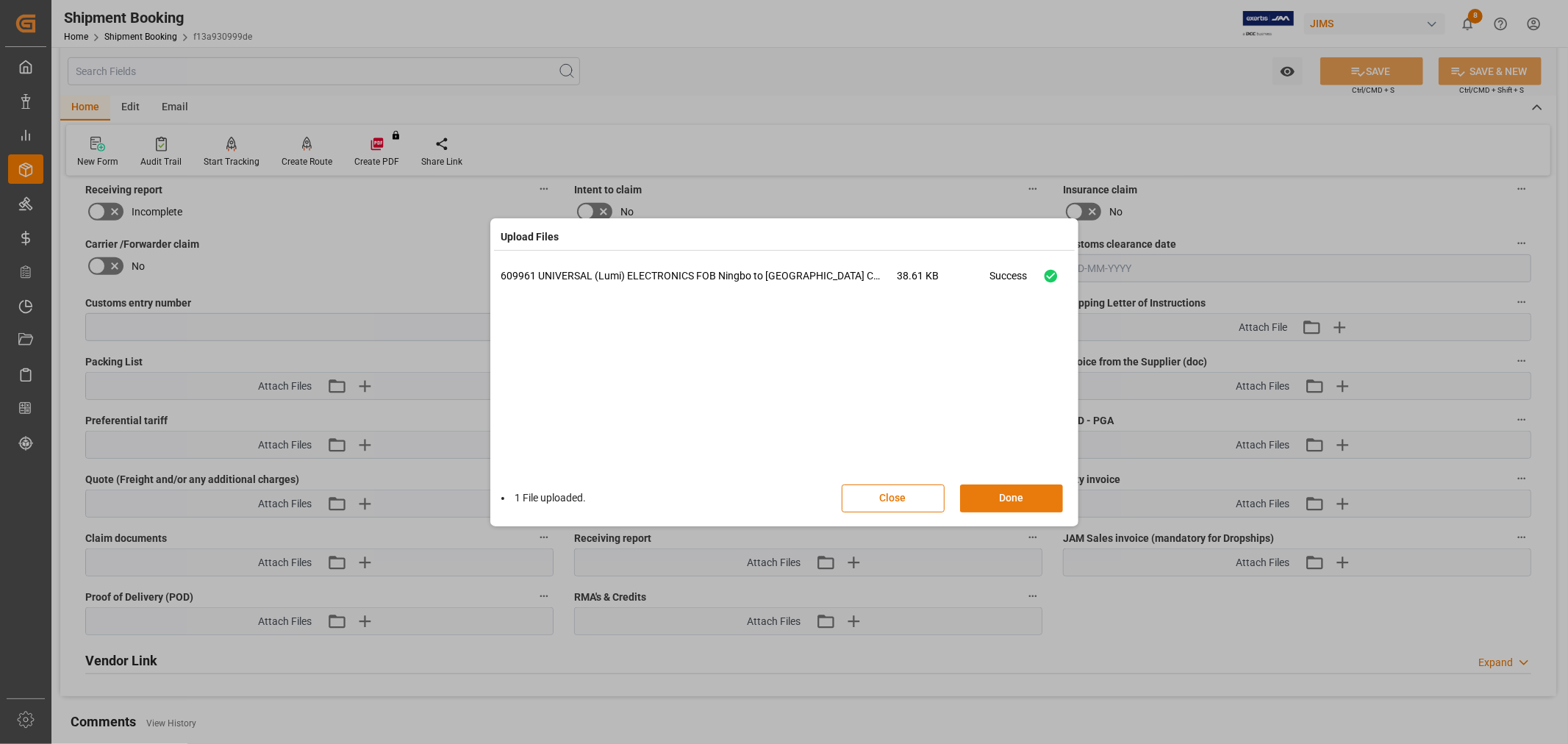
click at [980, 498] on button "Done" at bounding box center [1012, 498] width 103 height 28
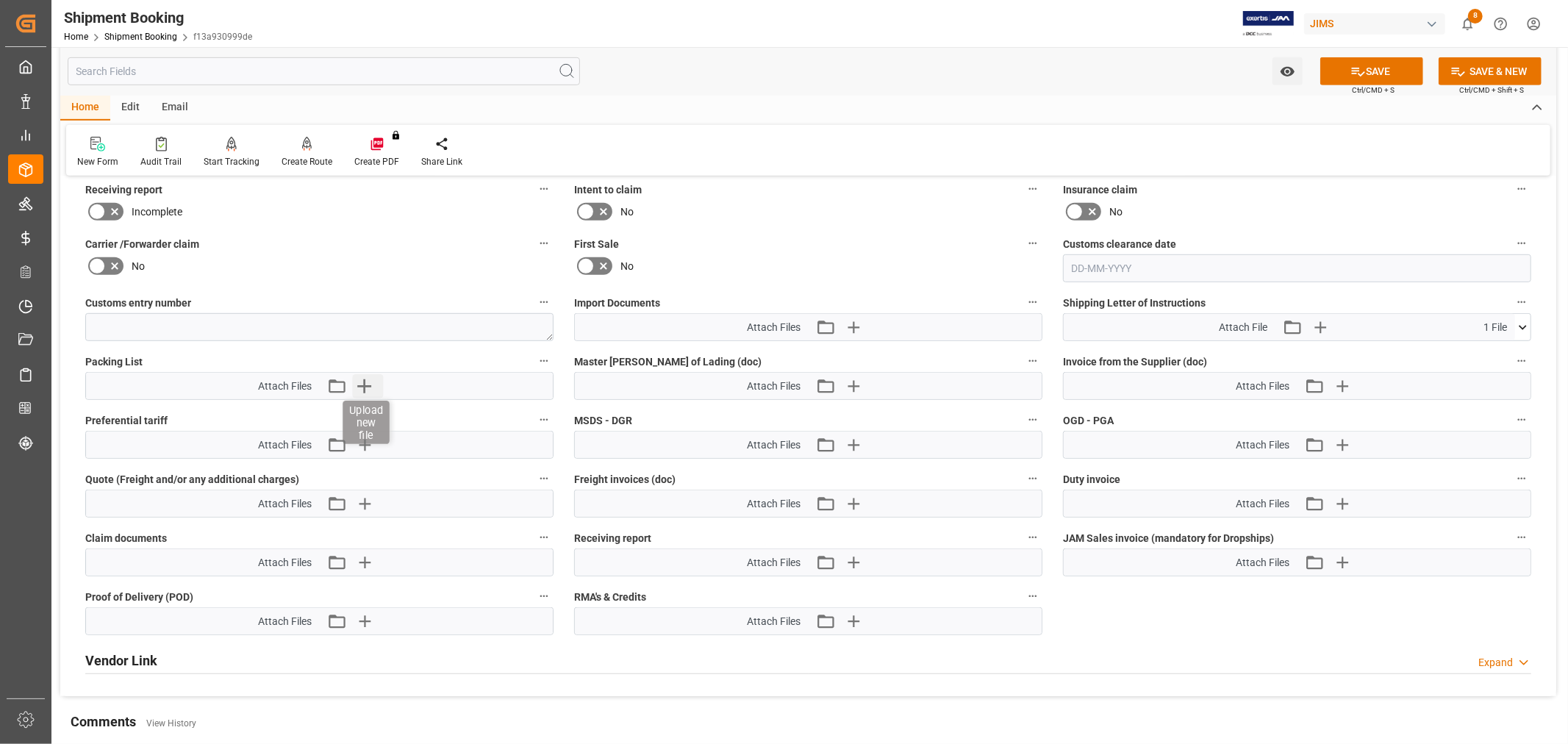
click at [365, 381] on icon "button" at bounding box center [364, 386] width 14 height 14
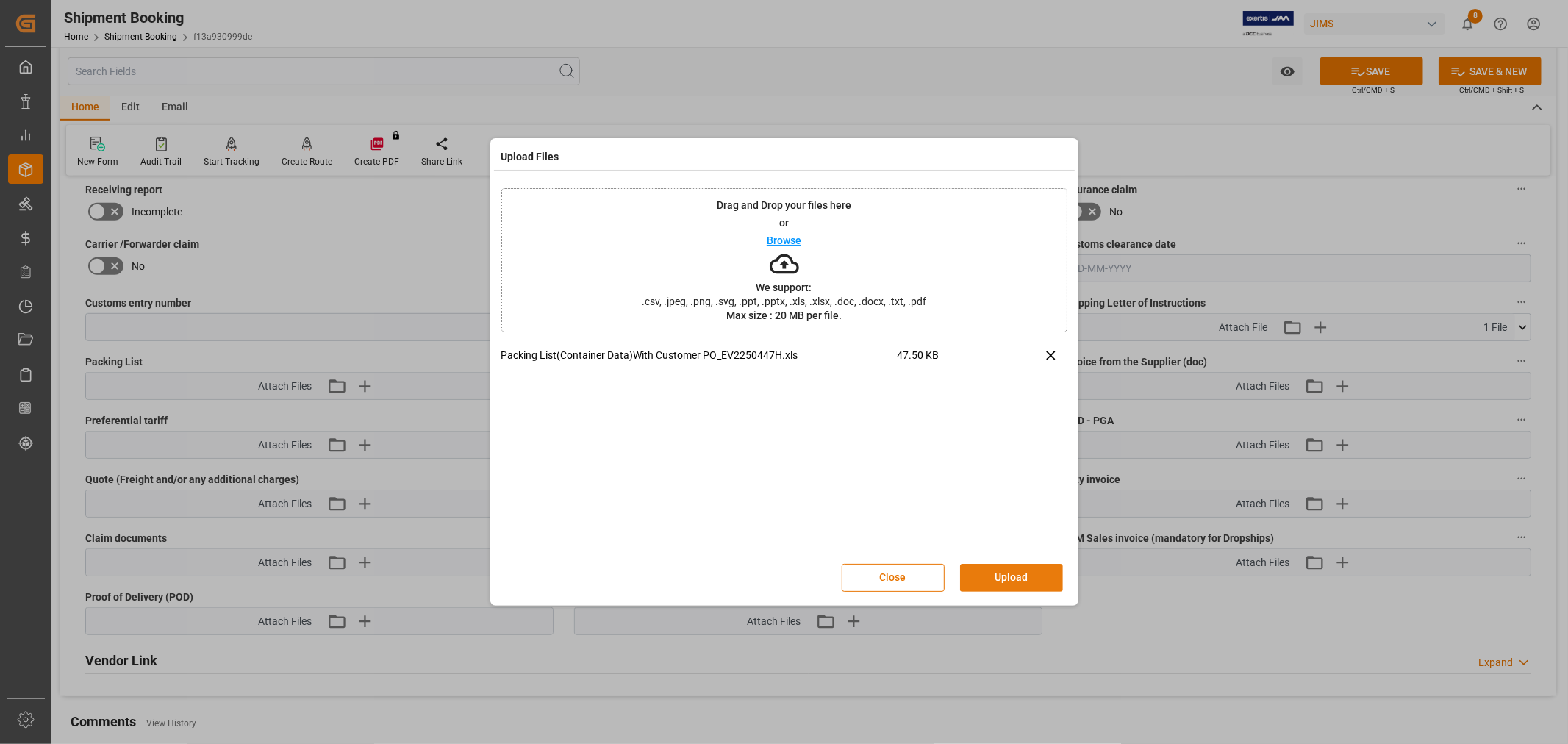
click at [1013, 575] on button "Upload" at bounding box center [1012, 578] width 103 height 28
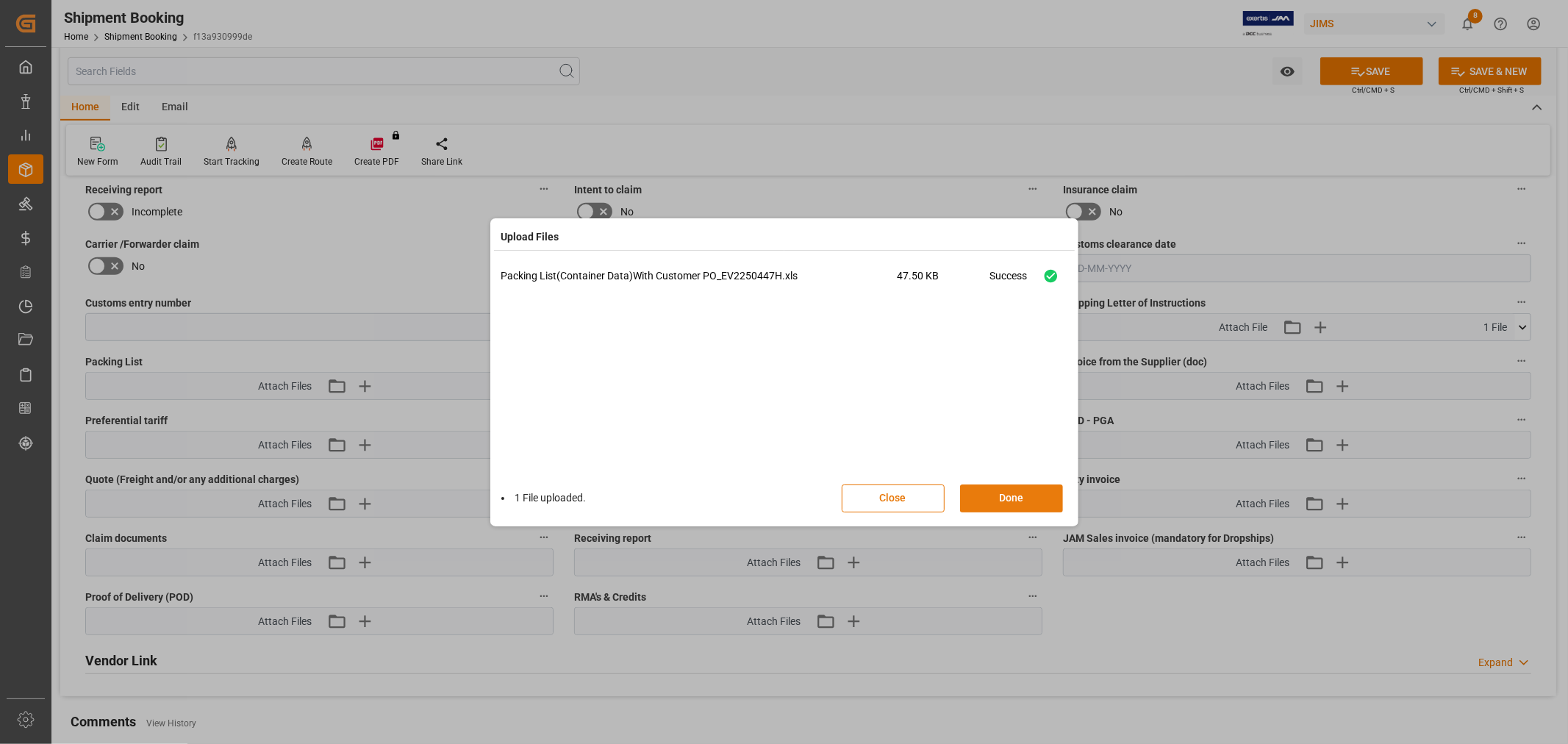
click at [981, 501] on button "Done" at bounding box center [1012, 498] width 103 height 28
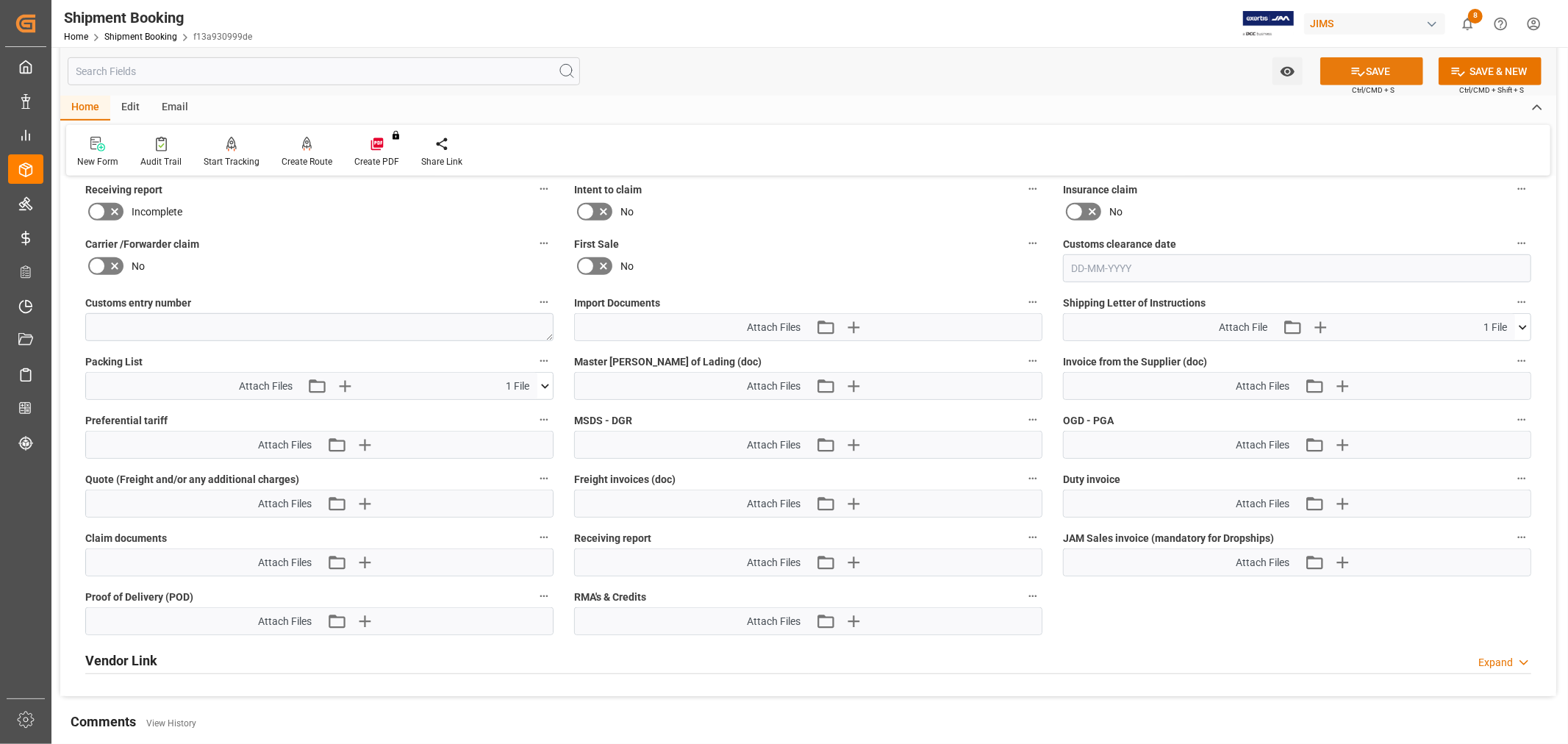
click at [1352, 68] on icon at bounding box center [1359, 72] width 13 height 9
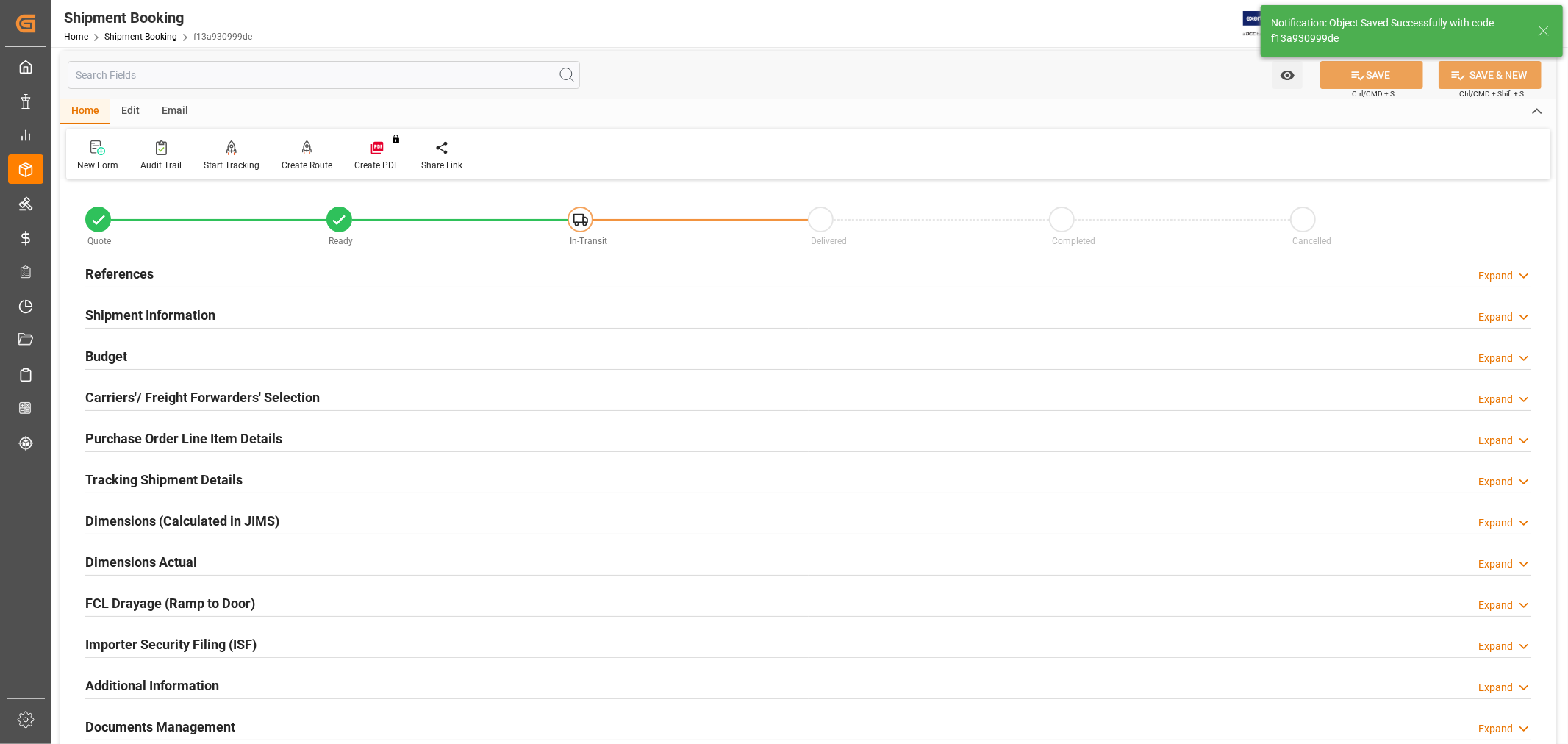
scroll to position [0, 0]
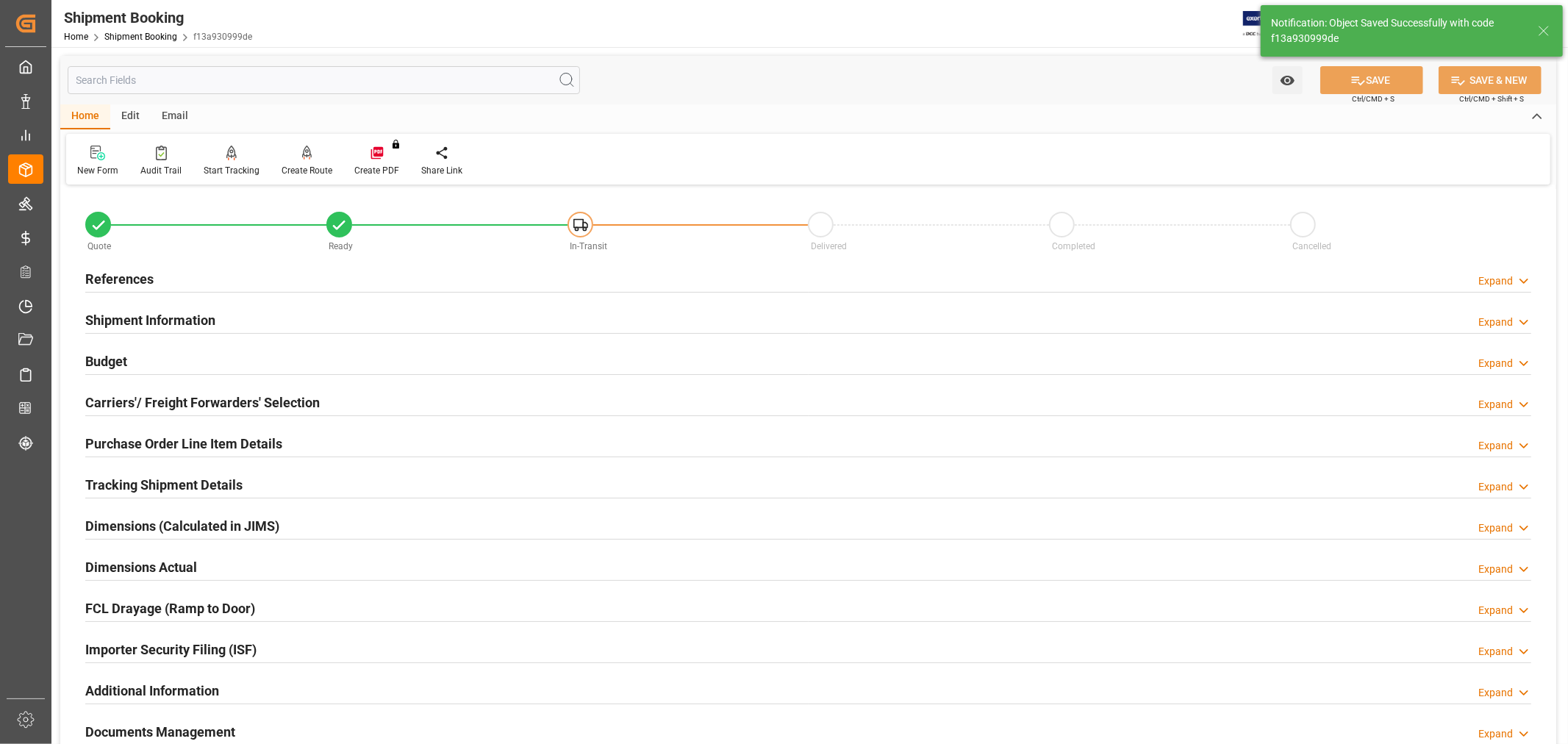
click at [167, 112] on div "Email" at bounding box center [174, 117] width 49 height 25
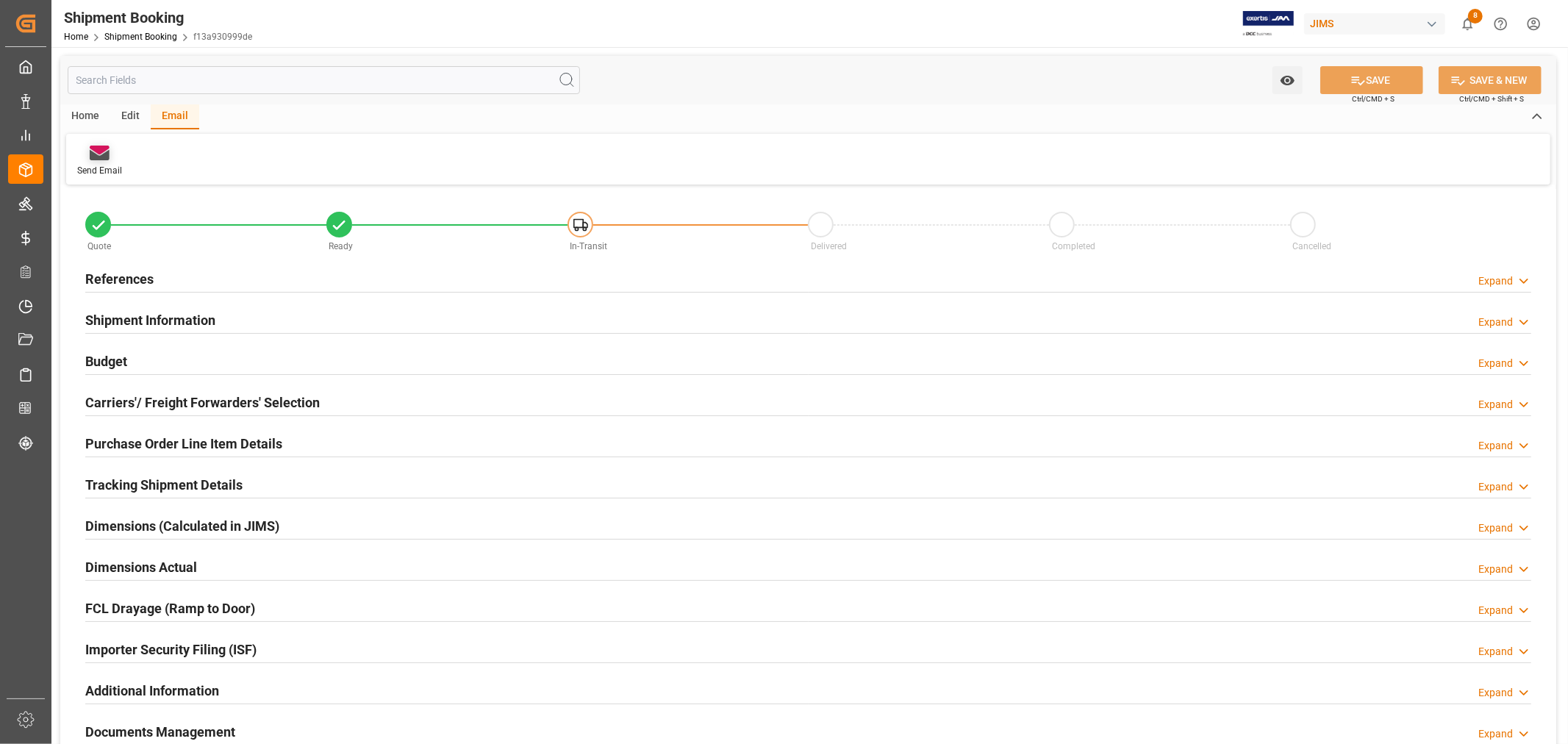
click at [97, 169] on div "Send Email" at bounding box center [99, 170] width 45 height 13
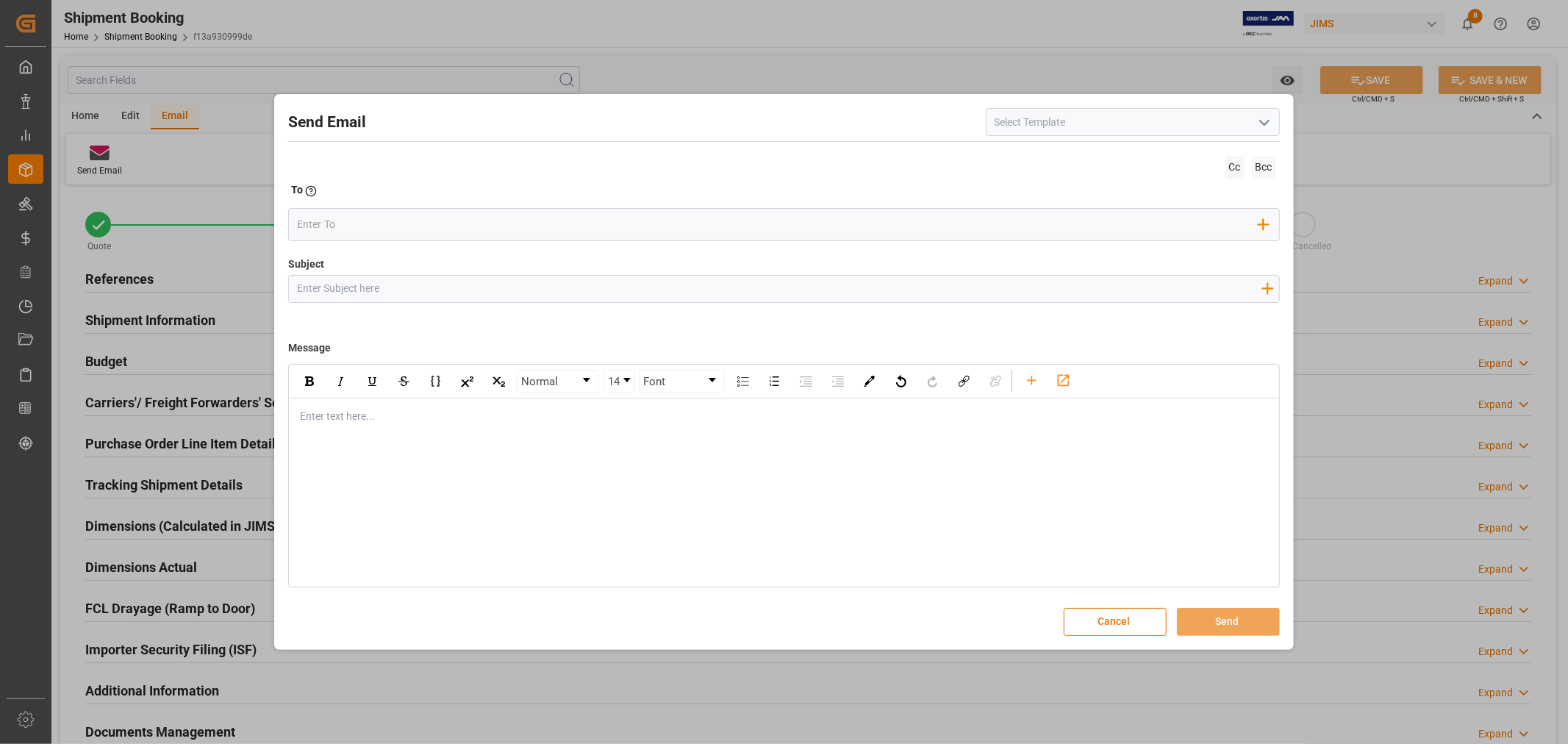
click at [1020, 132] on input at bounding box center [1133, 122] width 294 height 28
click at [1263, 119] on icon "open menu" at bounding box center [1264, 122] width 17 height 17
click at [1141, 156] on div "2BOOK - Ocean - Air freight" at bounding box center [1133, 155] width 293 height 33
type input "2BOOK - Ocean - Air freight"
type input "2BOOK {{jamReferenceNumber}} {{supplierFullName}} Ship from: {{country}} Ship t…"
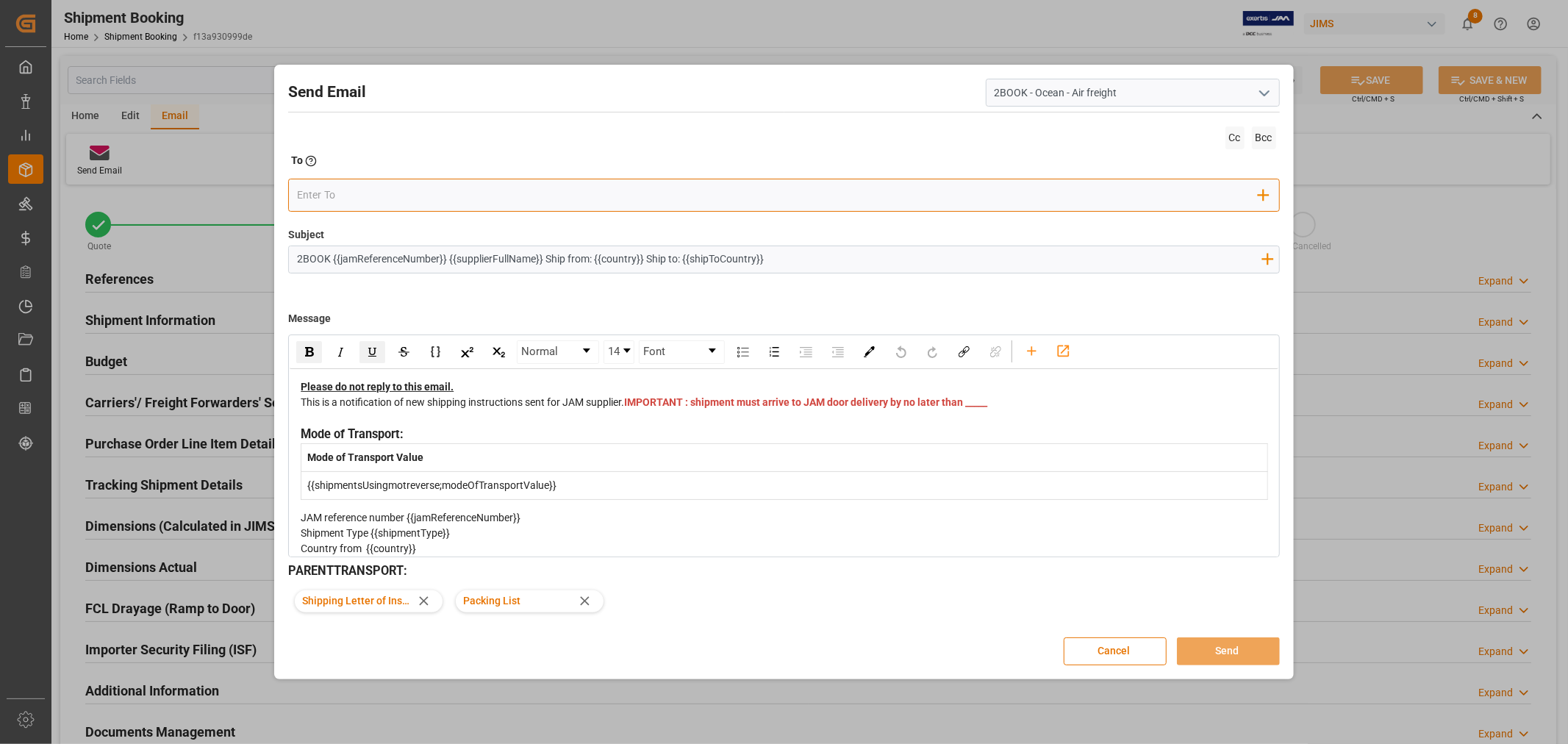
click at [443, 196] on input "email" at bounding box center [777, 195] width 961 height 22
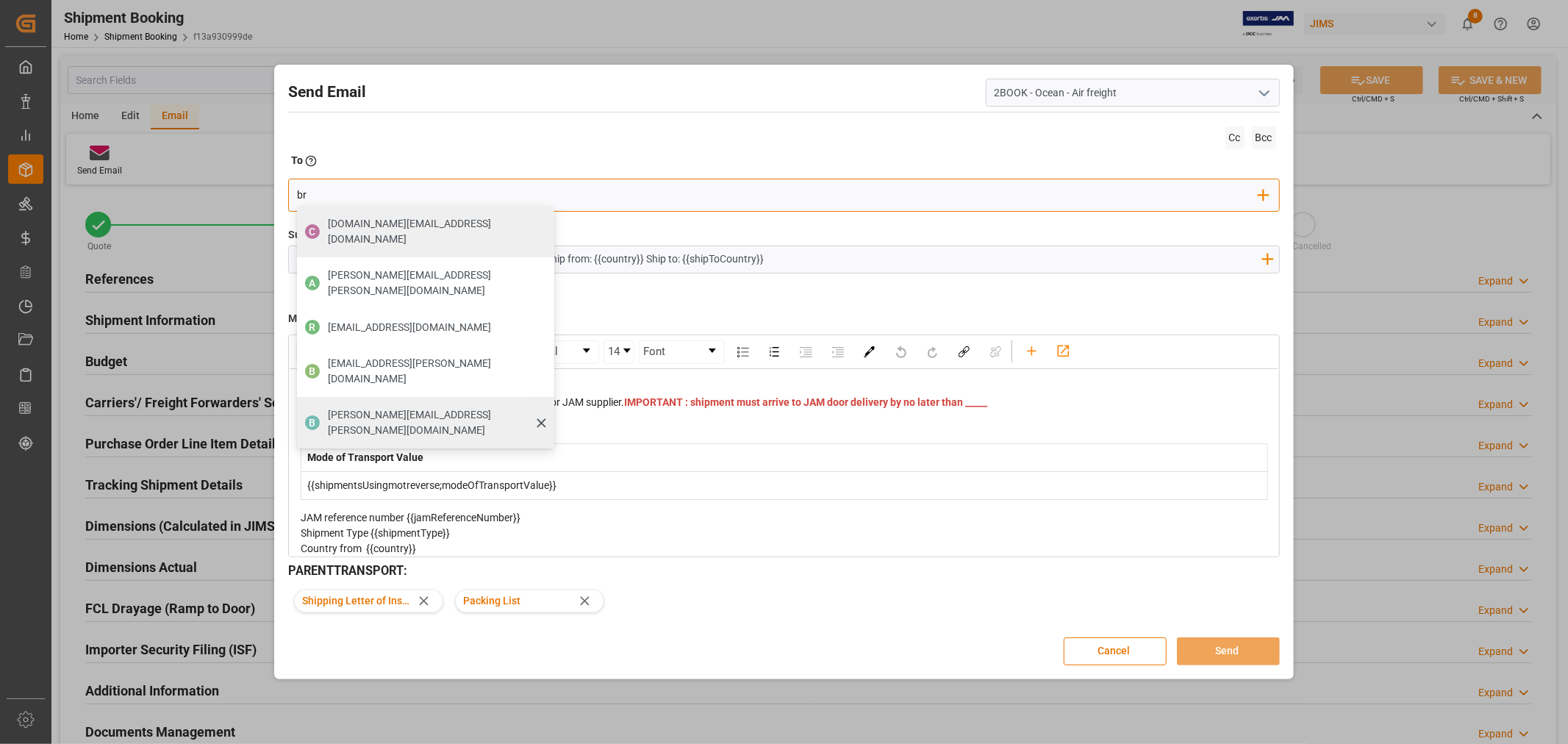
type input "br"
click at [344, 408] on span "[PERSON_NAME][EMAIL_ADDRESS][PERSON_NAME][DOMAIN_NAME]" at bounding box center [436, 422] width 217 height 31
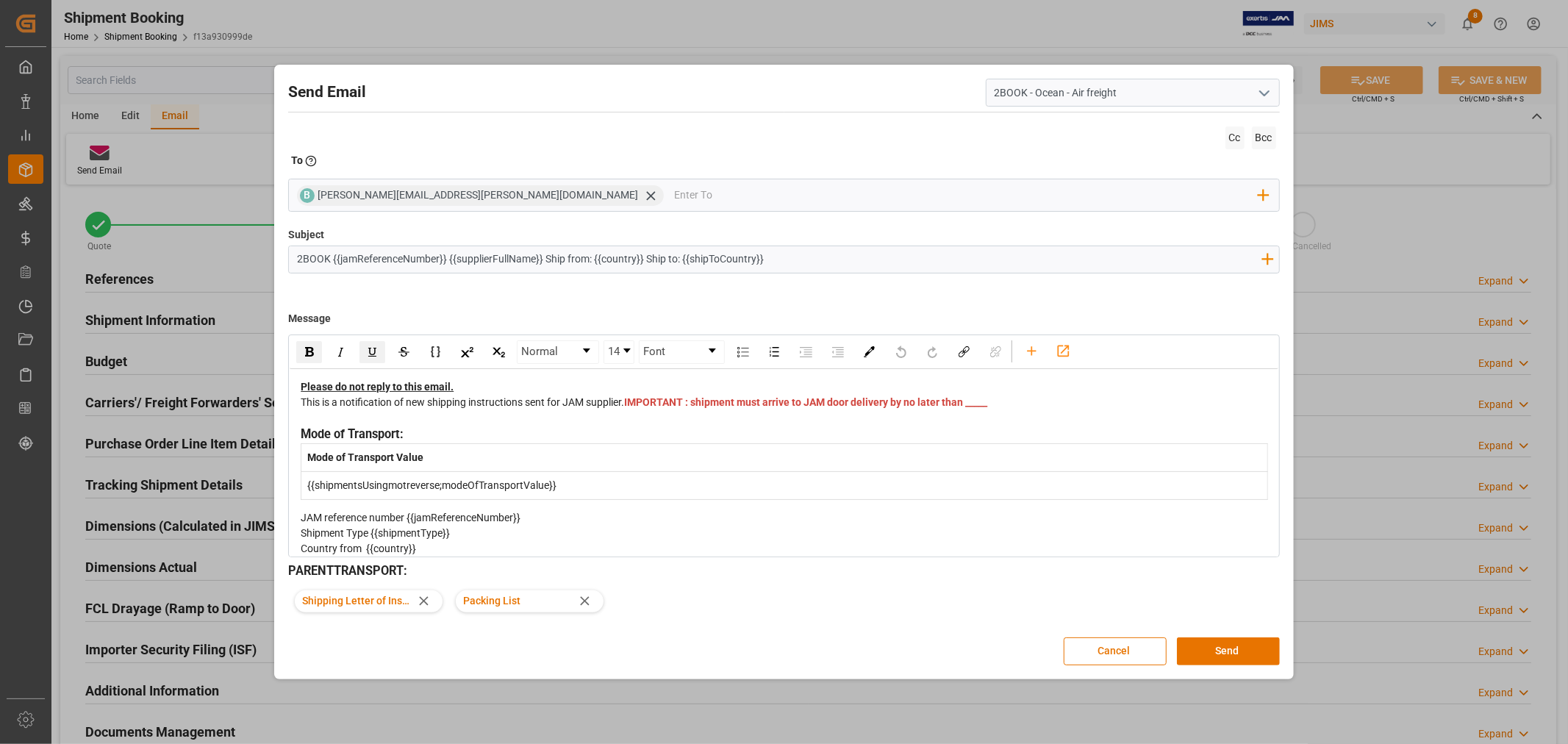
click at [677, 417] on div "This is a notification of new shipping instructions sent for JAM supplier. IMPO…" at bounding box center [784, 410] width 967 height 31
click at [1207, 641] on button "Send" at bounding box center [1228, 651] width 103 height 28
